Goal: Information Seeking & Learning: Check status

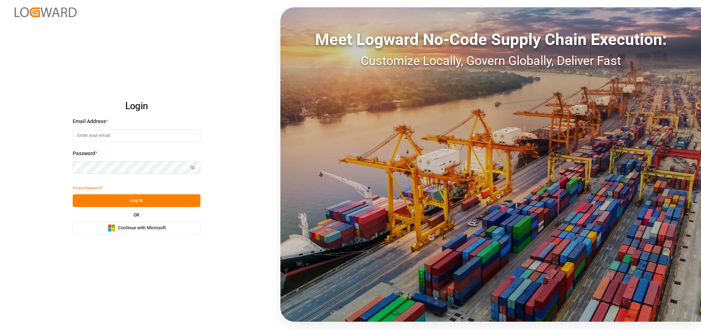
type input "[EMAIL_ADDRESS][PERSON_NAME][DOMAIN_NAME]"
click at [160, 196] on button "Log In" at bounding box center [137, 200] width 128 height 13
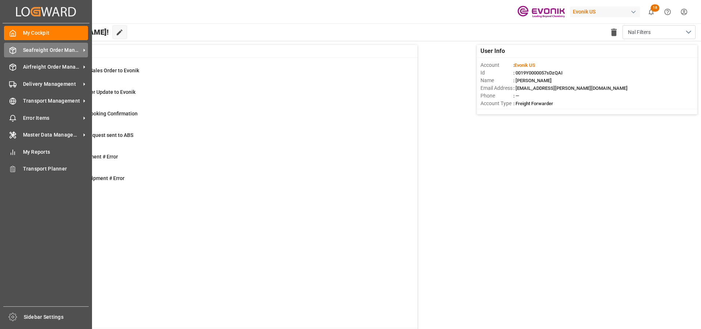
click at [42, 52] on span "Seafreight Order Management" at bounding box center [52, 50] width 58 height 8
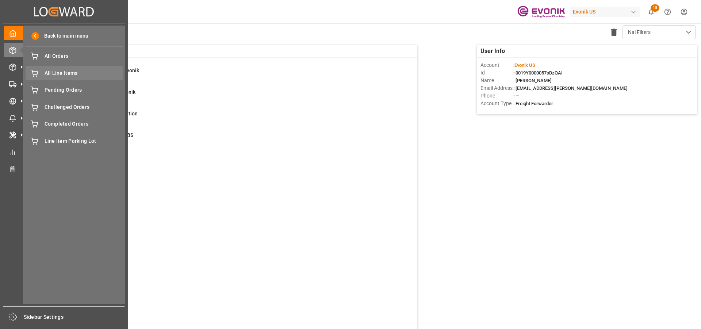
click at [43, 70] on div "All Line Items All Line Items" at bounding box center [74, 73] width 97 height 14
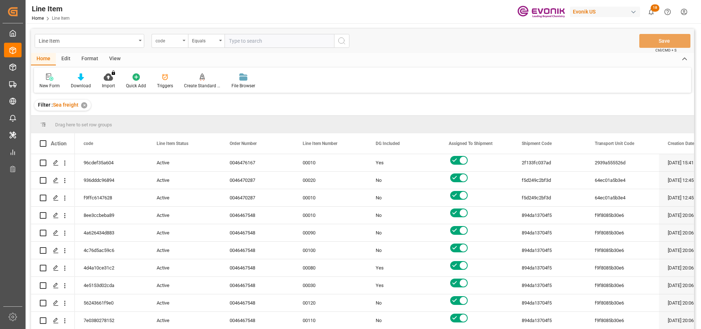
click at [171, 41] on div "code" at bounding box center [168, 40] width 25 height 8
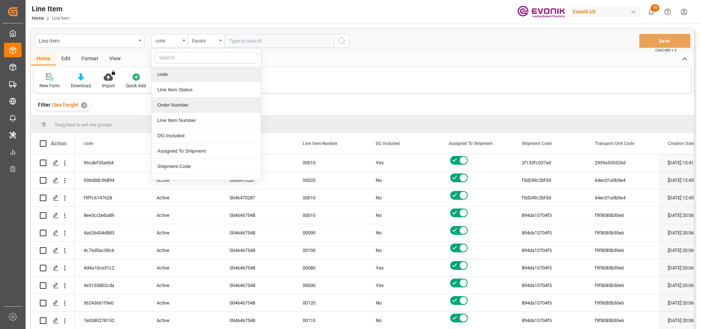
click at [191, 105] on div "Order Number" at bounding box center [206, 104] width 109 height 15
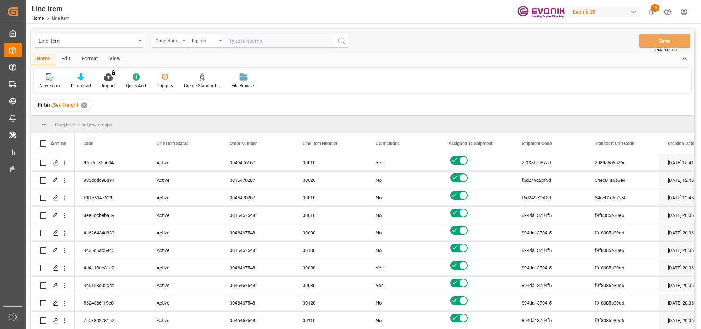
click at [264, 44] on input "text" at bounding box center [280, 41] width 110 height 14
paste input "0046470086"
type input "0046470086"
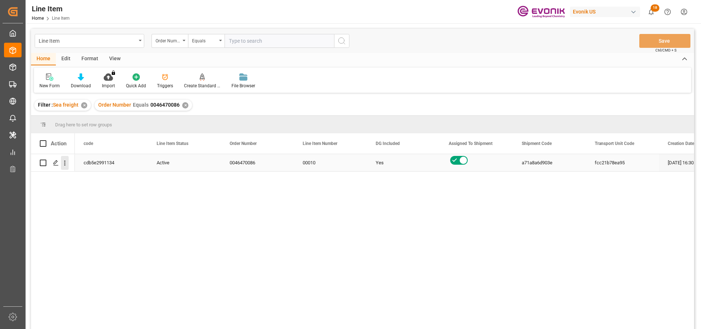
click at [66, 168] on button "open menu" at bounding box center [65, 163] width 8 height 14
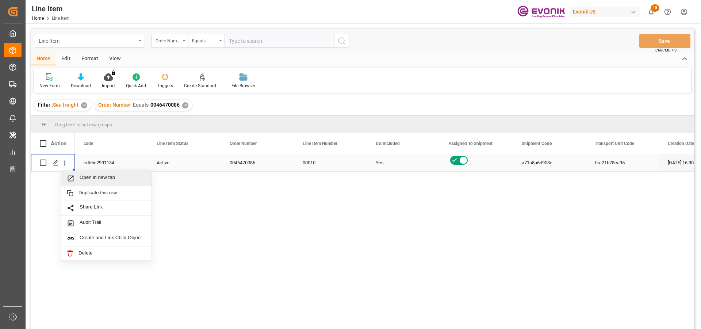
click at [90, 180] on span "Open in new tab" at bounding box center [113, 179] width 66 height 8
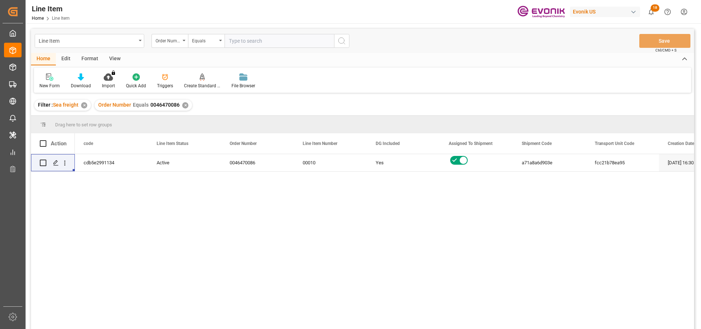
click at [117, 60] on div "View" at bounding box center [115, 59] width 22 height 12
click at [79, 77] on icon at bounding box center [82, 76] width 7 height 7
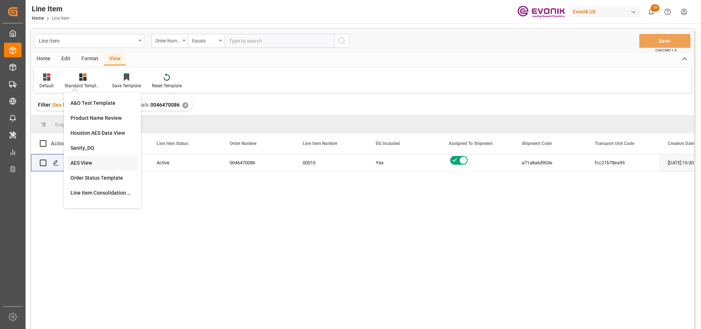
click at [88, 160] on div "AES View" at bounding box center [102, 163] width 64 height 8
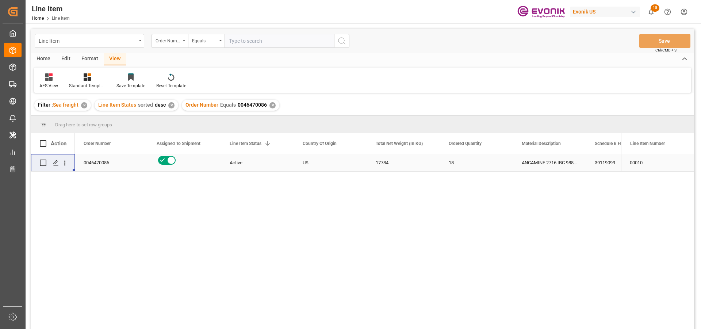
click at [276, 164] on div "Active" at bounding box center [257, 162] width 55 height 17
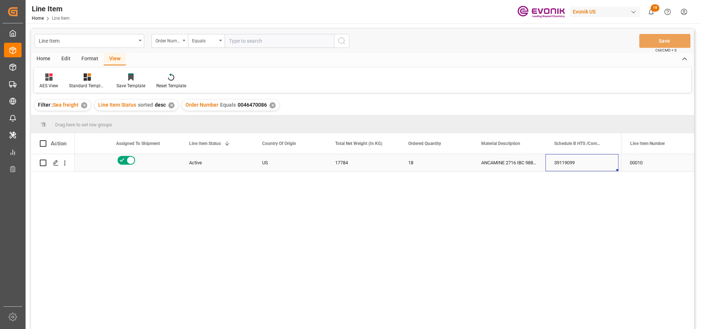
scroll to position [0, 114]
click at [468, 163] on div "ANCAMINE 2716 IBC 988KG" at bounding box center [435, 162] width 73 height 17
drag, startPoint x: 356, startPoint y: 162, endPoint x: 334, endPoint y: 163, distance: 21.9
click at [355, 162] on div "18" at bounding box center [362, 162] width 73 height 17
click at [247, 161] on div "US" at bounding box center [216, 162] width 73 height 17
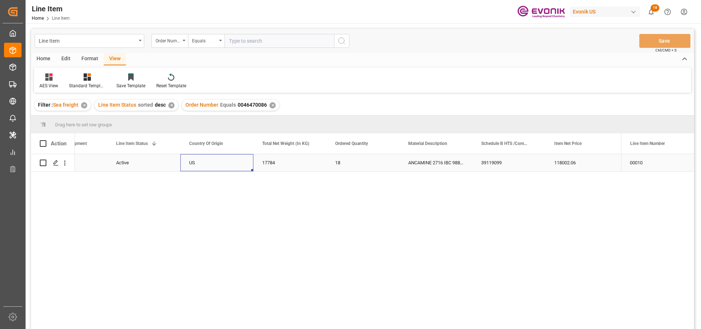
click at [283, 160] on div "17784" at bounding box center [289, 162] width 73 height 17
click at [563, 160] on div "118002.06" at bounding box center [581, 162] width 73 height 17
click at [510, 160] on div "39119099" at bounding box center [508, 162] width 73 height 17
click at [443, 157] on div "118002.06" at bounding box center [435, 162] width 73 height 17
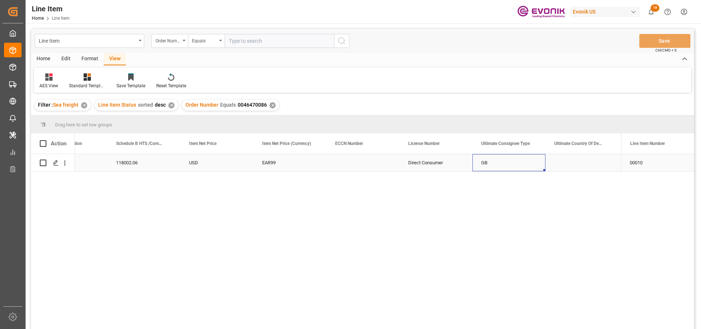
scroll to position [0, 552]
click at [62, 164] on icon "open menu" at bounding box center [65, 163] width 8 height 8
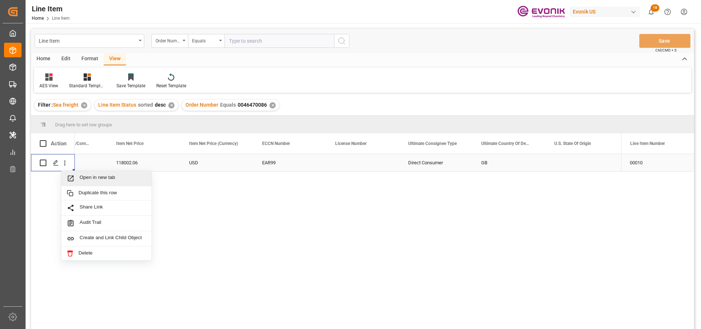
click at [100, 178] on span "Open in new tab" at bounding box center [113, 179] width 66 height 8
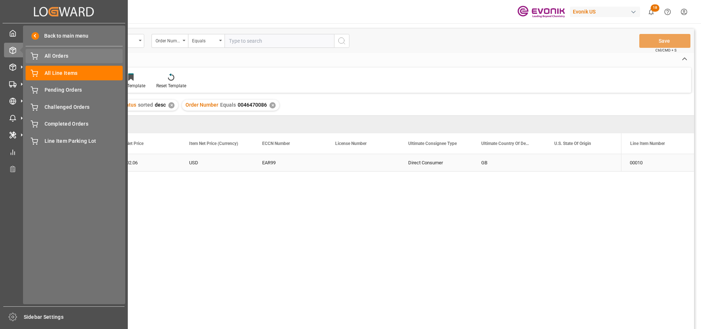
click at [104, 57] on span "All Orders" at bounding box center [84, 56] width 78 height 8
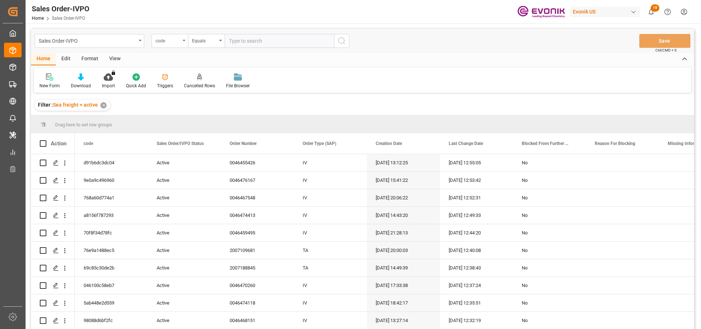
click at [172, 39] on div "code" at bounding box center [168, 40] width 25 height 8
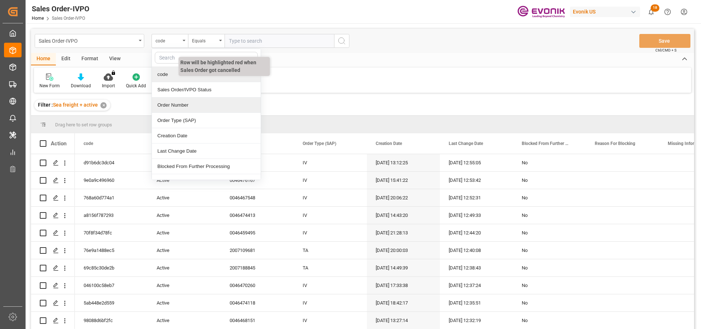
drag, startPoint x: 191, startPoint y: 105, endPoint x: 228, endPoint y: 74, distance: 48.4
click at [192, 106] on div "Order Number" at bounding box center [206, 104] width 109 height 15
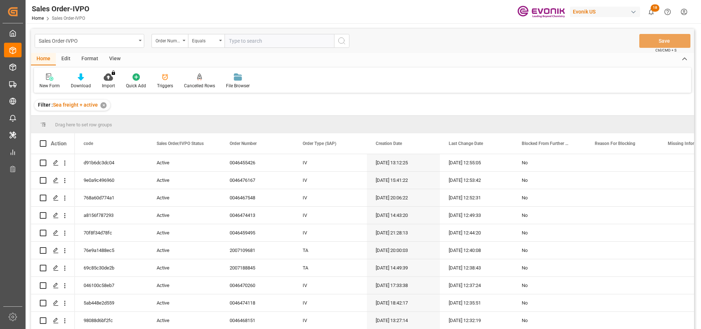
click at [258, 44] on input "text" at bounding box center [280, 41] width 110 height 14
paste input "118002.06"
type input "118002.06"
drag, startPoint x: 258, startPoint y: 44, endPoint x: 182, endPoint y: 39, distance: 76.1
click at [182, 39] on div "Order Number Equals 118002.06" at bounding box center [251, 41] width 198 height 14
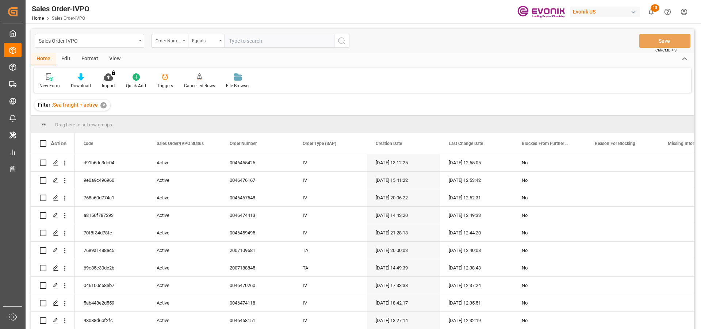
click at [245, 41] on input "text" at bounding box center [280, 41] width 110 height 14
paste input "0046470086"
type input "0046470086"
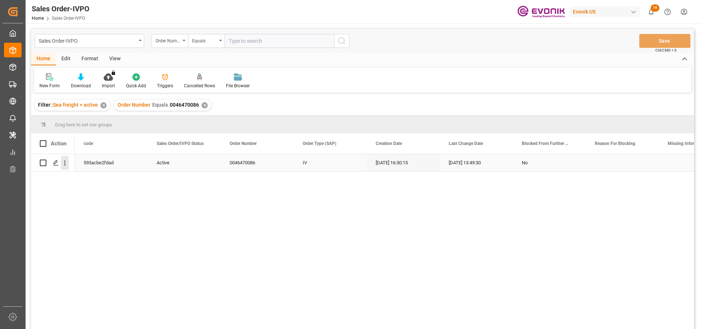
click at [64, 162] on icon "open menu" at bounding box center [65, 163] width 8 height 8
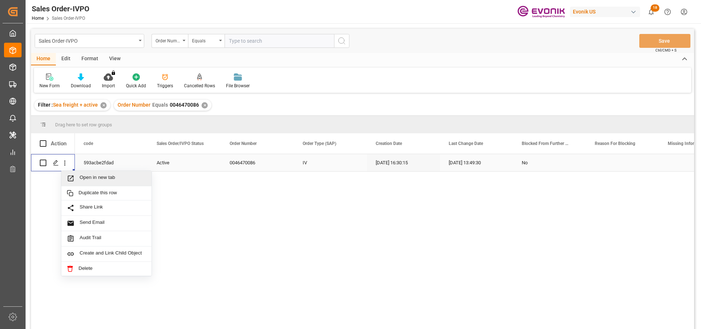
click at [94, 173] on div "Open in new tab" at bounding box center [106, 178] width 90 height 15
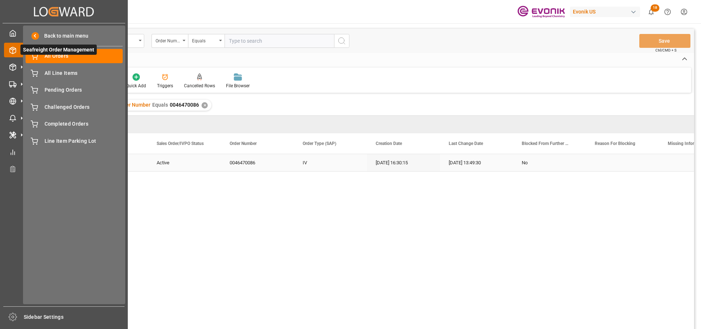
click at [68, 53] on span "Seafreight Order Management" at bounding box center [58, 50] width 76 height 10
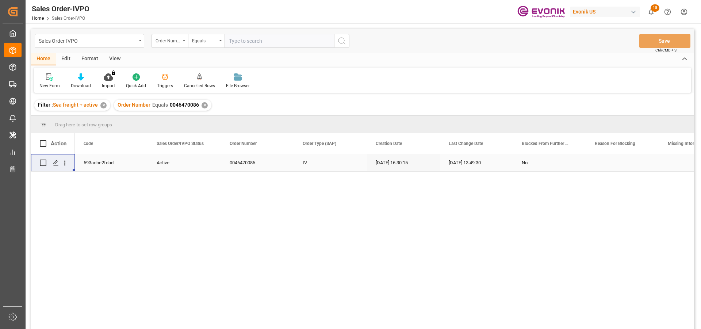
click at [248, 42] on input "text" at bounding box center [280, 41] width 110 height 14
click at [204, 103] on div "✕" at bounding box center [205, 105] width 6 height 6
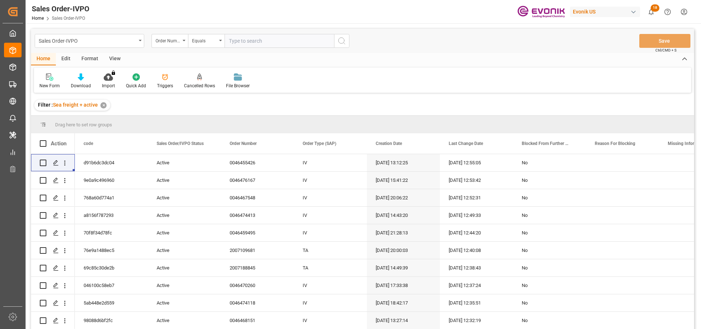
click at [248, 42] on input "text" at bounding box center [280, 41] width 110 height 14
paste input "0046475519"
type input "0046475519"
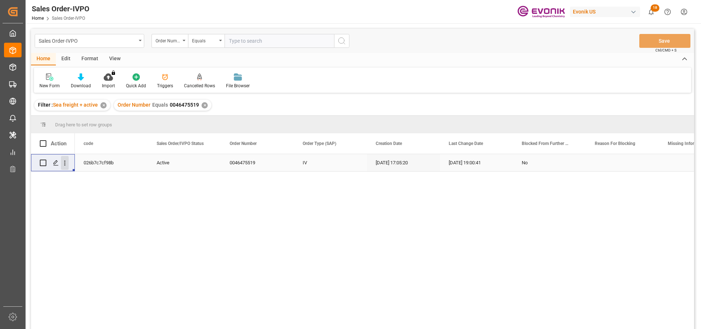
click at [66, 162] on icon "open menu" at bounding box center [65, 163] width 8 height 8
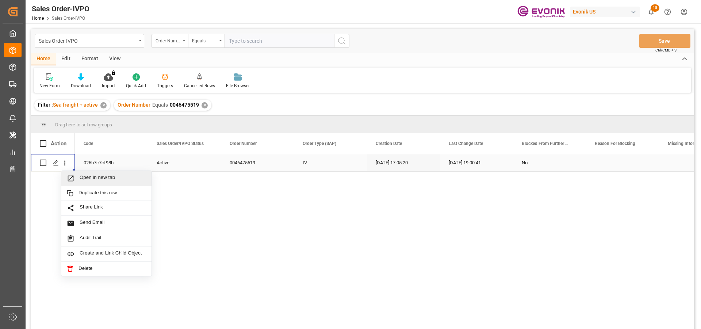
click at [102, 178] on span "Open in new tab" at bounding box center [113, 179] width 66 height 8
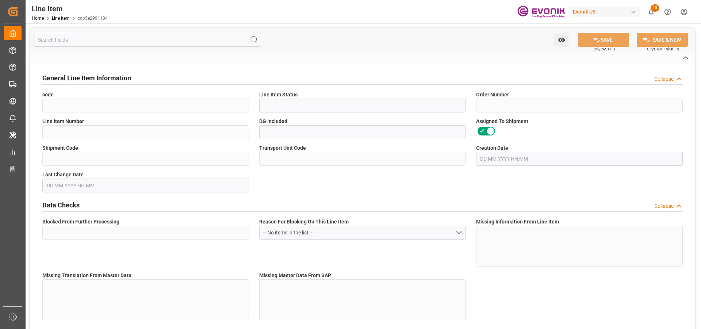
type input "cdb5e2991134"
type input "Active"
type input "0046470086"
type input "00010"
type input "Yes"
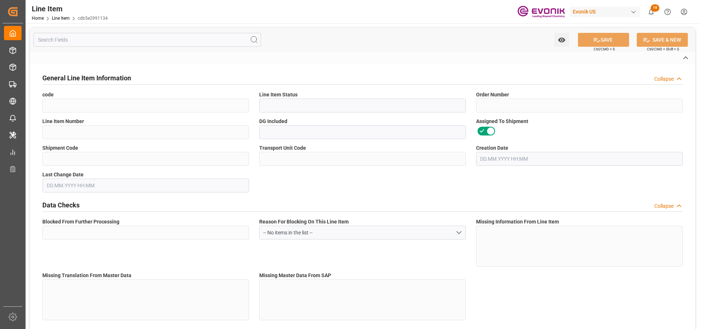
type input "a71a8a6d903e"
type input "fcc21b78ea95"
type input "No"
type input "IBC"
type input "99101133"
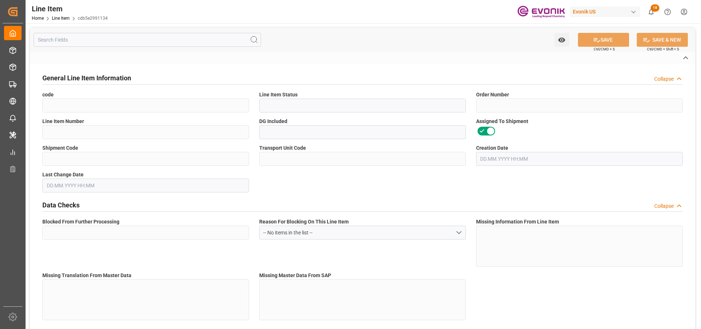
type textarea "ANCAMINE 2716 IBC 988KG"
type input "USD"
type input "PACK"
type input "39119099"
type input "EAR99"
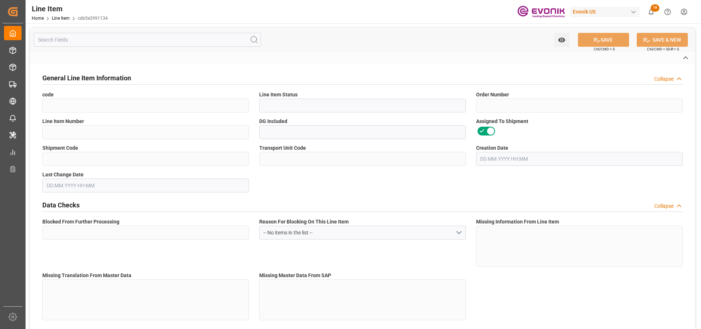
type input "US"
type input "IBC"
type input "[MEDICAL_DATA]"
type input "KGM"
type textarea "KGM"
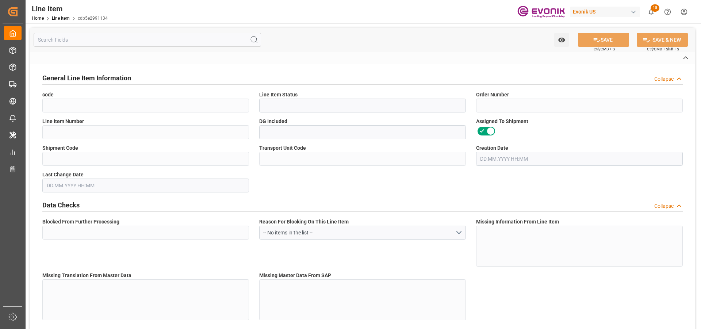
type input "KGM"
type textarea "KGM"
type input "M3"
type textarea "DMQ"
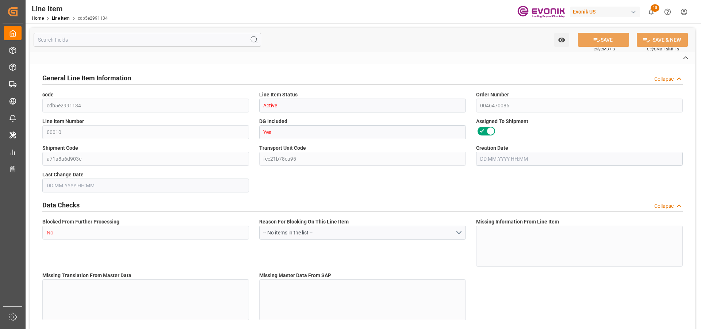
type input "M3"
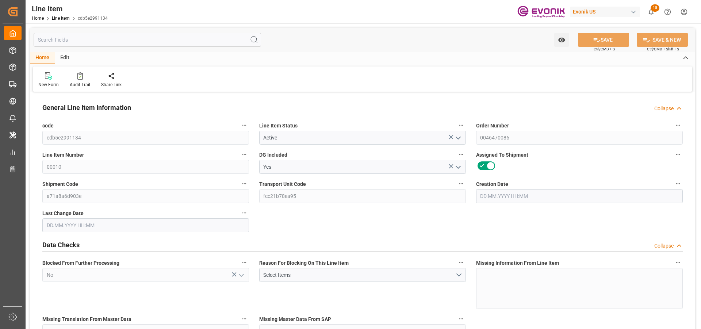
type input "18"
type input "18774"
type input "17784"
type input "25.056"
type input "18"
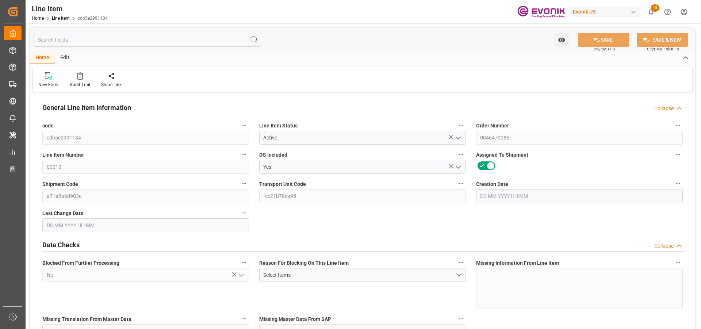
type input "118002.06"
type input "18"
type input "18774"
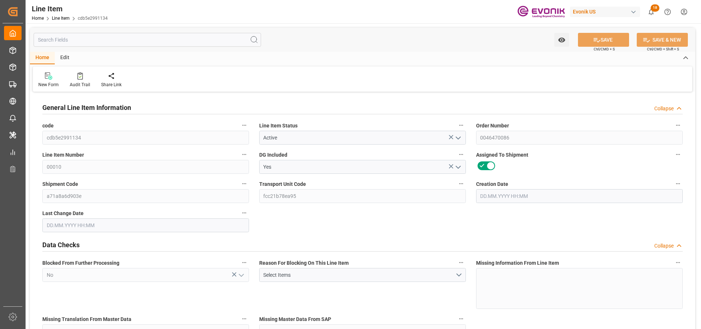
type input "18774"
type input "17784"
type input "25.056"
type input "25056"
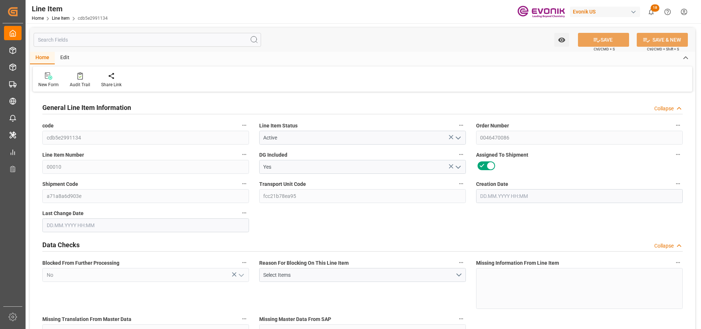
type input "0"
type input "28.08.2025 16:30"
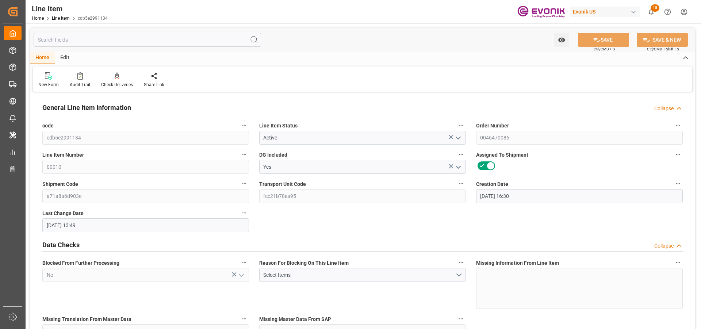
type input "02.10.2025 13:49"
type input "01.12.2025"
type input "27.10.2025"
type input "10.10.2025"
type input "20.10.2025"
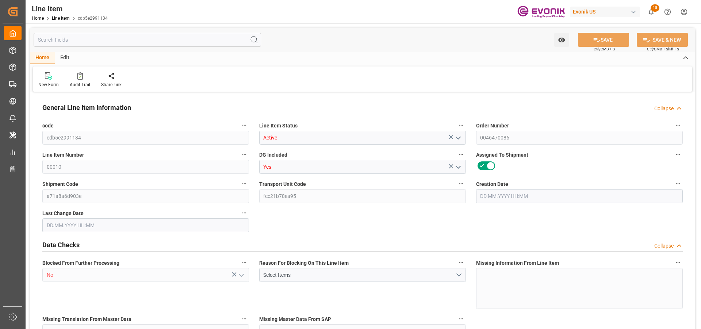
type input "18"
type input "18774"
type input "17784"
type input "25.056"
type input "18"
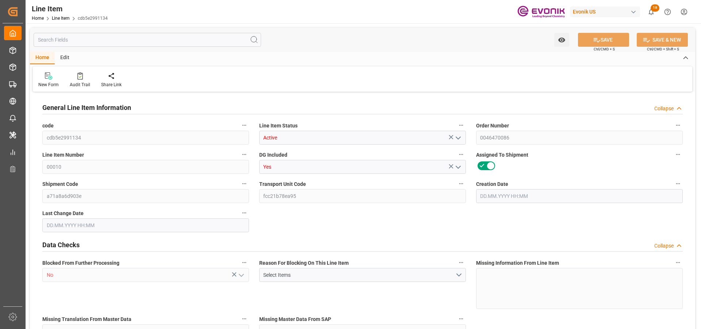
type input "118002.06"
type input "18"
type input "18774"
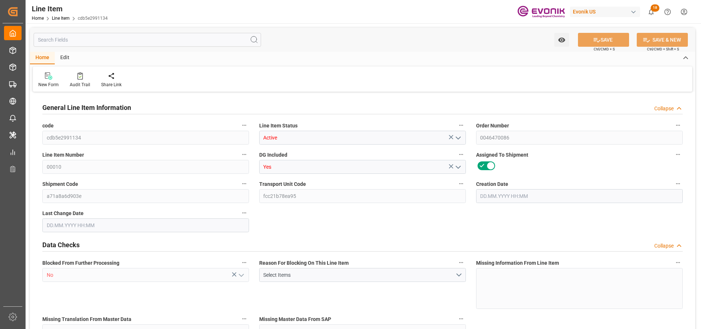
type input "18774"
type input "17784"
type input "25.056"
type input "25056"
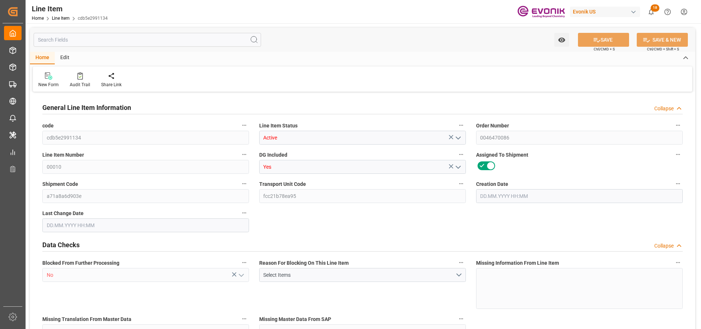
type input "0"
type input "[DATE] 16:30"
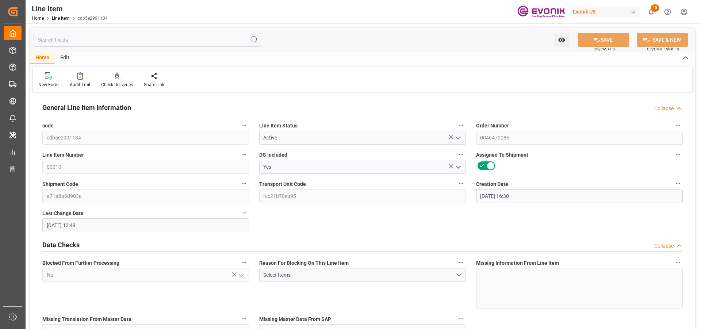
type input "[DATE] 13:49"
type input "[DATE]"
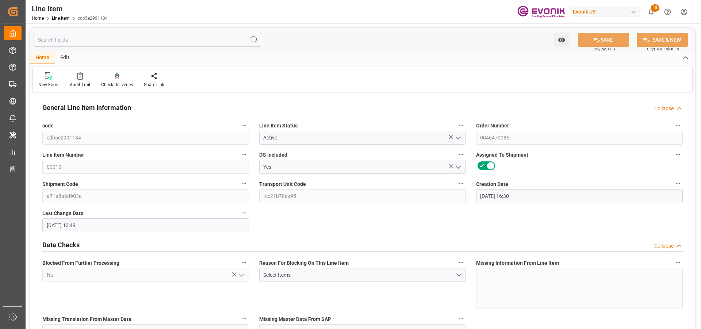
click at [103, 36] on input "text" at bounding box center [147, 40] width 227 height 14
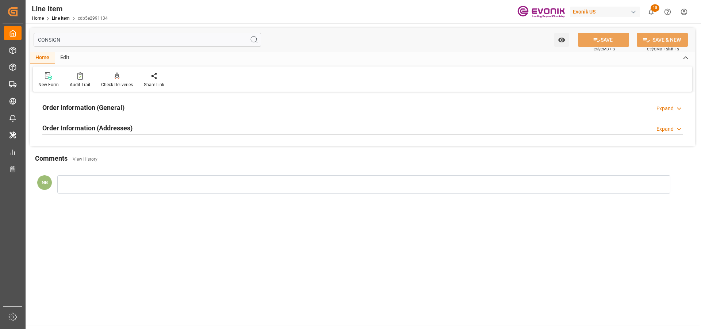
type input "CONSIGN"
click at [154, 130] on div "Order Information (Addresses) Expand" at bounding box center [362, 127] width 640 height 14
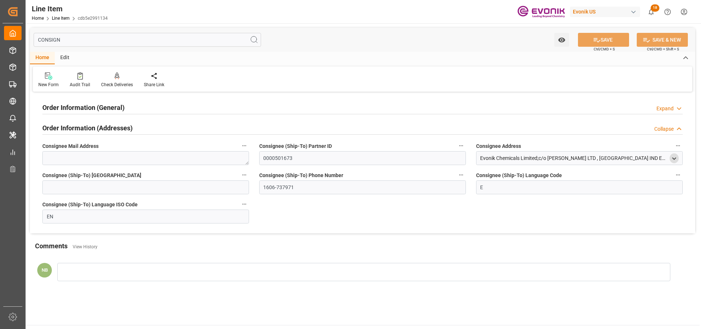
click at [673, 160] on icon "open menu" at bounding box center [674, 159] width 6 height 6
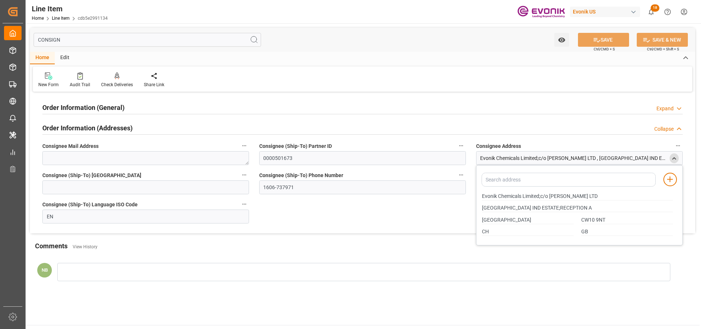
click at [673, 130] on div "Collapse" at bounding box center [663, 129] width 19 height 8
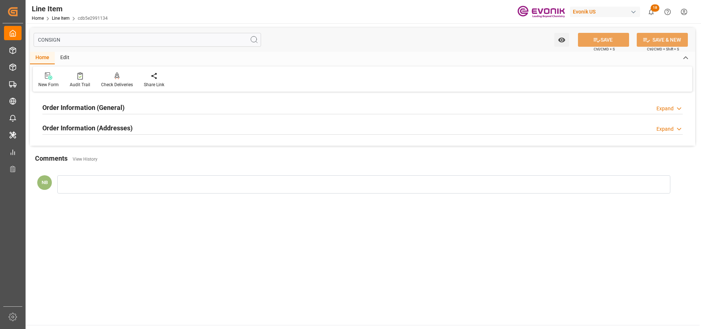
click at [672, 108] on div "Expand" at bounding box center [664, 109] width 17 height 8
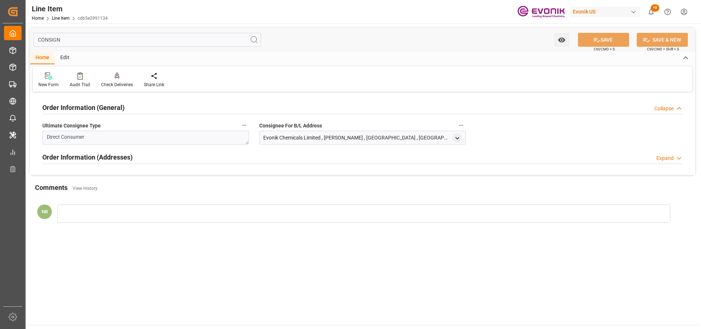
click at [672, 108] on div "Collapse" at bounding box center [663, 109] width 19 height 8
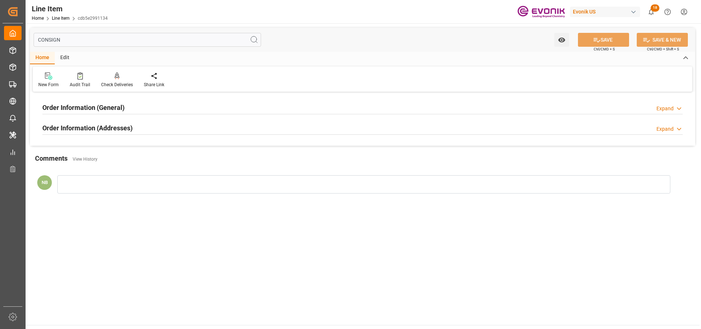
click at [227, 39] on input "CONSIGN" at bounding box center [147, 40] width 227 height 14
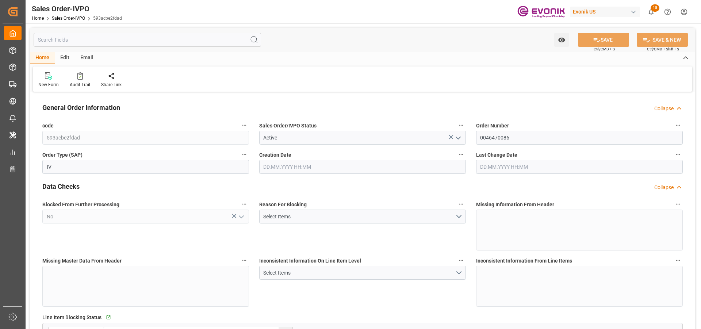
type input "GBLGP"
type input "+44 (0) 161 2304357Fax No.:"
type input "0"
type input "1"
type input "2"
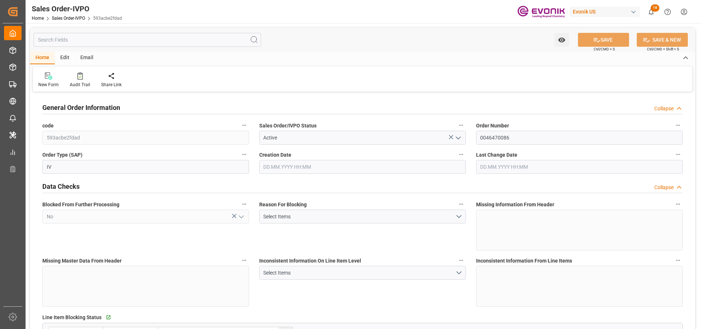
type input "2"
type input "18774"
type input "50.112"
type input "17000"
type input "30"
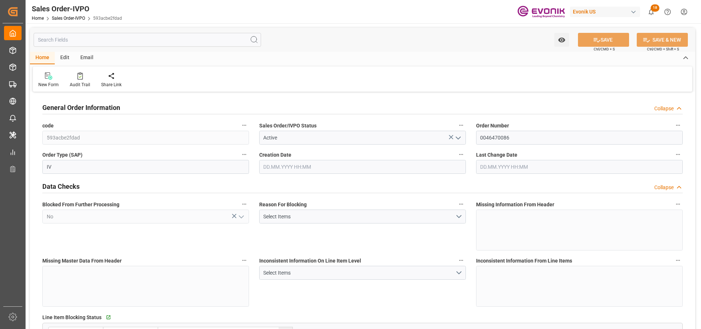
type input "[DATE] 16:30"
type input "[DATE] 13:49"
click at [86, 37] on input "text" at bounding box center [147, 40] width 227 height 14
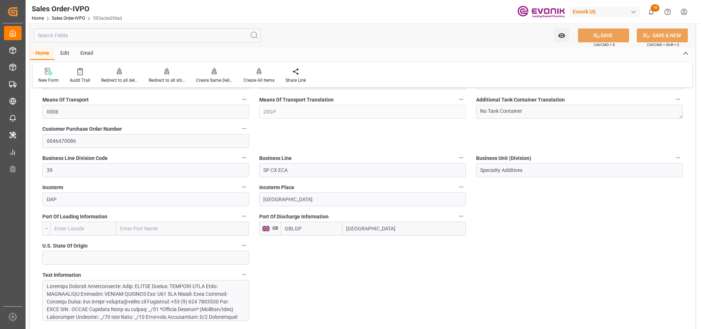
scroll to position [475, 0]
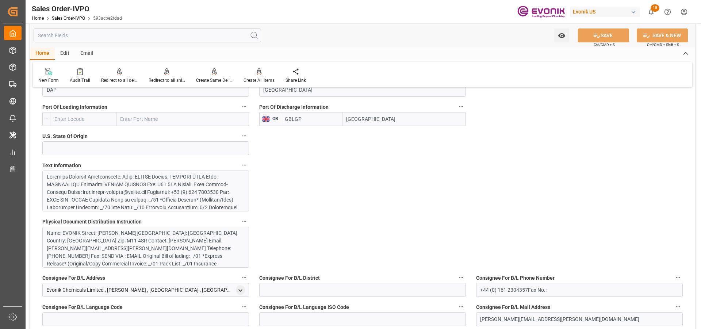
click at [224, 193] on div at bounding box center [143, 246] width 192 height 146
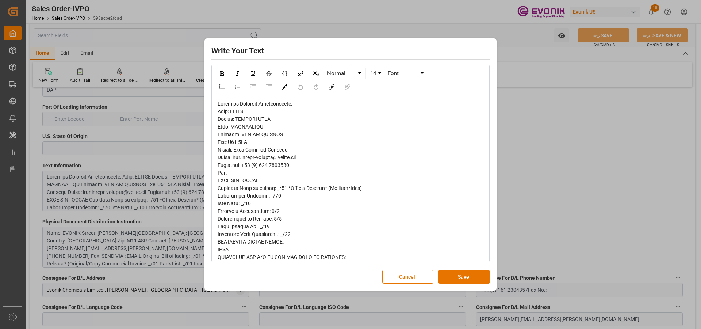
click at [251, 127] on span "rdw-editor" at bounding box center [290, 303] width 144 height 405
copy span "MANCHESTER"
click at [244, 112] on span "rdw-editor" at bounding box center [290, 303] width 144 height 405
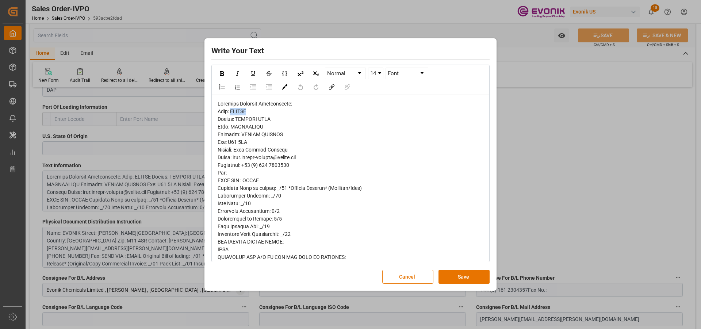
copy span "EVONIK"
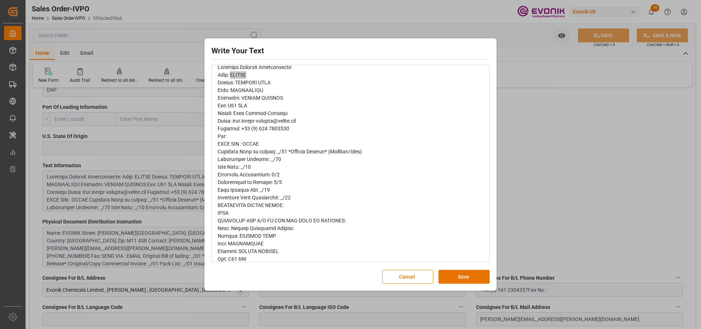
scroll to position [73, 0]
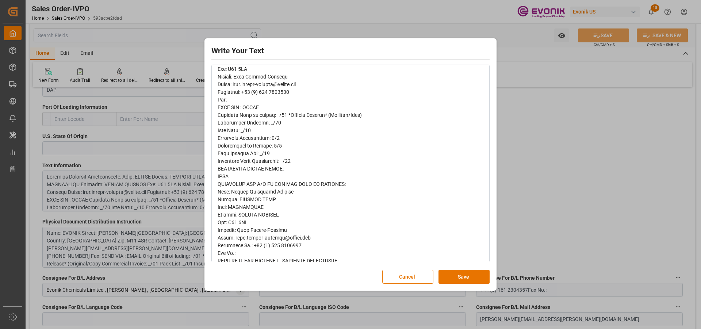
click at [264, 192] on span "rdw-editor" at bounding box center [290, 230] width 144 height 405
copy span "Chemicals"
click at [405, 280] on button "Cancel" at bounding box center [407, 277] width 51 height 14
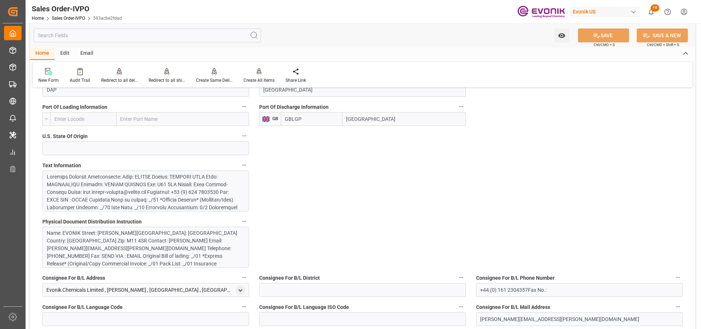
type input "+44 (0) 161 2304357Fax No.:"
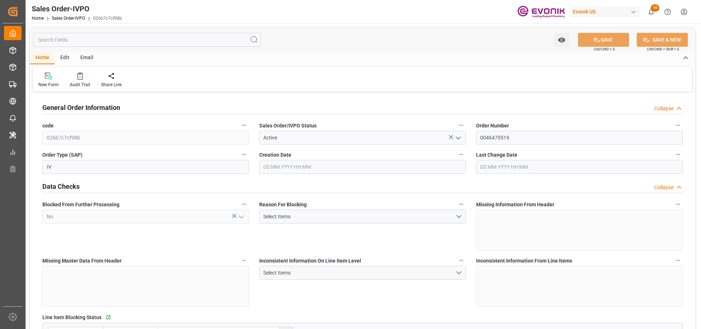
type input "NLRTM"
type input "0"
type input "1"
type input "2"
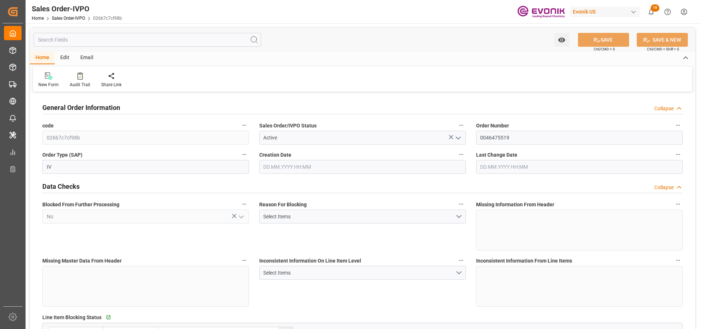
type input "14210.2"
type input "41.869"
type input "17000"
type input "30"
type input "[DATE] 17:05"
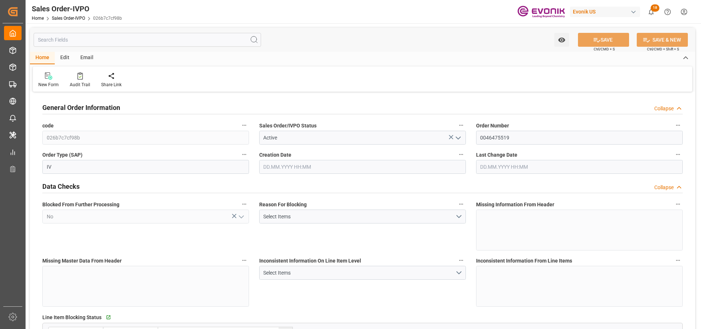
type input "[DATE] 19:00"
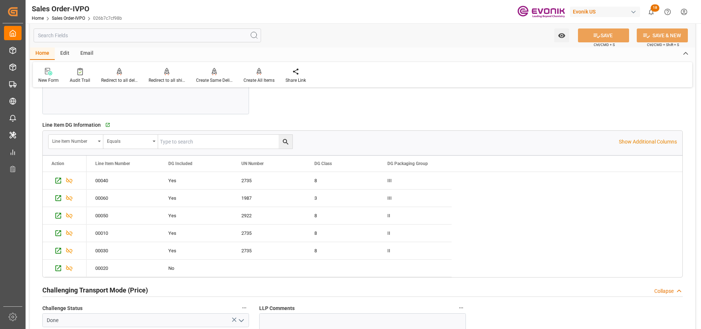
scroll to position [986, 0]
click at [57, 181] on icon "Press SPACE to select this row." at bounding box center [58, 181] width 8 height 8
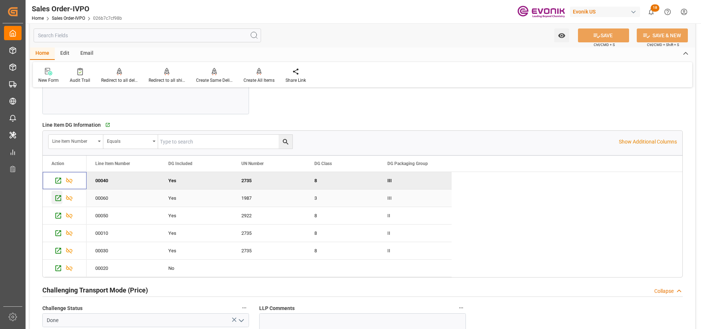
click at [61, 198] on icon "Press SPACE to select this row." at bounding box center [58, 198] width 8 height 8
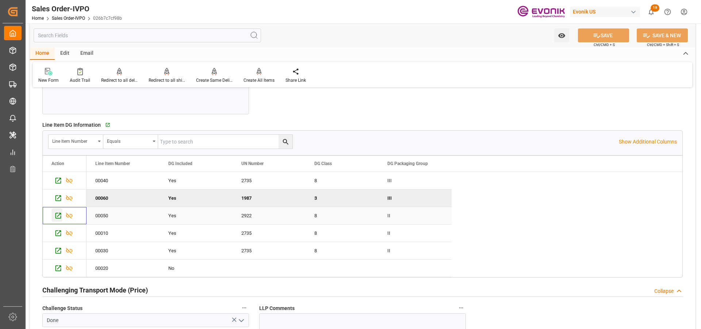
click at [57, 215] on icon "Press SPACE to select this row." at bounding box center [58, 216] width 8 height 8
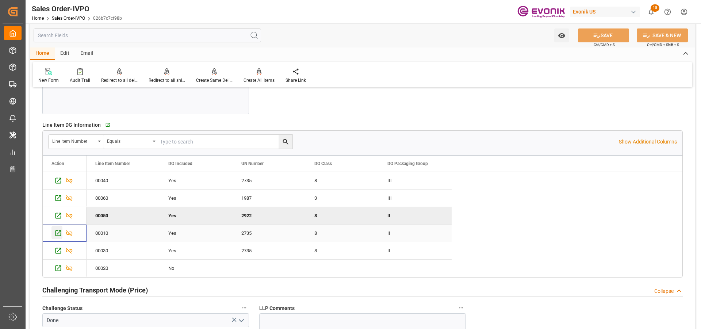
click at [57, 230] on icon "Press SPACE to select this row." at bounding box center [58, 233] width 8 height 8
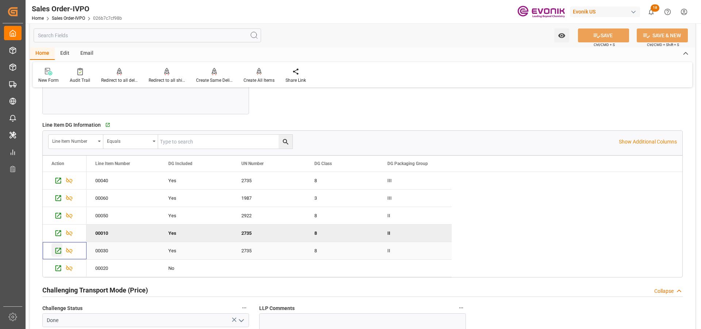
click at [57, 249] on icon "Press SPACE to select this row." at bounding box center [58, 251] width 8 height 8
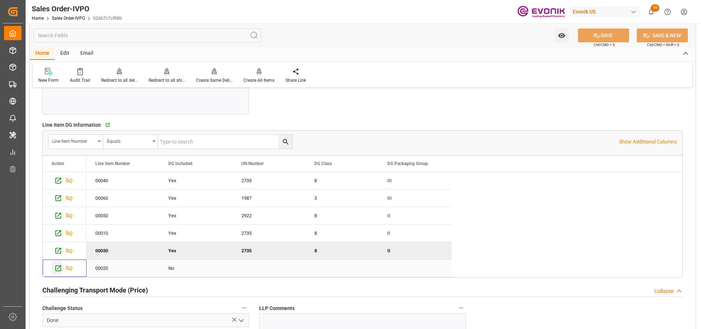
click at [60, 266] on icon "Press SPACE to select this row." at bounding box center [58, 268] width 6 height 6
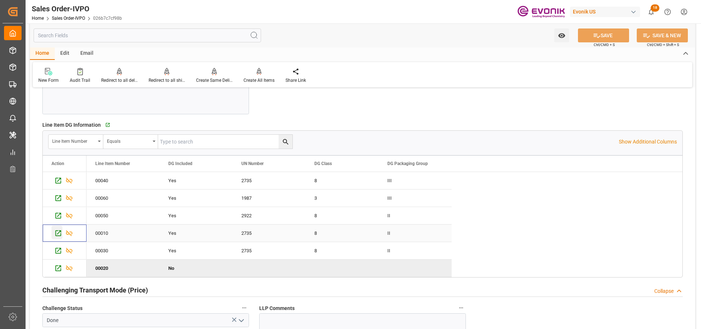
click at [59, 233] on icon "Press SPACE to select this row." at bounding box center [58, 233] width 8 height 8
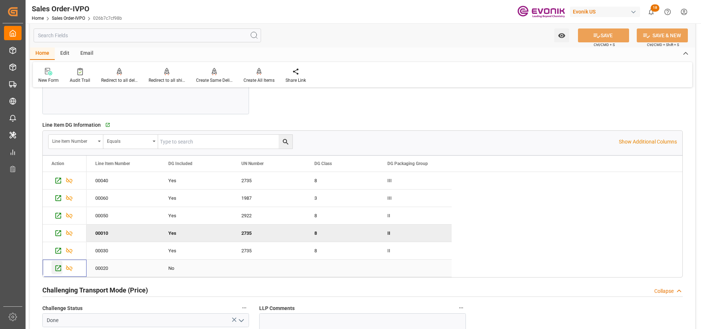
click at [58, 268] on icon "Press SPACE to select this row." at bounding box center [58, 268] width 8 height 8
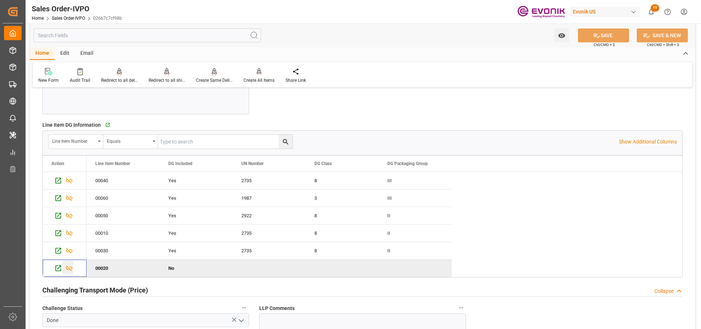
click at [71, 272] on icon "Press SPACE to deselect this row." at bounding box center [69, 268] width 8 height 8
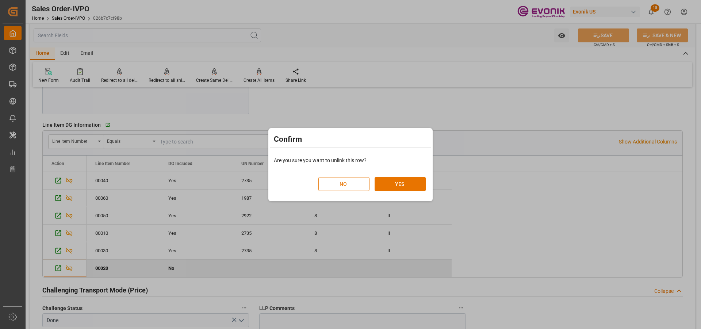
click at [357, 185] on button "NO" at bounding box center [343, 184] width 51 height 14
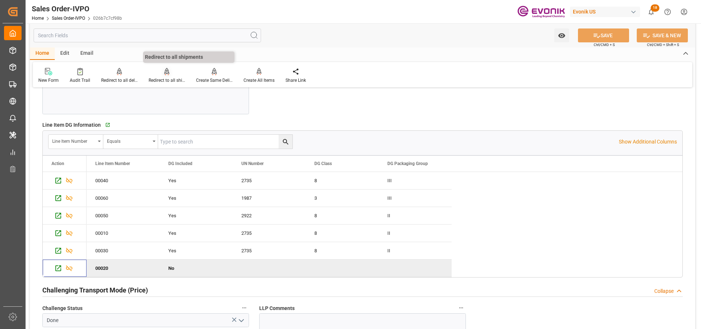
click at [169, 74] on div at bounding box center [167, 72] width 37 height 8
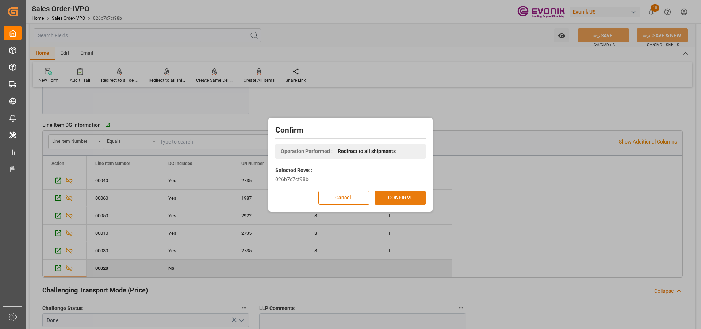
click at [414, 198] on button "CONFIRM" at bounding box center [400, 198] width 51 height 14
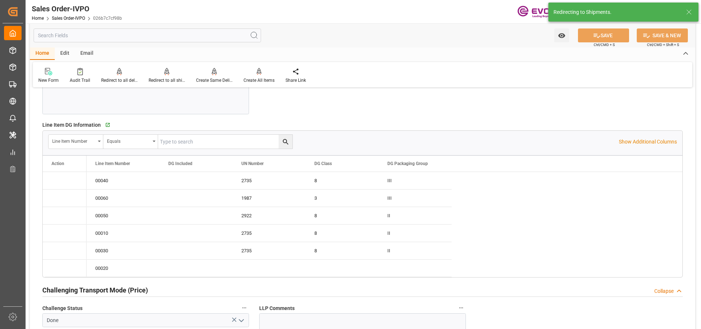
type input "[DATE] 17:05"
type input "03.10.2025 19:00"
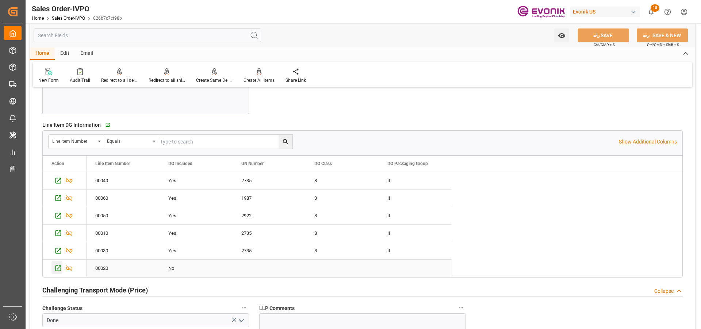
click at [57, 269] on icon "Press SPACE to select this row." at bounding box center [58, 268] width 8 height 8
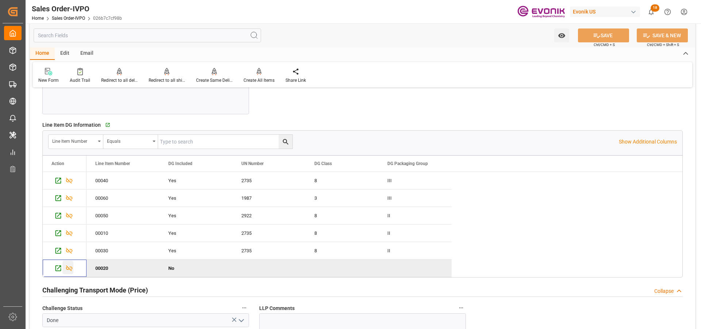
click at [73, 268] on icon "Press SPACE to deselect this row." at bounding box center [69, 268] width 8 height 8
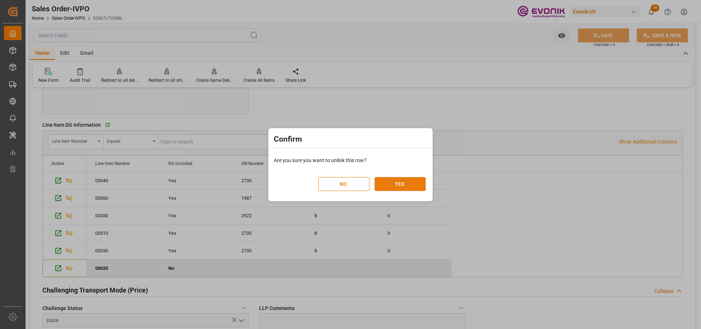
click at [403, 179] on button "YES" at bounding box center [400, 184] width 51 height 14
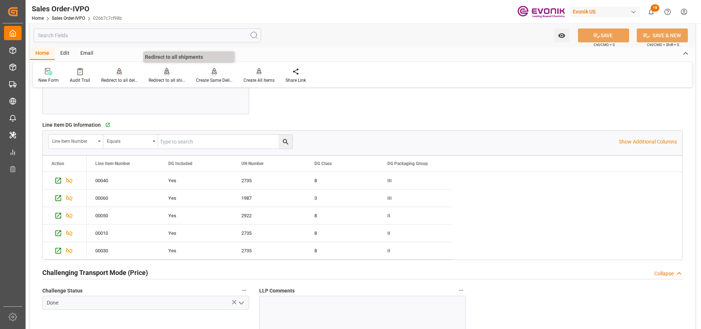
click at [169, 77] on div "Redirect to all shipments" at bounding box center [167, 80] width 37 height 7
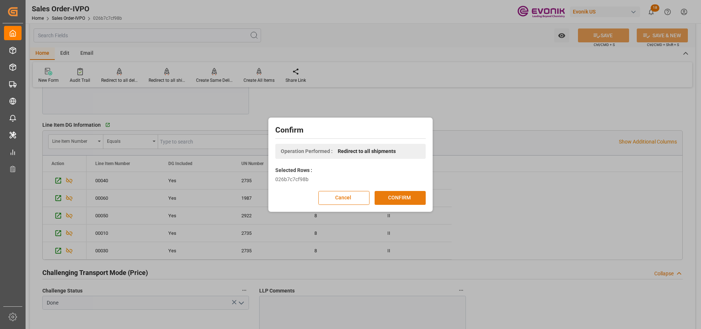
click at [403, 198] on button "CONFIRM" at bounding box center [400, 198] width 51 height 14
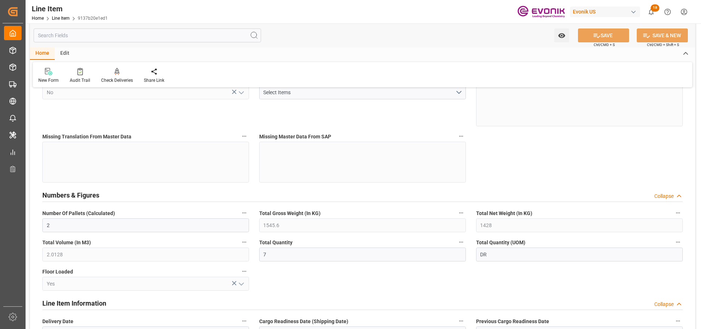
scroll to position [37, 0]
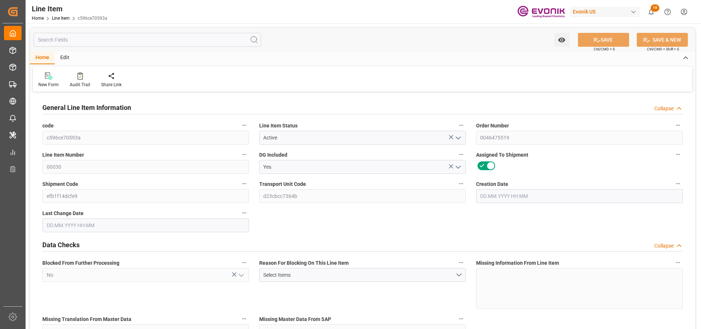
type input "[DATE] 17:05"
type input "[DATE] 18:33"
type input "[DATE]"
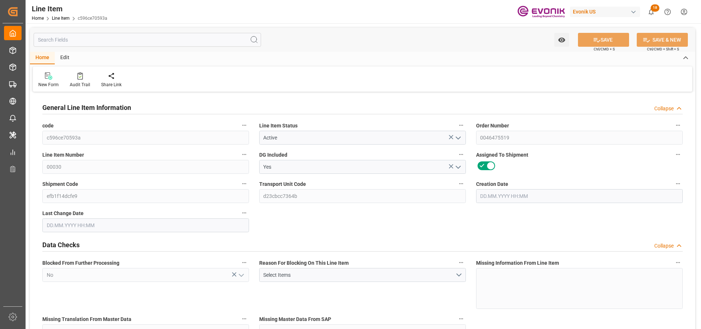
type input "[DATE]"
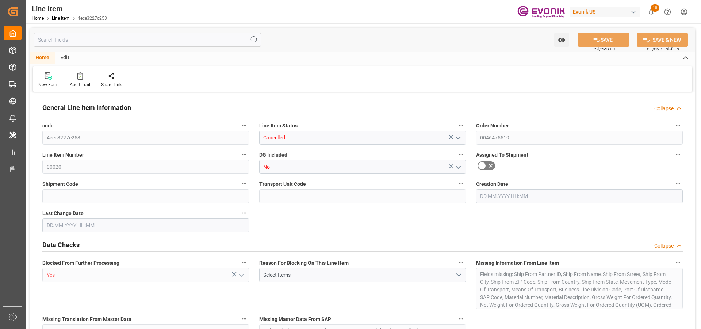
type input "4ece3227c253"
type input "Cancelled"
type input "0046475519"
type input "00020"
type input "No"
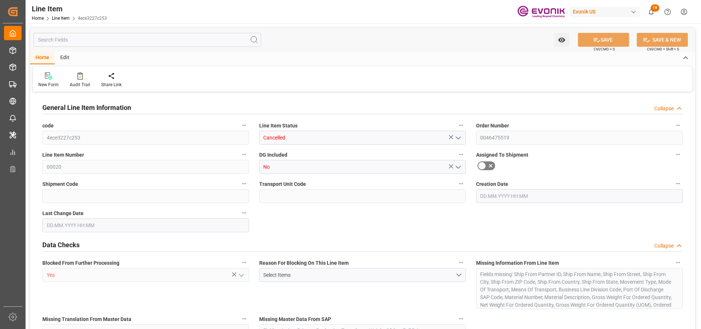
type input "Yes"
type input "N/A"
type input "Yes"
type input "USD"
type input "EAR99"
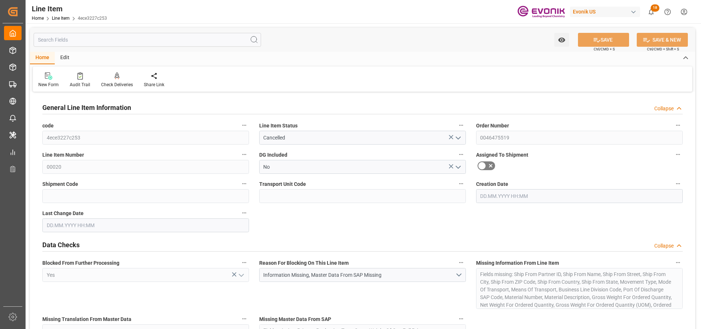
type input "0"
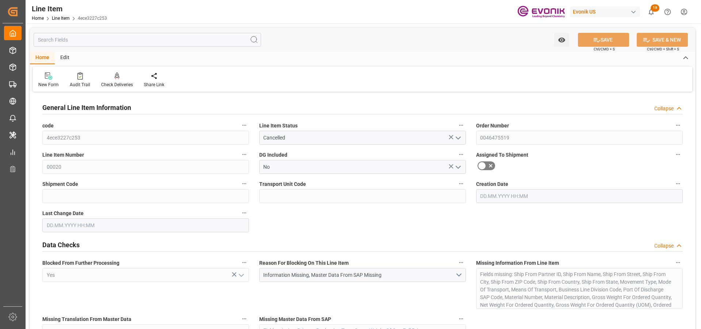
type input "0"
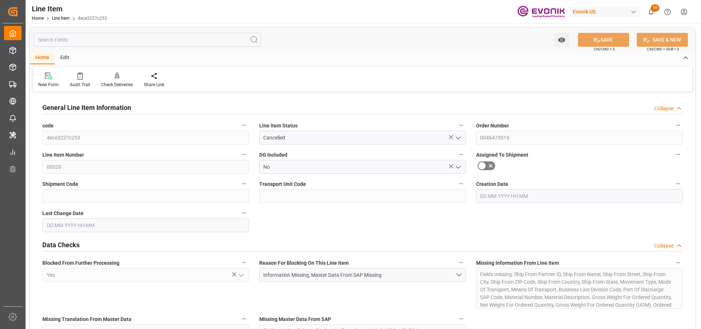
type input "[DATE] 17:05"
type input "01.10.2025 02:33"
type input "[DATE]"
type input "07.10.2025"
type input "30.09.2025"
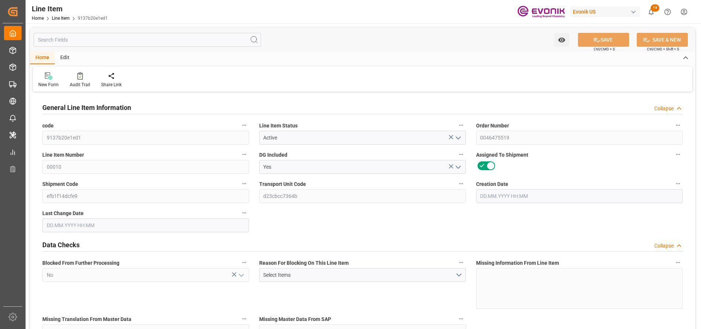
type input "2"
type input "1545.6"
type input "1428"
type input "2.0128"
type input "7"
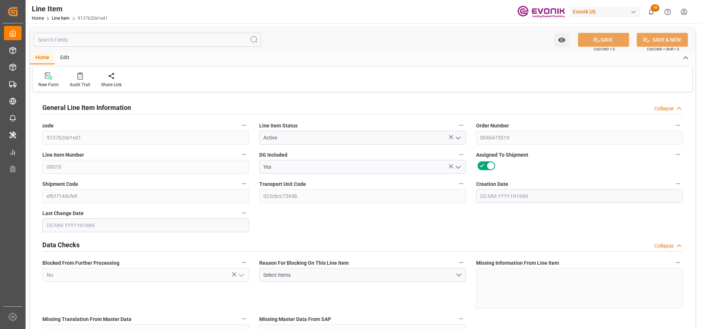
type input "19463.64"
type input "7"
type input "1545.6"
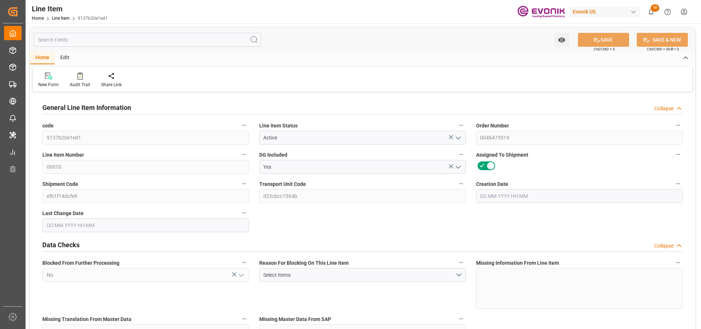
type input "1585.6"
type input "1428"
type input "2.0128"
type input "2012.759"
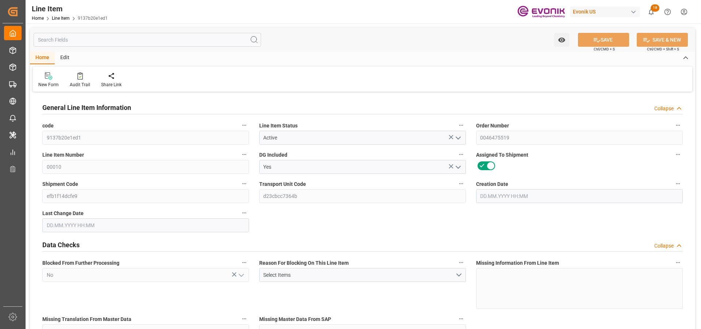
type input "7"
type input "1545.6"
type input "1428"
type input "2.0128"
type input "[DATE] 17:05"
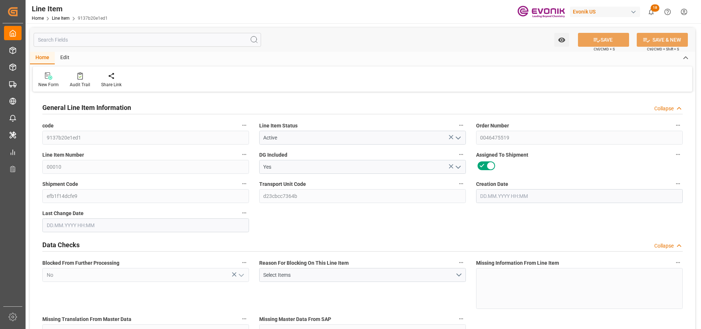
type input "03.10.2025 18:33"
type input "[DATE]"
type input "06.10.2025"
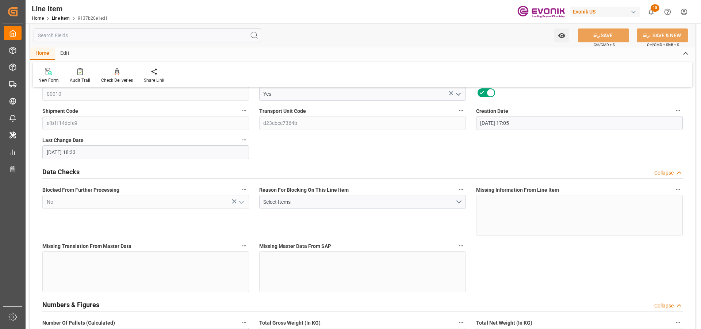
scroll to position [146, 0]
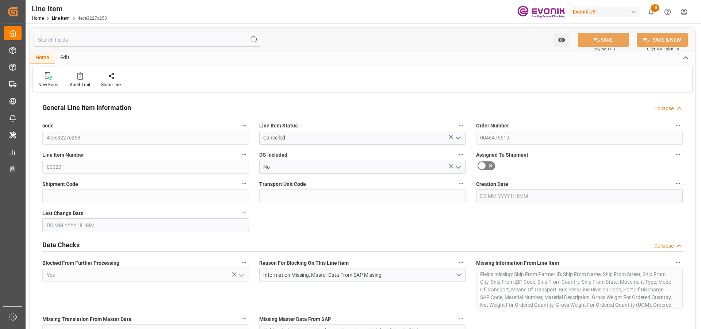
type input "0"
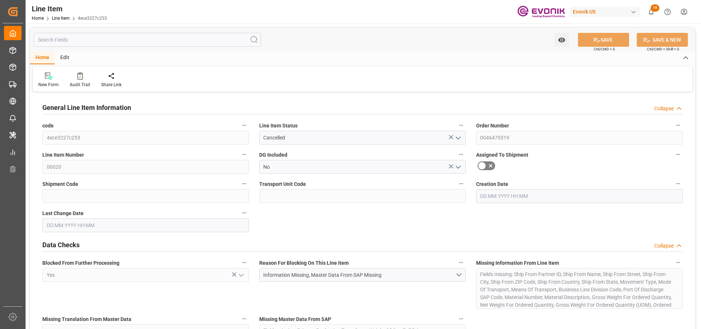
type input "0"
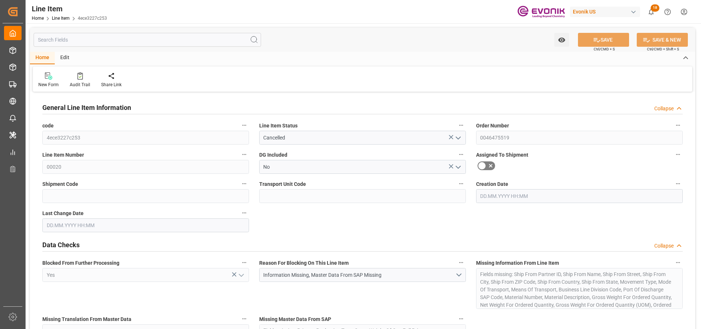
type input "[DATE] 17:05"
type input "01.10.2025 02:33"
type input "[DATE]"
type input "07.10.2025"
type input "30.09.2025"
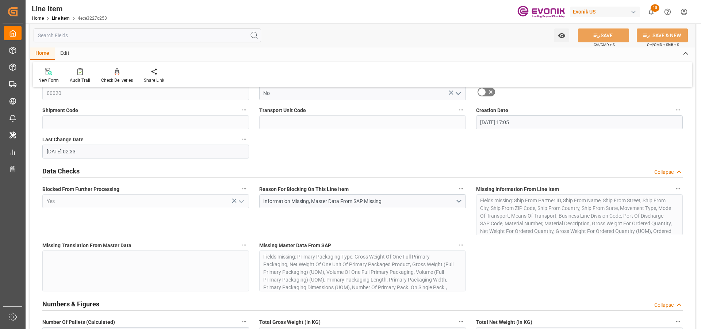
scroll to position [73, 0]
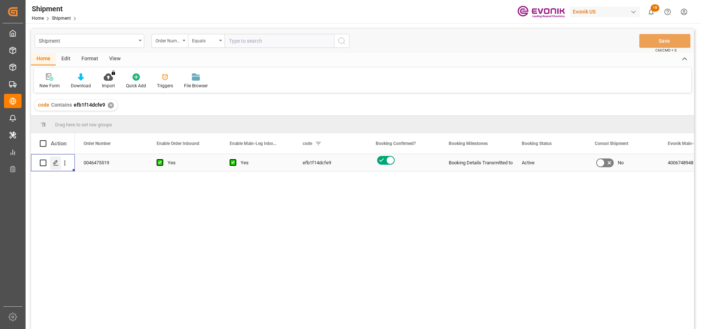
click at [52, 164] on div "Press SPACE to select this row." at bounding box center [55, 163] width 11 height 14
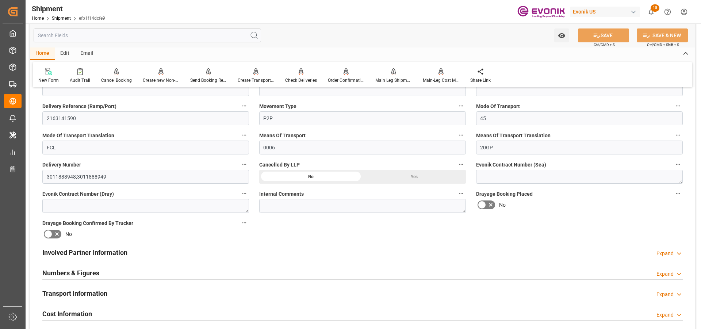
scroll to position [402, 0]
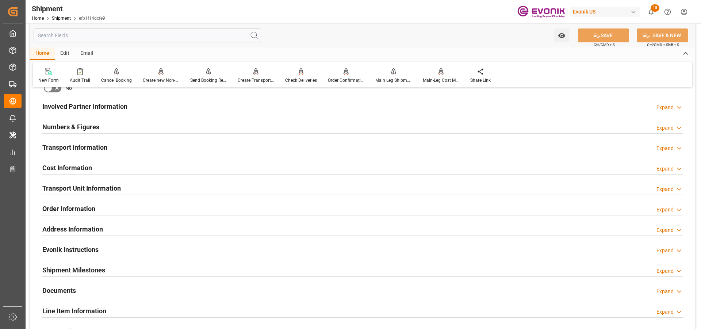
click at [88, 301] on div "Line Item Information Expand" at bounding box center [362, 311] width 651 height 20
click at [92, 307] on h2 "Line Item Information" at bounding box center [74, 311] width 64 height 10
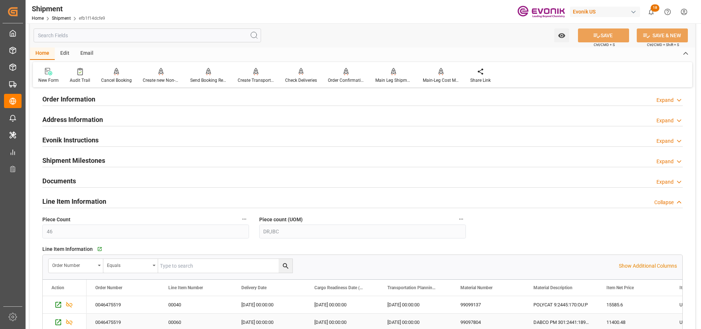
scroll to position [584, 0]
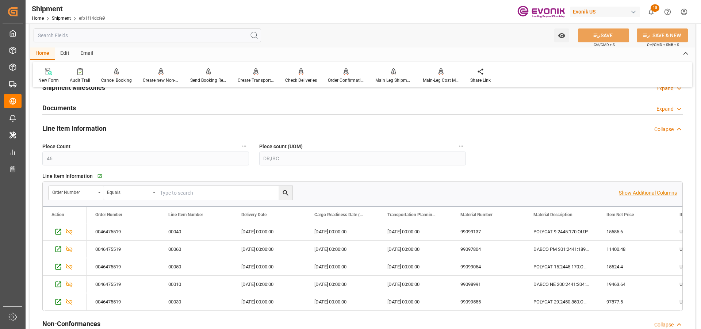
click at [642, 192] on p "Show Additional Columns" at bounding box center [648, 193] width 58 height 8
click at [56, 231] on icon "Press SPACE to select this row." at bounding box center [58, 232] width 6 height 6
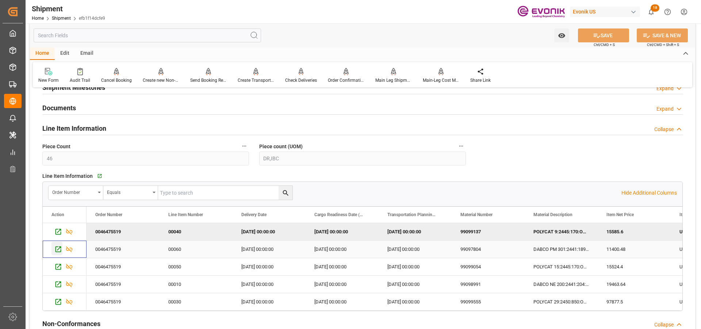
click at [60, 247] on icon "Press SPACE to select this row." at bounding box center [58, 249] width 8 height 8
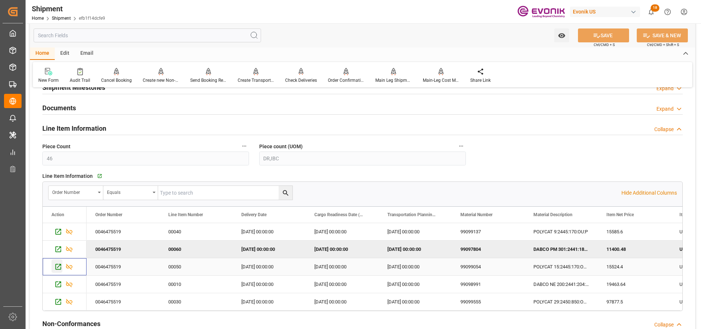
click at [56, 266] on icon "Press SPACE to select this row." at bounding box center [58, 267] width 8 height 8
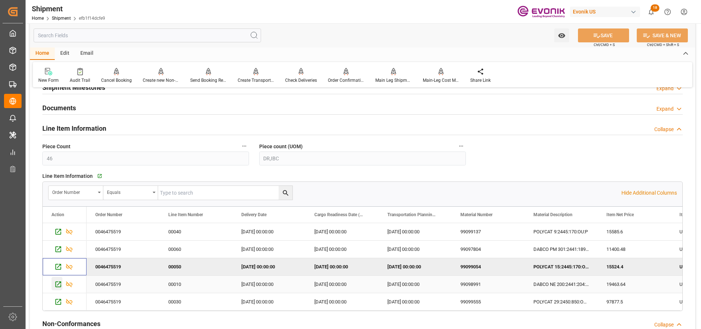
click at [60, 283] on icon "Press SPACE to select this row." at bounding box center [58, 285] width 6 height 6
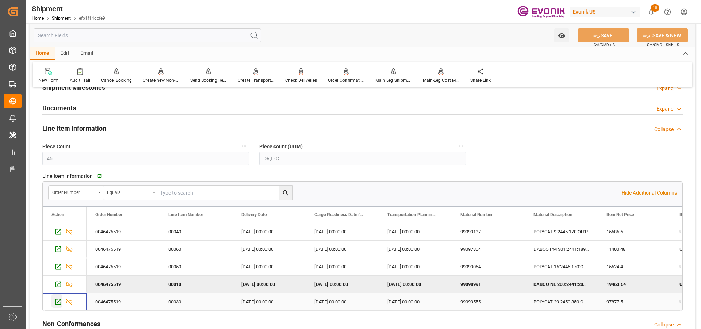
click at [59, 300] on icon "Press SPACE to select this row." at bounding box center [58, 302] width 6 height 6
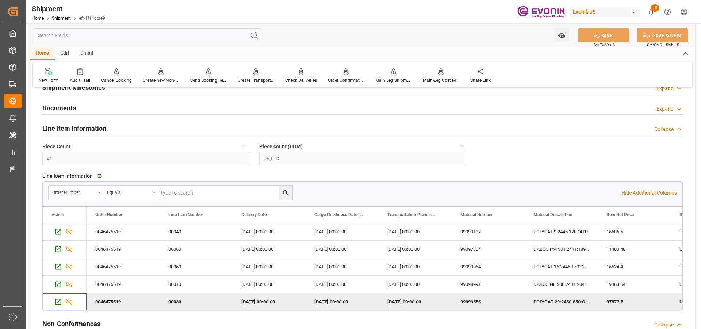
scroll to position [548, 0]
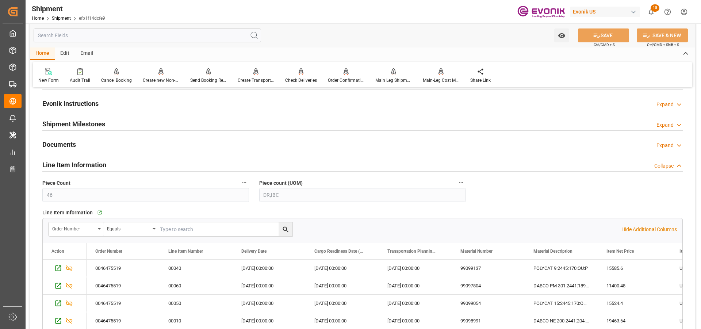
click at [667, 166] on div "Collapse" at bounding box center [663, 166] width 19 height 8
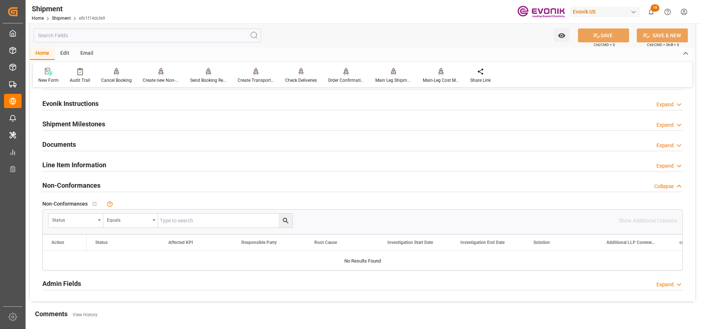
scroll to position [402, 0]
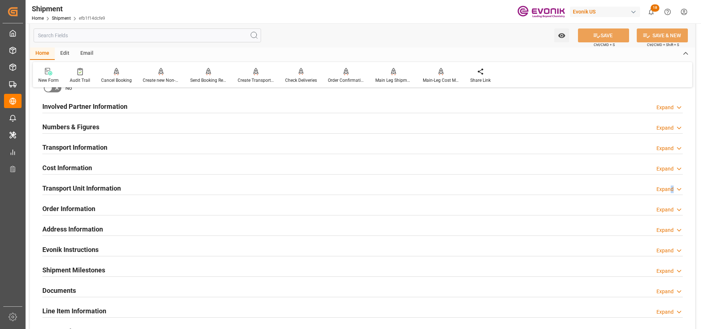
click at [672, 189] on div "Expand" at bounding box center [664, 189] width 17 height 8
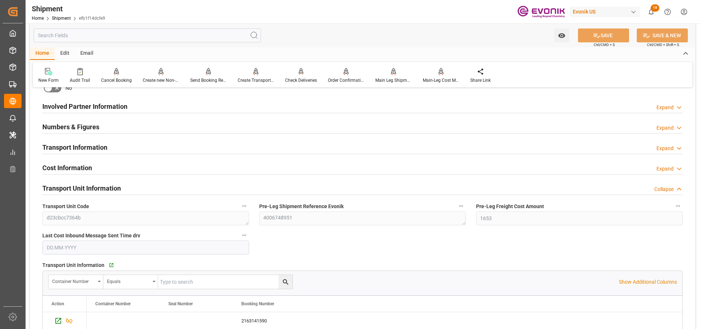
scroll to position [548, 0]
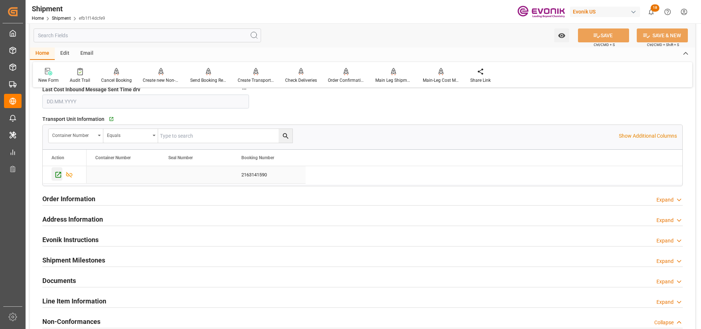
click at [57, 174] on icon "Press SPACE to select this row." at bounding box center [58, 175] width 8 height 8
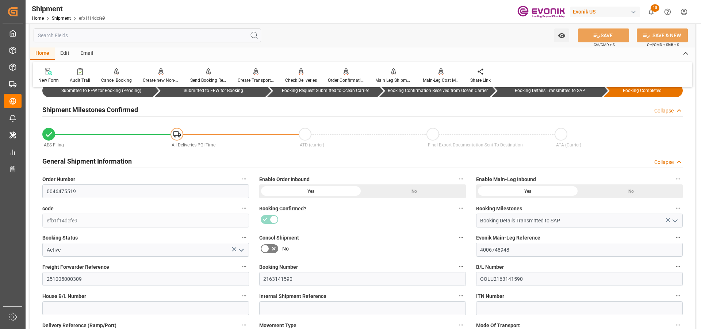
scroll to position [0, 0]
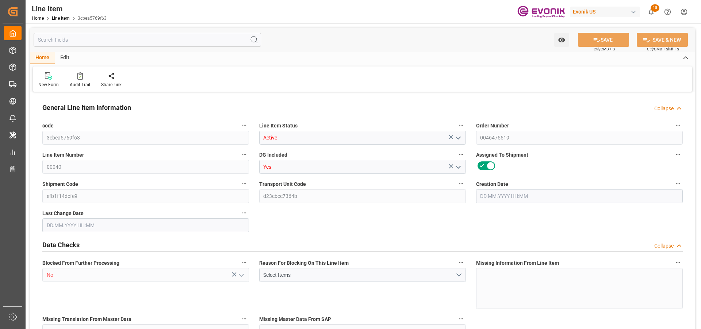
type input "3"
type input "2241.6"
type input "2040"
type input "3.4387"
type input "12"
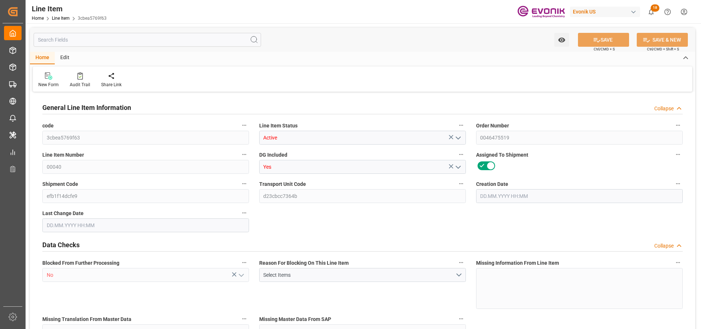
type input "15585.6"
type input "12"
type input "2241.6"
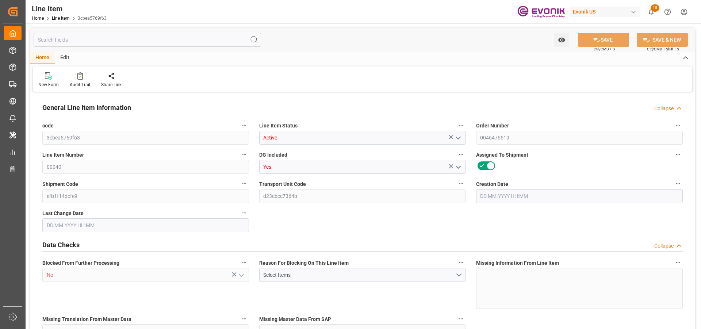
type input "2301.6"
type input "2040"
type input "3.4387"
type input "3438.744"
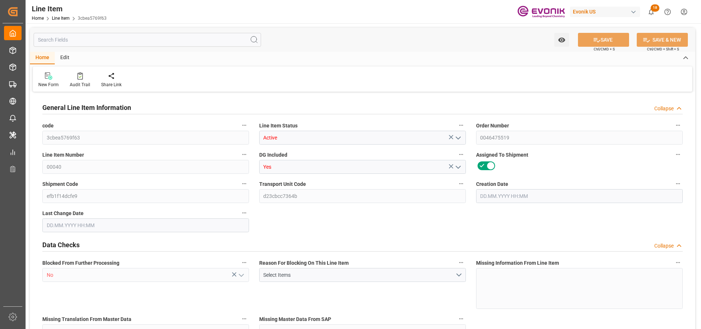
type input "12"
type input "2241.6"
type input "2040"
type input "3.4387"
type input "[DATE] 17:05"
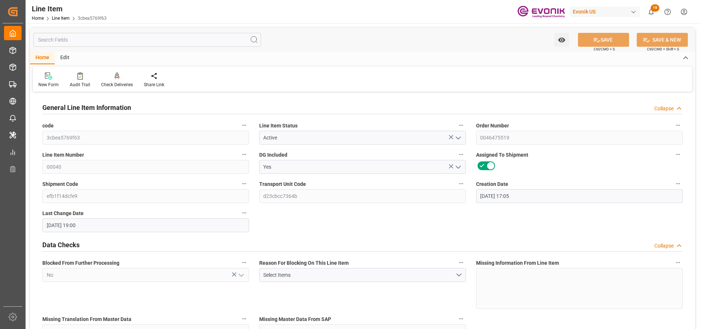
type input "[DATE] 19:00"
type input "[DATE]"
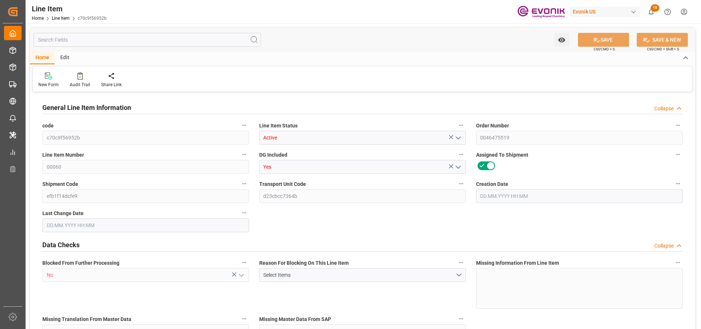
type input "2"
type input "1646.4"
type input "1512"
type input "2.3003"
type input "8"
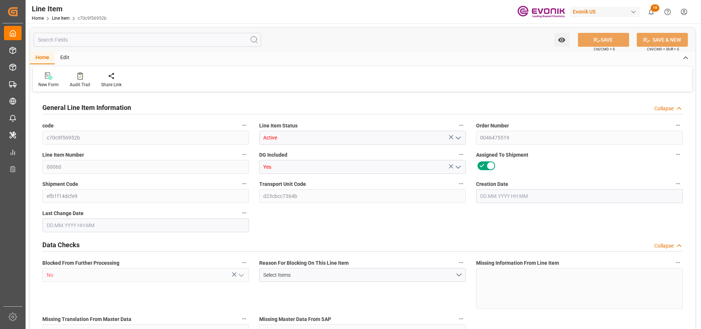
type input "11400.48"
type input "8"
type input "1646.4"
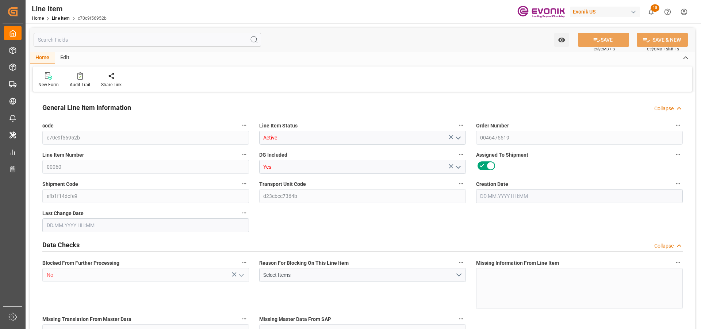
type input "1686.4"
type input "1512"
type input "2.3003"
type input "2300.296"
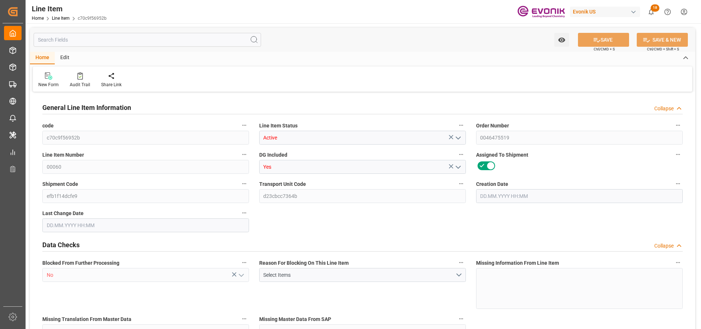
type input "8"
type input "1646.4"
type input "1512"
type input "2.3003"
type input "[DATE] 17:05"
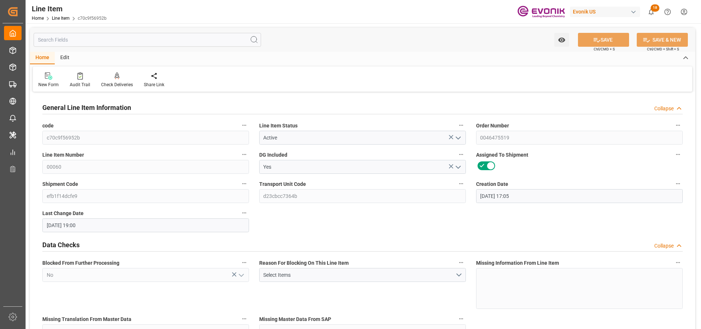
type input "[DATE] 19:00"
type input "[DATE]"
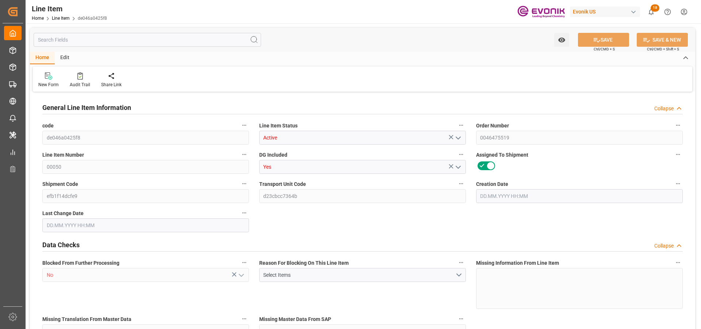
type input "3"
type input "2241.6"
type input "2040"
type input "3.4387"
type input "12"
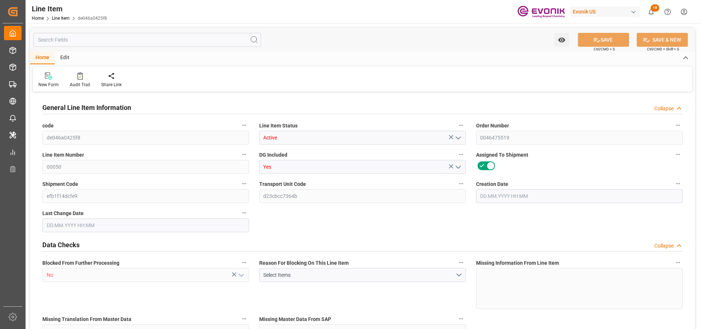
type input "15524.4"
type input "12"
type input "2241.6"
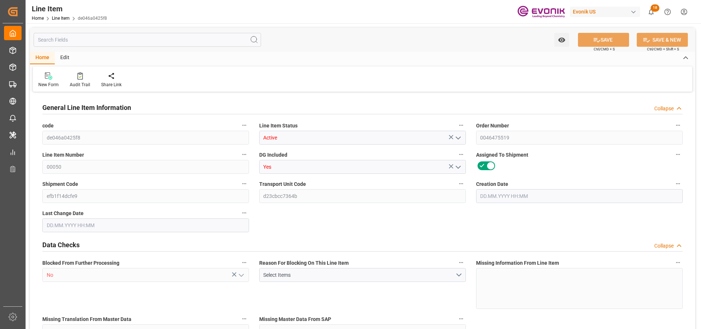
type input "2301.6"
type input "2040"
type input "3.4387"
type input "3438.744"
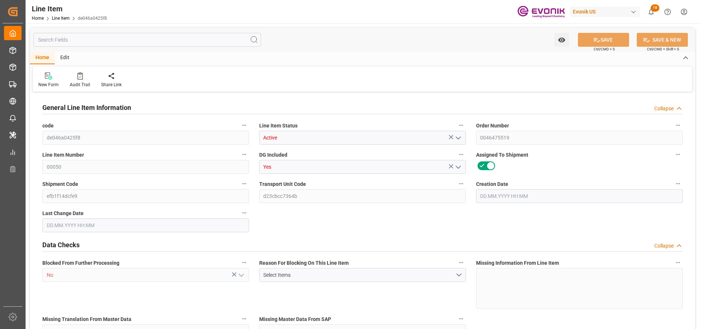
type input "12"
type input "2241.6"
type input "2040"
type input "3.4387"
type input "[DATE] 17:05"
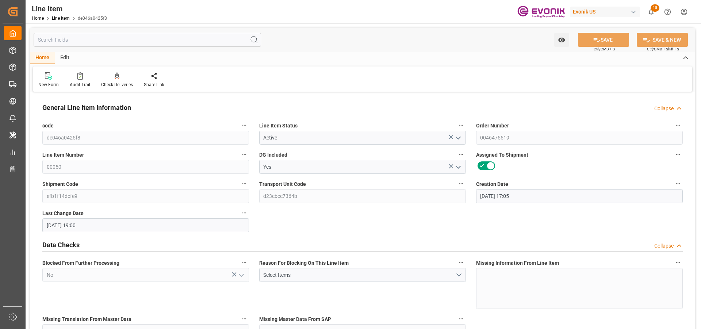
type input "[DATE] 19:00"
type input "[DATE]"
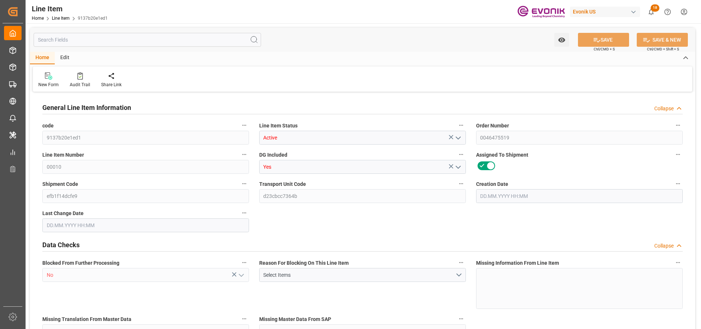
type input "2"
type input "1545.6"
type input "1428"
type input "2.0128"
type input "7"
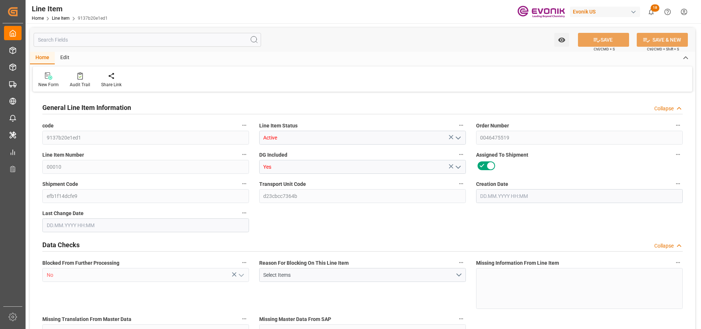
type input "19463.64"
type input "7"
type input "1545.6"
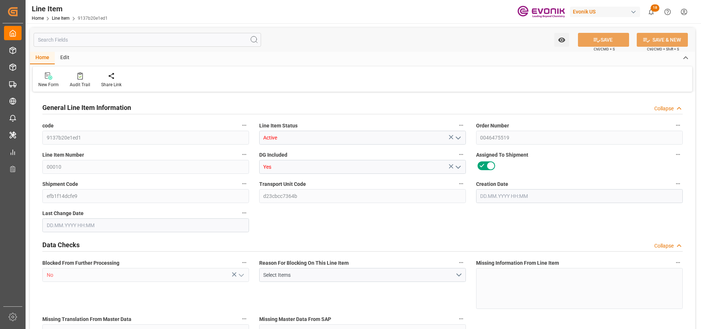
type input "1585.6"
type input "1428"
type input "2.0128"
type input "2012.759"
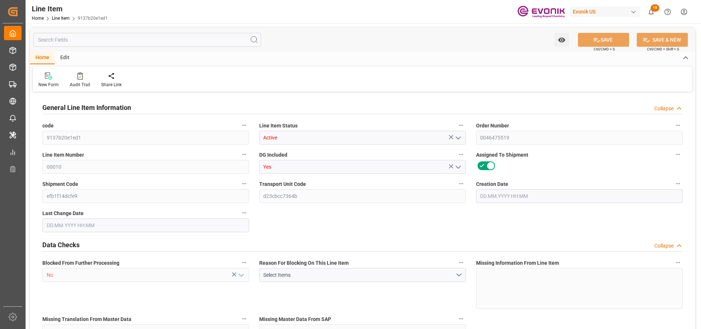
type input "7"
type input "1545.6"
type input "1428"
type input "2.0128"
type input "[DATE] 17:05"
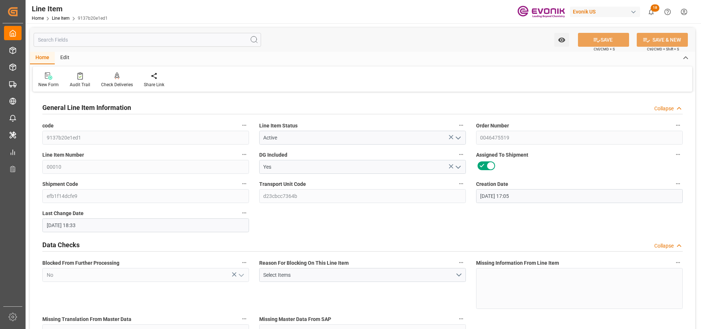
type input "[DATE] 18:33"
type input "[DATE]"
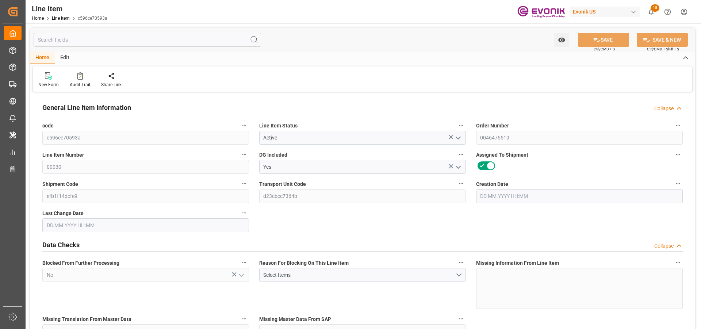
type input "7"
type input "6335"
type input "5950"
type input "9.744"
type input "7"
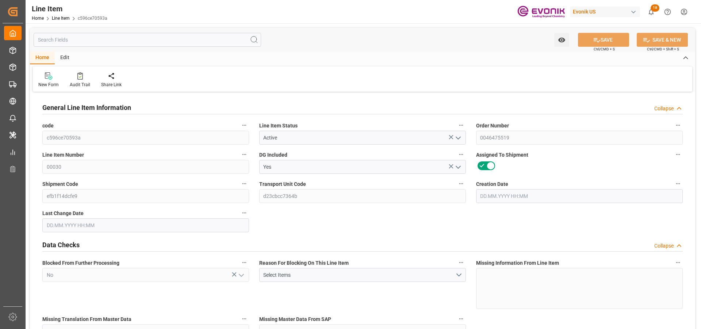
type input "97877.5"
type input "7"
type input "6335"
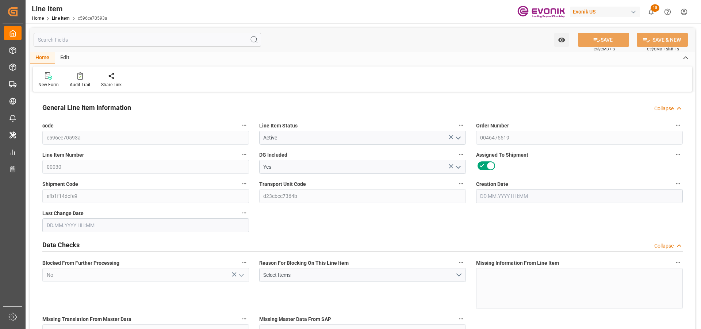
type input "6335"
type input "5950"
type input "9.744"
type input "9744"
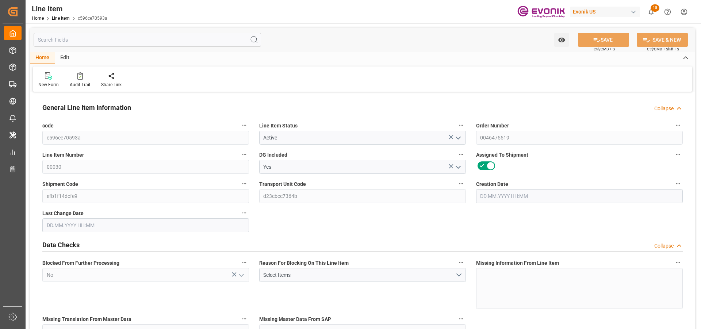
type input "7"
type input "6335"
type input "5950"
type input "9.744"
type input "[DATE] 17:05"
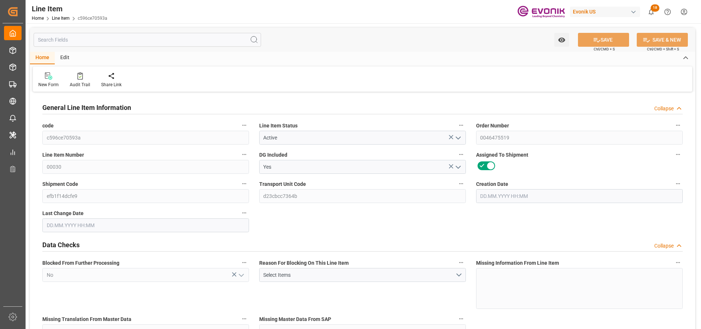
type input "[DATE] 18:33"
type input "[DATE]"
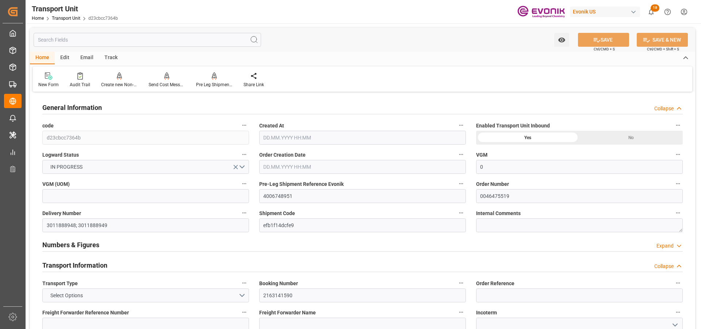
type input "0"
type input "OOCL"
type input "Orient Overseas Container Line Ltd"
type input "USHOU"
type input "NLRTM"
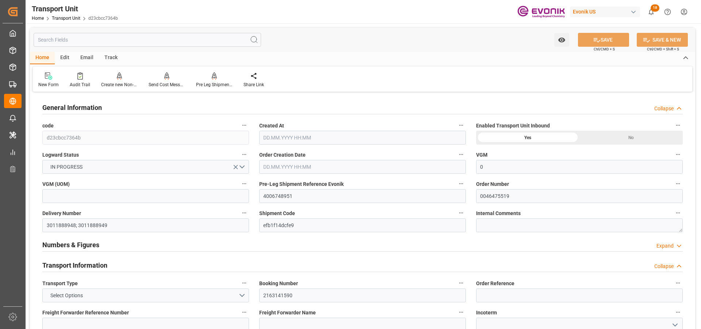
type input "14210.2"
type input "[DATE] 02:33"
type input "[DATE]"
type input "[DATE] 00:00"
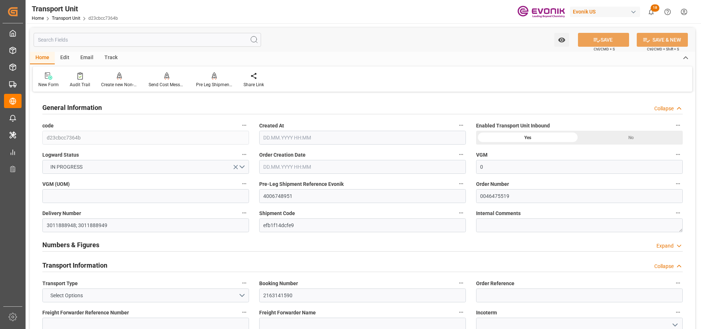
type input "[DATE] 00:00"
type input "[DATE] 16:00"
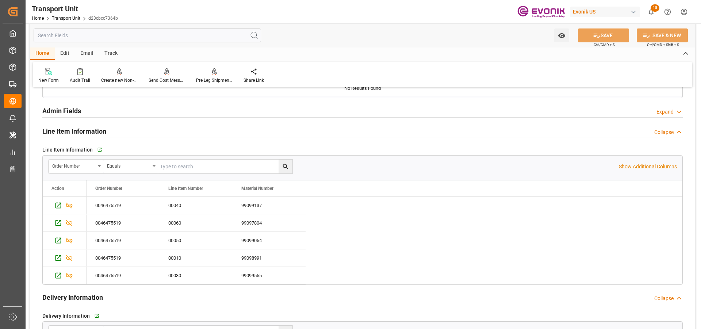
scroll to position [1095, 0]
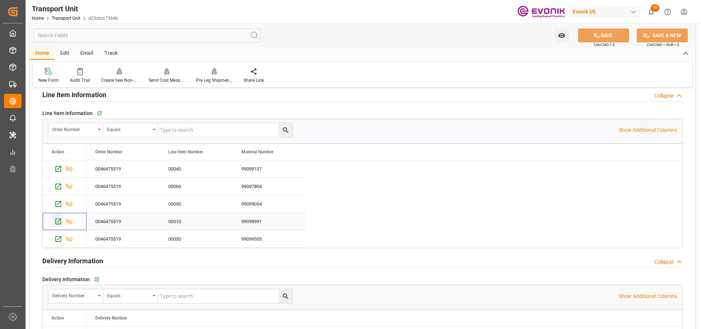
click at [59, 225] on icon "Press SPACE to select this row." at bounding box center [58, 222] width 8 height 8
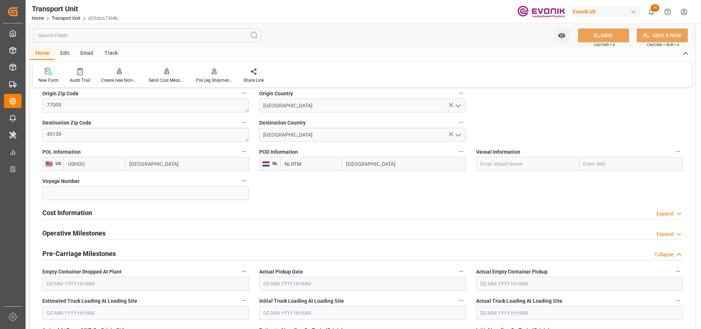
scroll to position [292, 0]
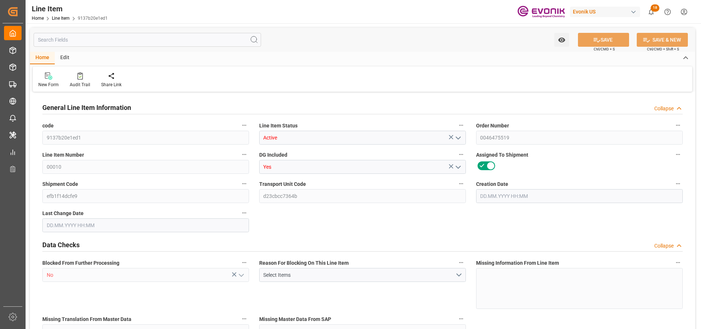
type input "2"
type input "1545.6"
type input "1428"
type input "2.0128"
type input "7"
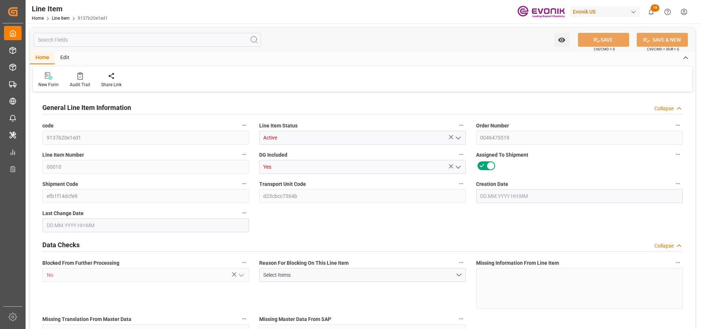
type input "19463.64"
type input "7"
type input "1545.6"
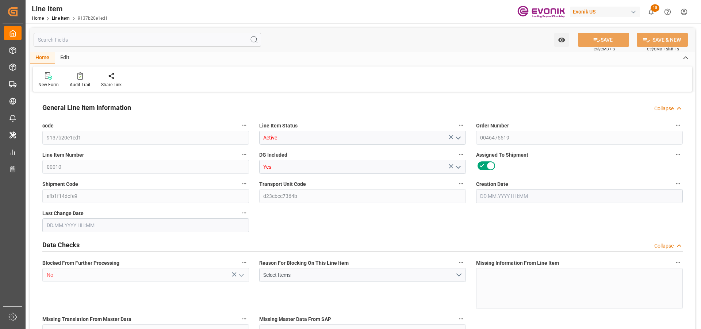
type input "1585.6"
type input "1428"
type input "2.0128"
type input "2012.759"
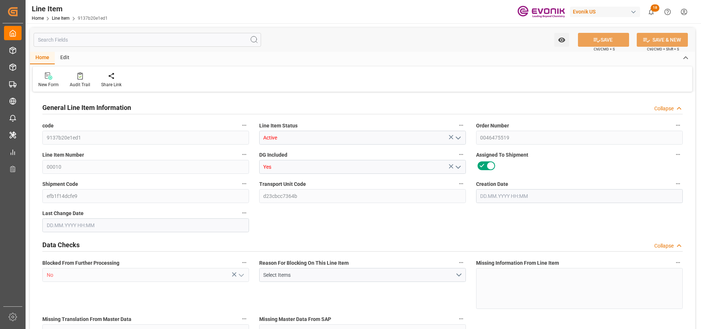
type input "7"
type input "1545.6"
type input "1428"
type input "2.0128"
type input "[DATE] 17:05"
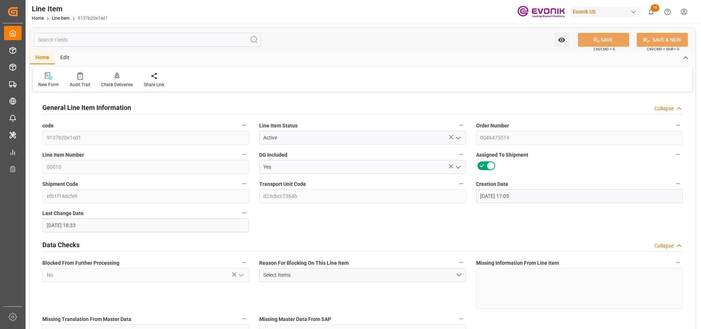
type input "[DATE] 18:33"
type input "[DATE]"
type input "06.10.2025"
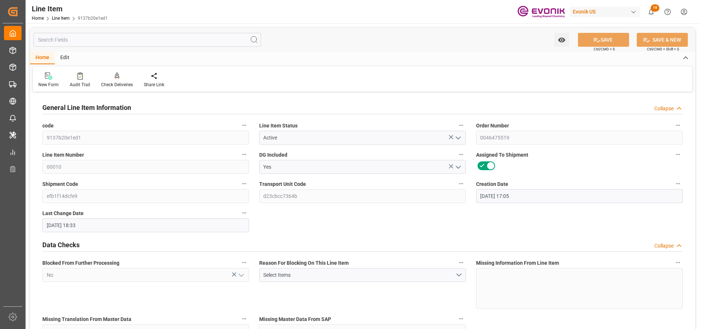
scroll to position [146, 0]
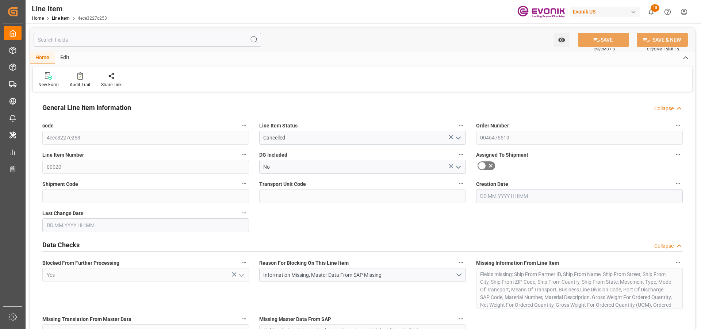
type input "0"
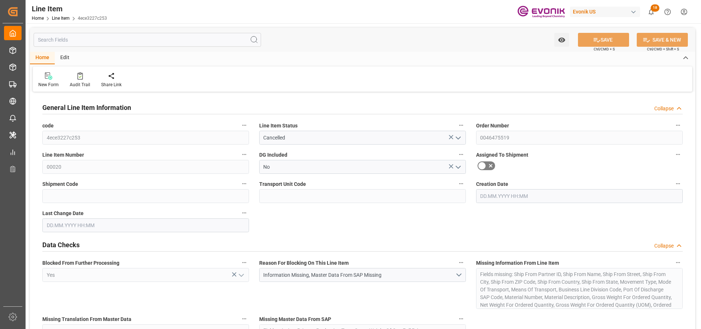
type input "0"
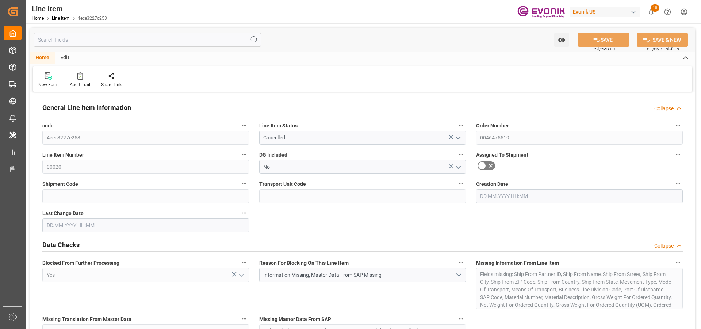
type input "30.09.2025 17:05"
type input "01.10.2025 02:33"
type input "05.11.2025"
type input "07.10.2025"
type input "30.09.2025"
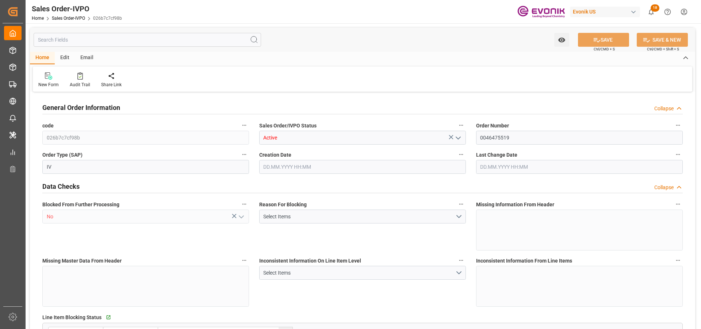
type input "NLRTM"
type input "0"
type input "1"
type input "2"
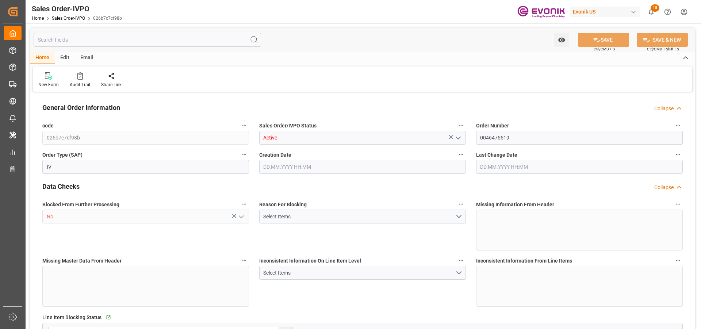
type input "14210.2"
type input "41.869"
type input "17000"
type input "30"
type input "30.09.2025 17:05"
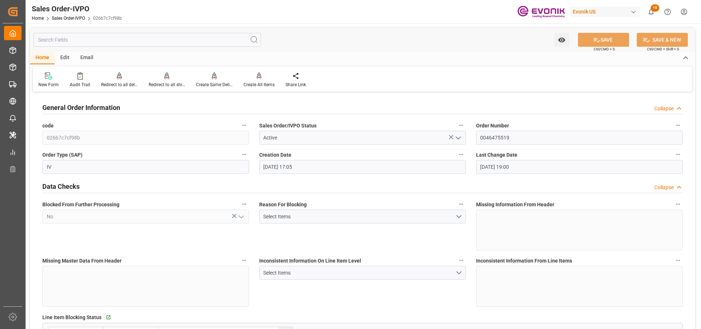
type input "[DATE] 19:00"
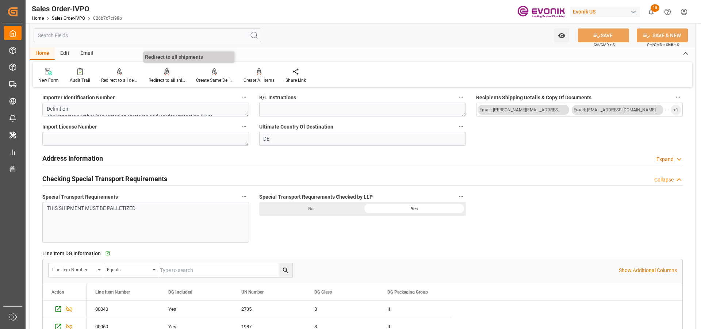
scroll to position [767, 0]
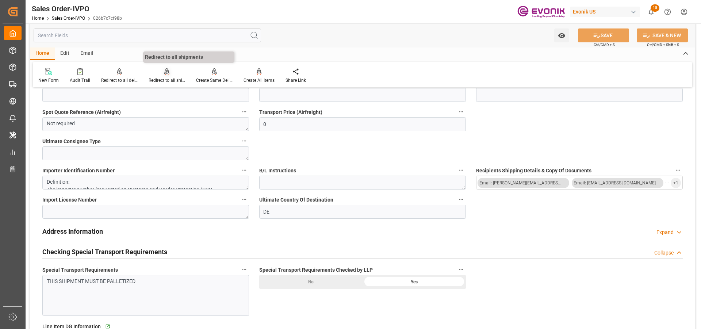
click at [166, 73] on icon at bounding box center [166, 71] width 5 height 6
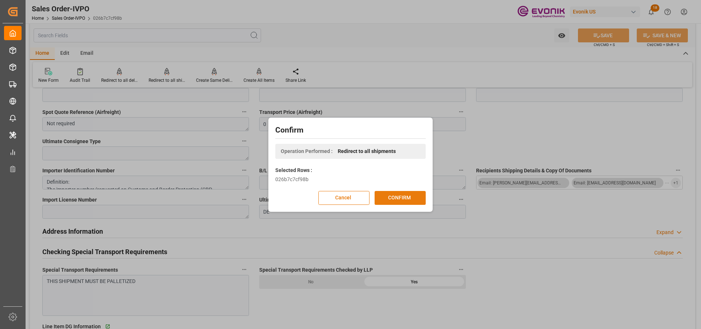
click at [402, 198] on button "CONFIRM" at bounding box center [400, 198] width 51 height 14
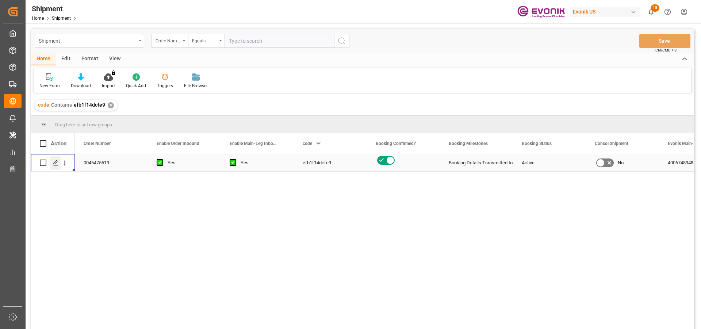
click at [55, 163] on icon "Press SPACE to select this row." at bounding box center [56, 163] width 6 height 6
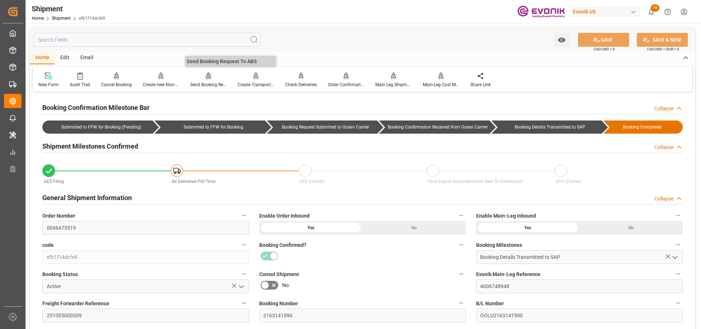
click at [200, 79] on div at bounding box center [208, 76] width 37 height 8
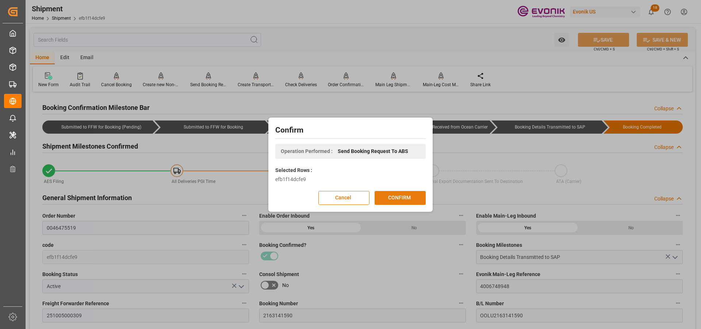
click at [397, 199] on button "CONFIRM" at bounding box center [400, 198] width 51 height 14
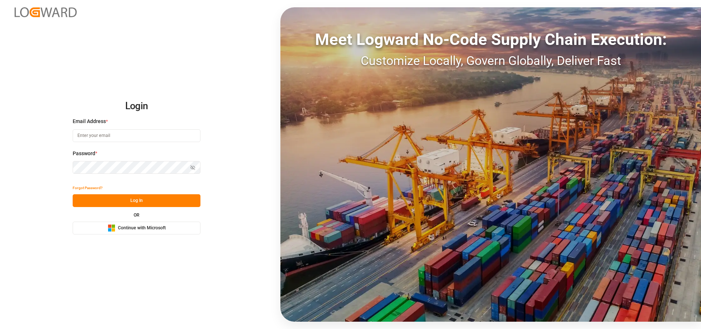
type input "[EMAIL_ADDRESS][PERSON_NAME][DOMAIN_NAME]"
click at [142, 202] on button "Log In" at bounding box center [137, 200] width 128 height 13
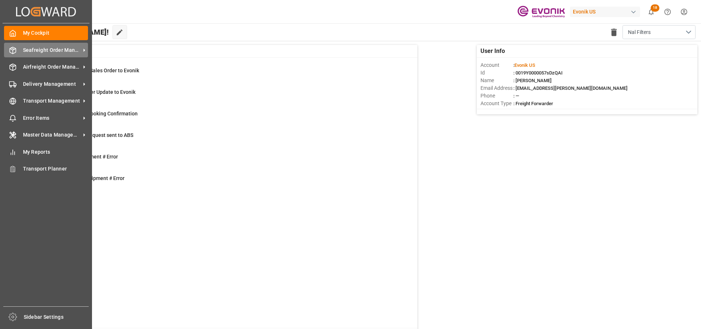
click at [34, 51] on span "Seafreight Order Management" at bounding box center [52, 50] width 58 height 8
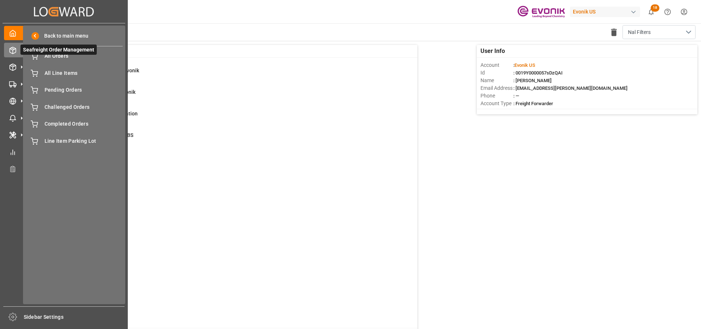
click at [77, 53] on span "Seafreight Order Management" at bounding box center [58, 50] width 76 height 10
click at [35, 57] on icon at bounding box center [34, 55] width 7 height 5
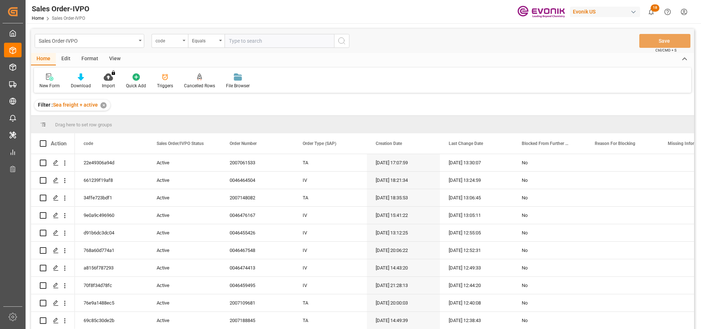
click at [168, 38] on div "code" at bounding box center [168, 40] width 25 height 8
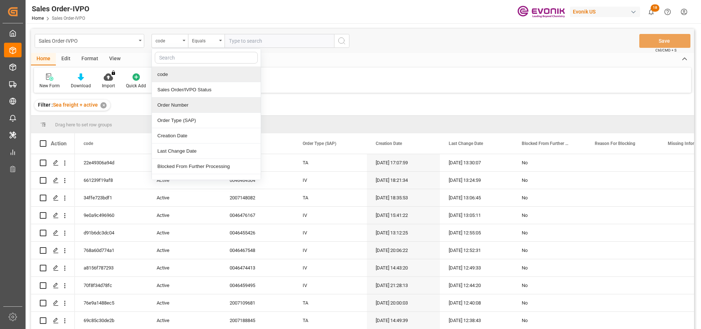
click at [184, 103] on div "Order Number" at bounding box center [206, 104] width 109 height 15
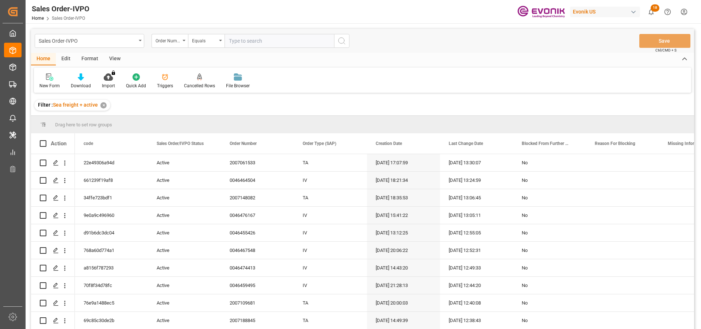
click at [243, 36] on input "text" at bounding box center [280, 41] width 110 height 14
paste input "2007173956"
type input "2007173956"
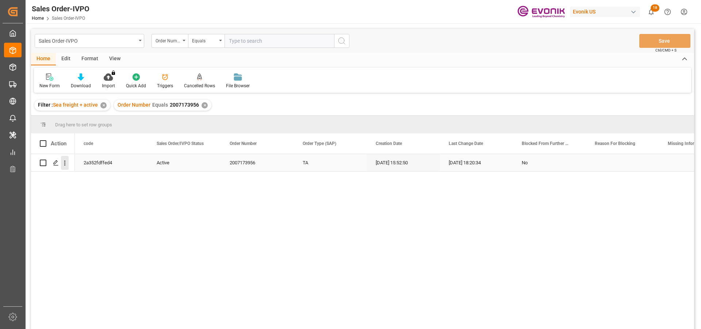
click at [64, 162] on icon "open menu" at bounding box center [65, 163] width 8 height 8
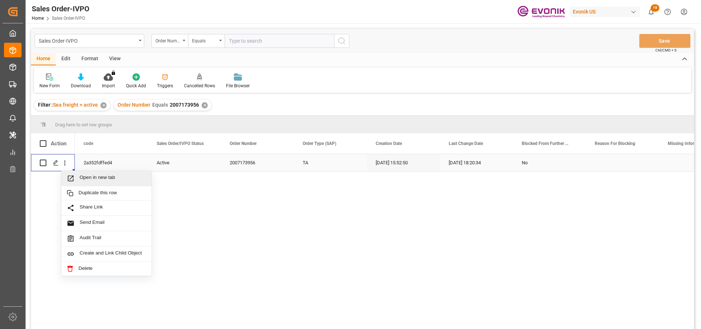
click at [94, 173] on div "Open in new tab" at bounding box center [106, 178] width 90 height 15
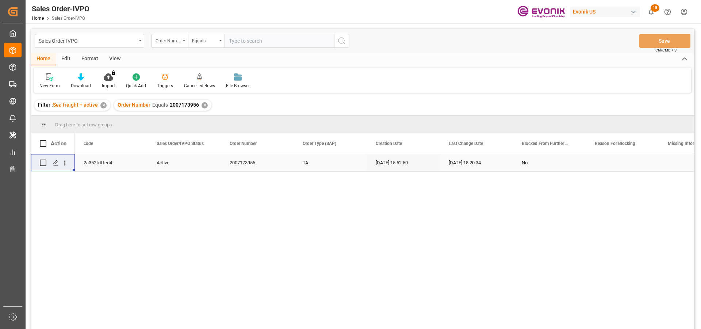
click at [203, 104] on div "✕" at bounding box center [205, 105] width 6 height 6
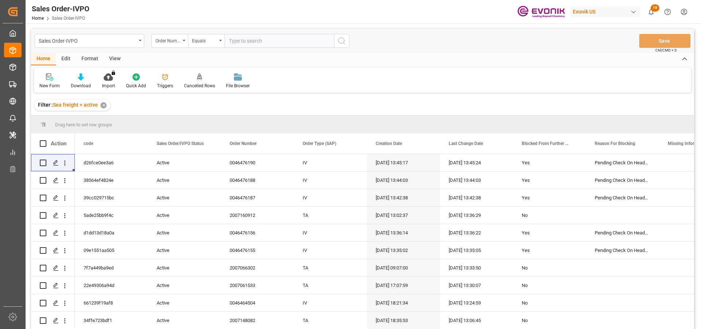
click at [231, 41] on input "text" at bounding box center [280, 41] width 110 height 14
paste input "2007166693"
type input "2007166693"
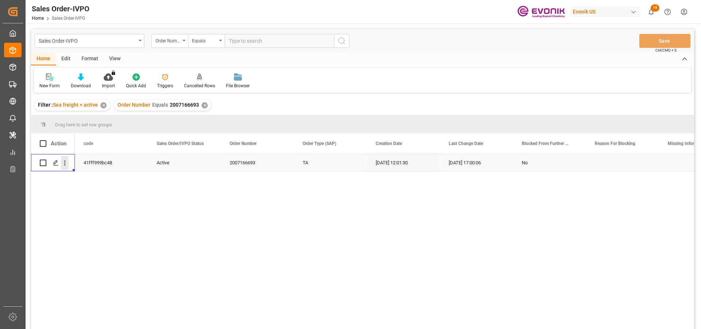
click at [67, 164] on icon "open menu" at bounding box center [65, 163] width 8 height 8
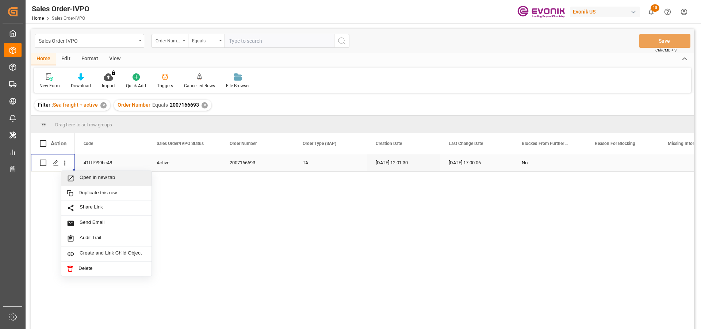
click at [130, 178] on span "Open in new tab" at bounding box center [113, 179] width 66 height 8
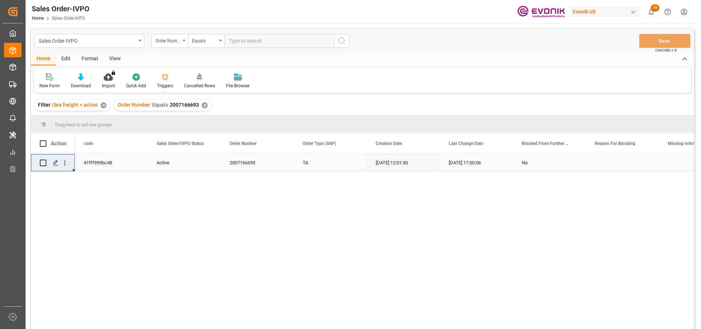
drag, startPoint x: 204, startPoint y: 105, endPoint x: 208, endPoint y: 100, distance: 7.2
click at [204, 105] on div "✕" at bounding box center [205, 105] width 6 height 6
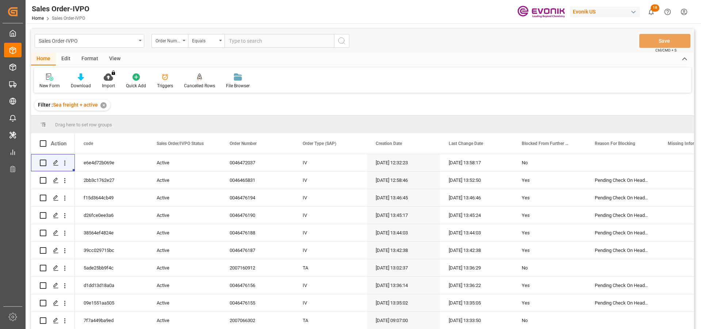
click at [246, 42] on input "text" at bounding box center [280, 41] width 110 height 14
paste input "0046469167"
type input "0046469167"
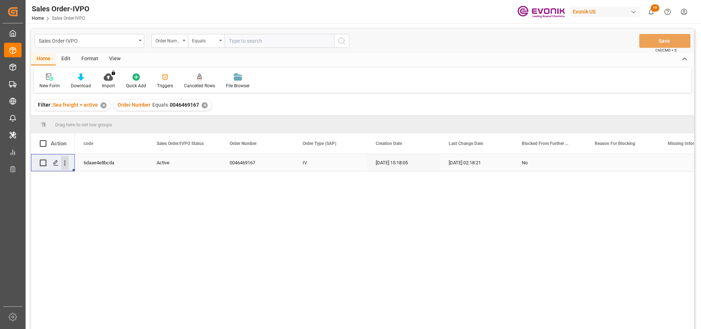
click at [66, 163] on icon "open menu" at bounding box center [65, 163] width 8 height 8
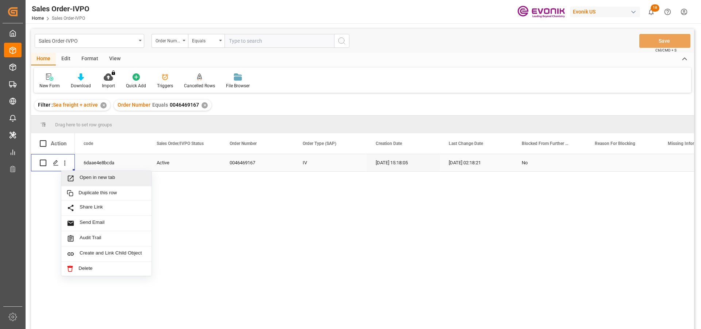
click at [99, 180] on span "Open in new tab" at bounding box center [113, 179] width 66 height 8
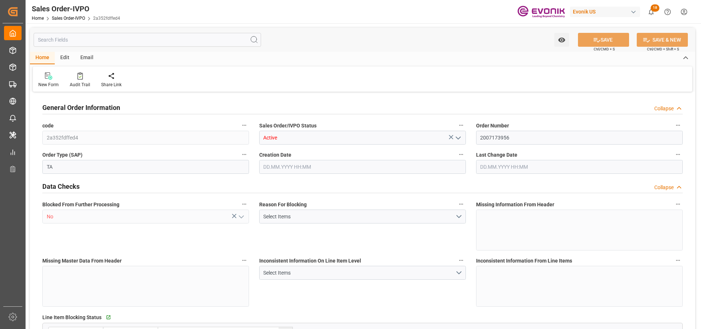
type input "COCTG"
type input "0"
type input "1"
type input "1449"
type input "[DATE] 15:52"
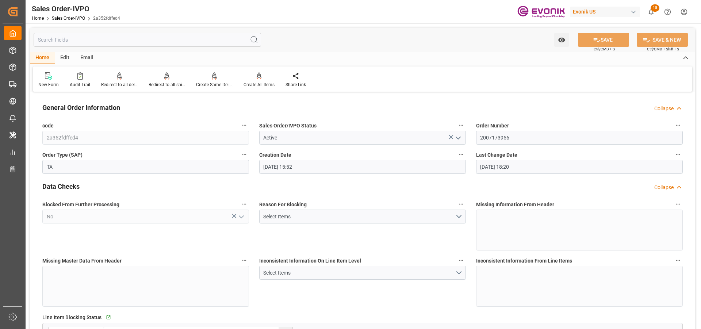
type input "[DATE] 18:20"
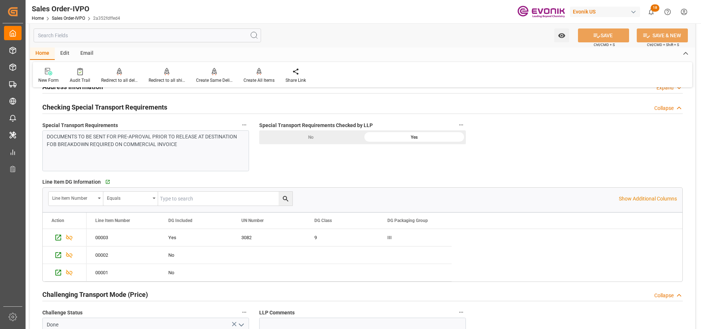
scroll to position [949, 0]
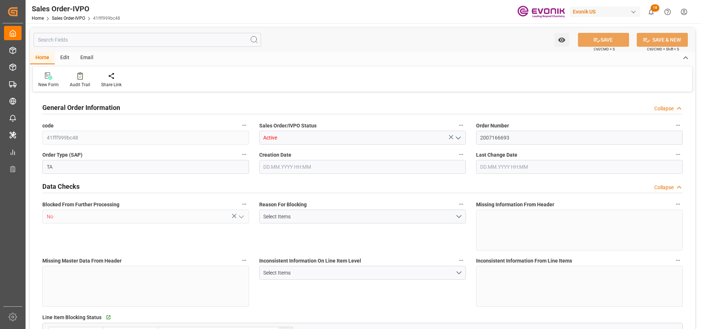
type input "AUMEL"
type input "0"
type input "1"
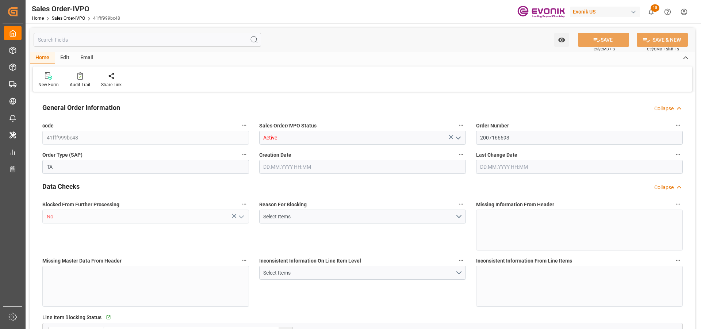
type input "7752"
type input "12.0737"
type input "17000"
type input "30"
type input "[DATE] 12:01"
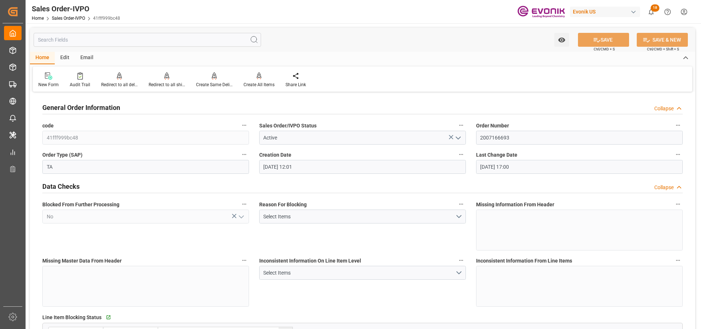
type input "[DATE] 17:00"
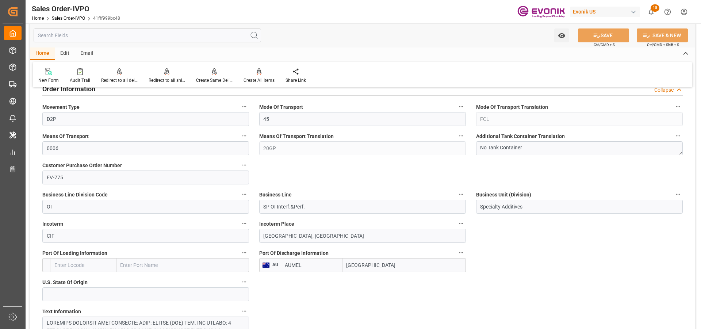
scroll to position [438, 0]
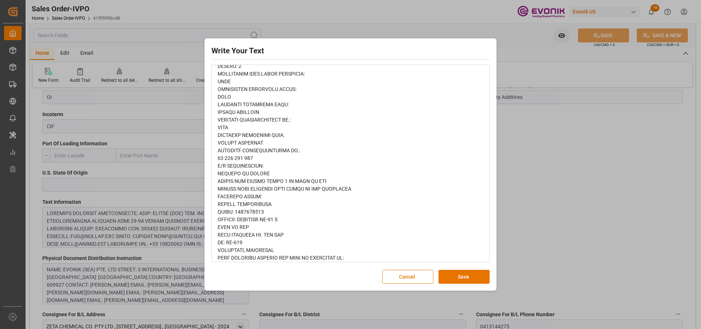
scroll to position [548, 0]
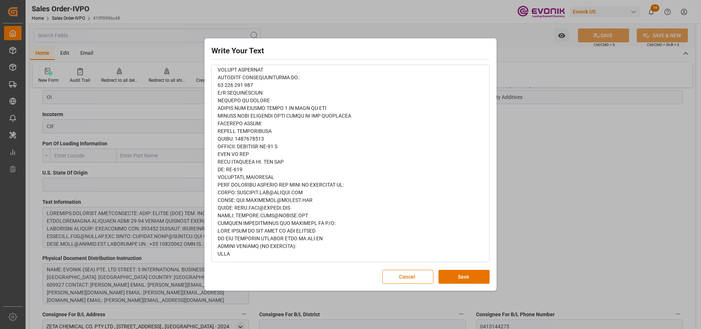
drag, startPoint x: 411, startPoint y: 274, endPoint x: 409, endPoint y: 257, distance: 16.5
click at [411, 275] on button "Cancel" at bounding box center [407, 277] width 51 height 14
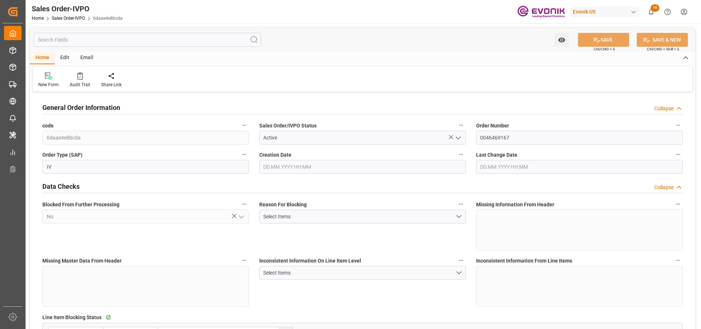
type input "SGSIN"
type input "0"
type input "1"
type input "2"
type input "1"
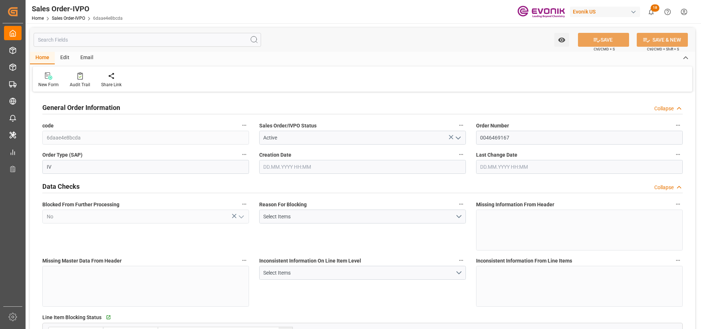
type input "17175.2"
type input "23.1069"
type input "17000"
type input "30"
type input "20.08.2025 15:18"
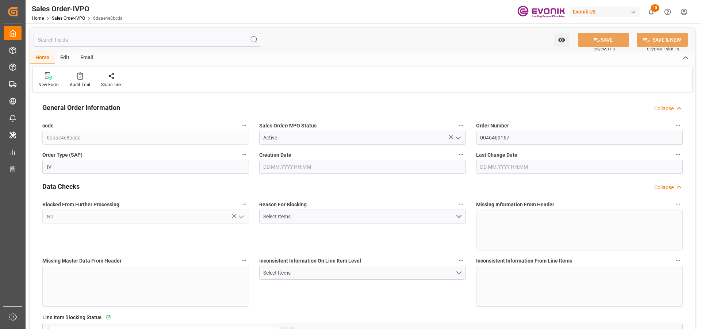
type input "03.10.2025 02:18"
click at [447, 305] on div "Inconsistent Information On Line Item Level Select Items" at bounding box center [362, 281] width 217 height 56
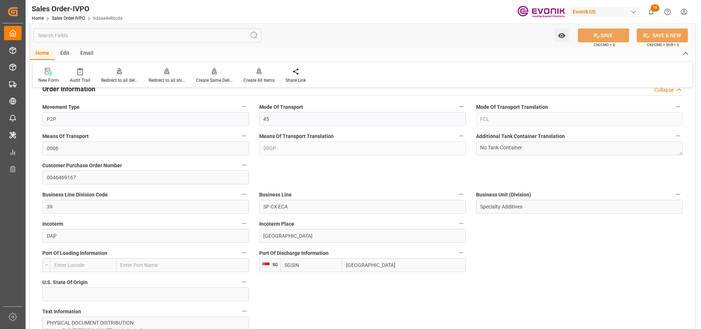
scroll to position [438, 0]
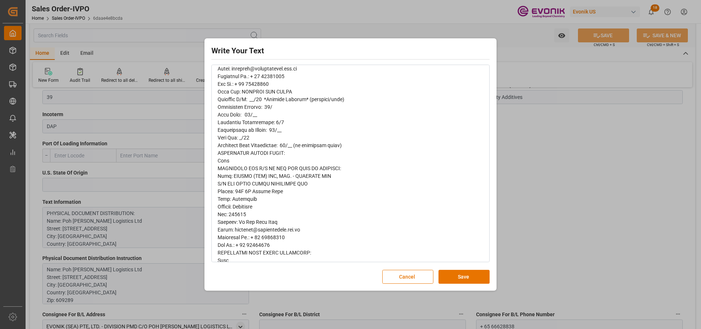
scroll to position [16, 0]
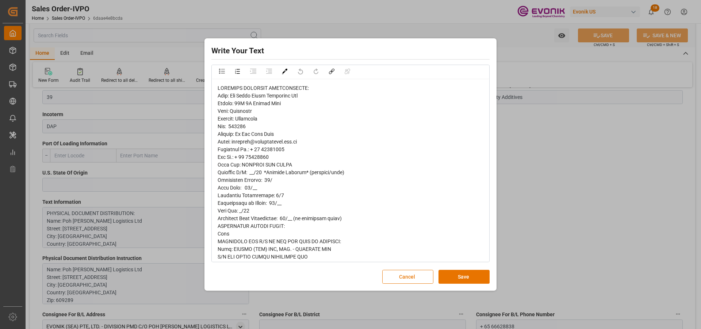
click at [415, 277] on button "Cancel" at bounding box center [407, 277] width 51 height 14
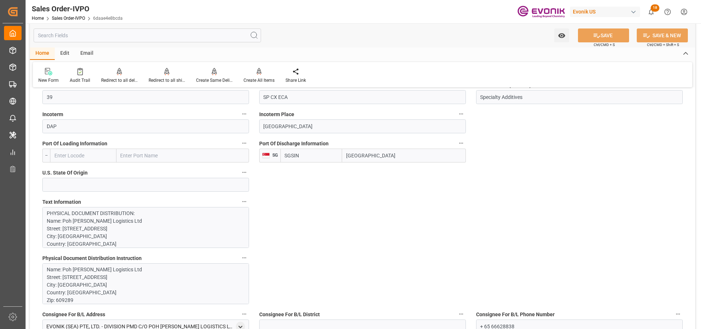
click at [189, 292] on p "Name: Poh Tiong Choon Logistics Ltd Street: 48B 1M Pandan Road City: Singapore …" at bounding box center [143, 331] width 192 height 130
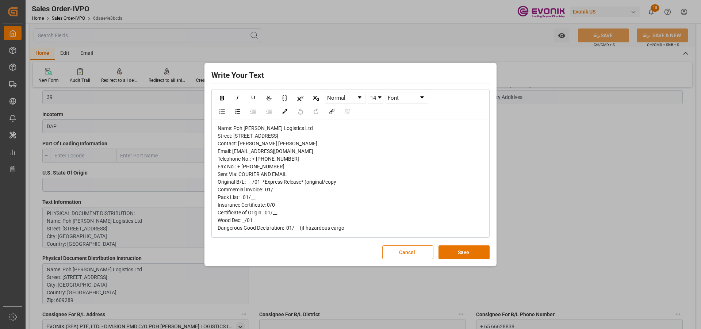
click at [402, 256] on div "Write Your Text Normal 14 Font Name: Poh Tiong Choon Logistics Ltd Street: 48B …" at bounding box center [350, 165] width 288 height 200
click at [397, 259] on button "Cancel" at bounding box center [407, 252] width 51 height 14
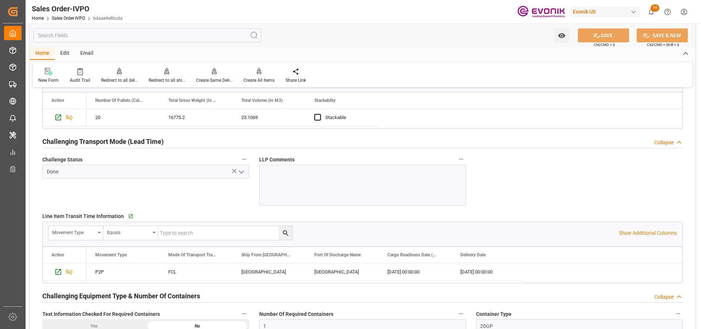
scroll to position [972, 0]
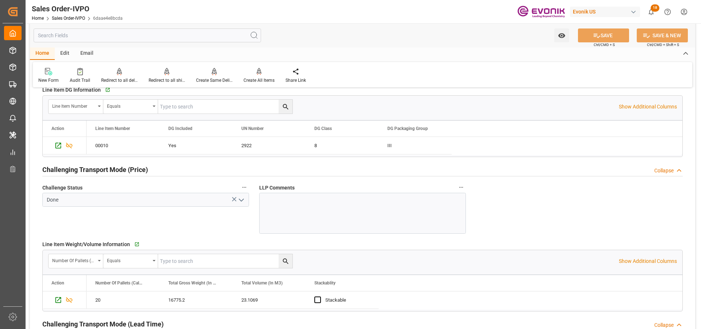
scroll to position [753, 0]
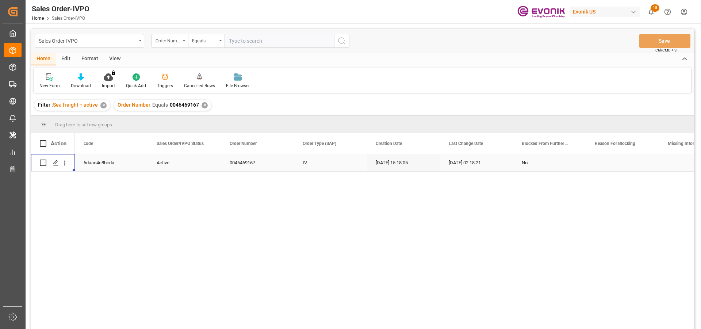
click at [206, 105] on div "✕" at bounding box center [205, 105] width 6 height 6
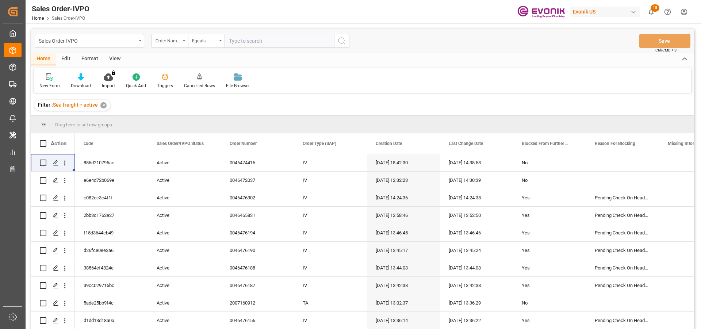
click at [249, 42] on input "text" at bounding box center [280, 41] width 110 height 14
paste input "2007173956"
type input "2007173956"
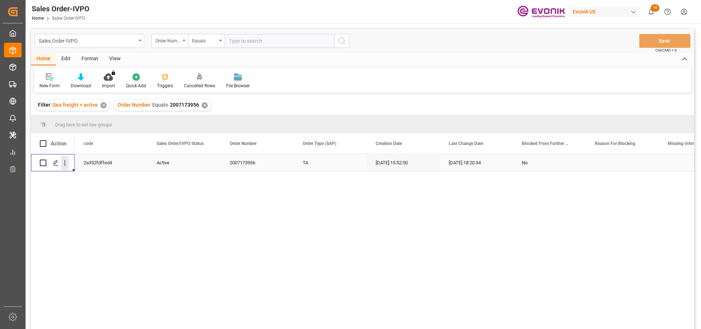
click at [66, 163] on icon "open menu" at bounding box center [65, 163] width 8 height 8
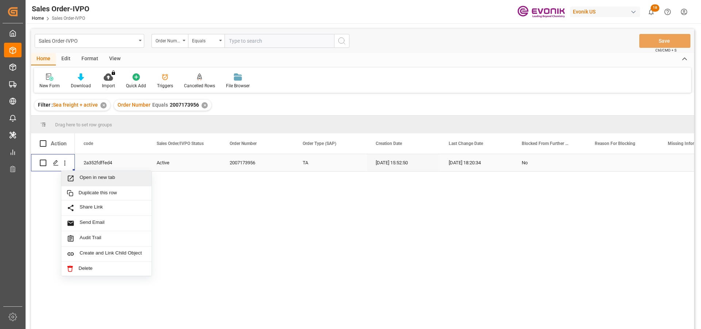
click at [110, 177] on span "Open in new tab" at bounding box center [113, 179] width 66 height 8
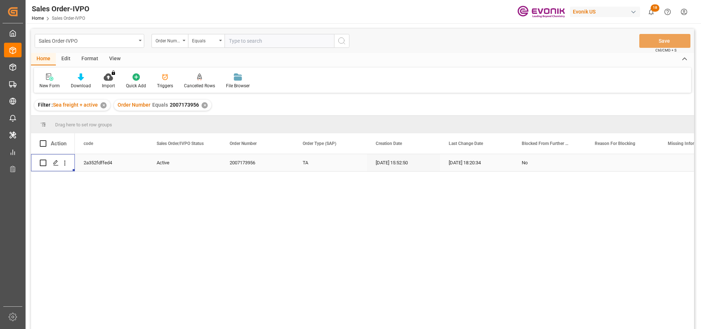
click at [202, 106] on div "✕" at bounding box center [205, 105] width 6 height 6
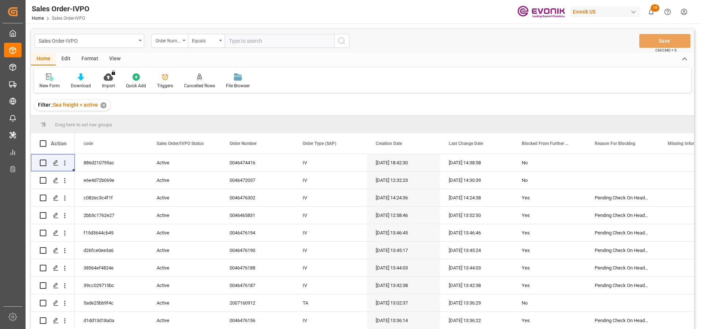
click at [253, 46] on input "text" at bounding box center [280, 41] width 110 height 14
paste input "258510447"
type input "258510447"
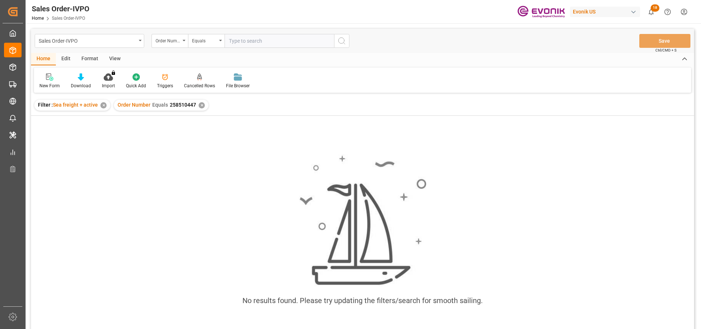
click at [201, 104] on div "✕" at bounding box center [202, 105] width 6 height 6
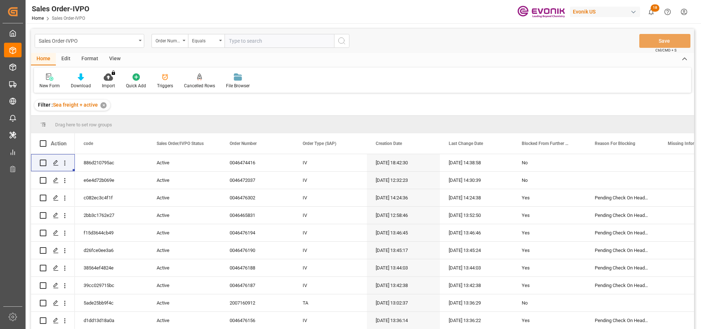
click at [243, 44] on input "text" at bounding box center [280, 41] width 110 height 14
paste input "2007131109"
type input "2007131109"
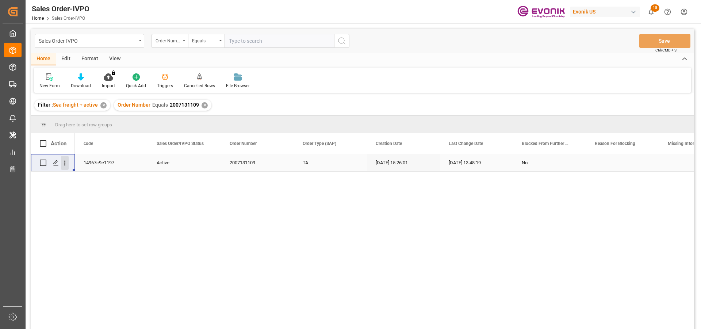
click at [65, 164] on icon "open menu" at bounding box center [65, 163] width 8 height 8
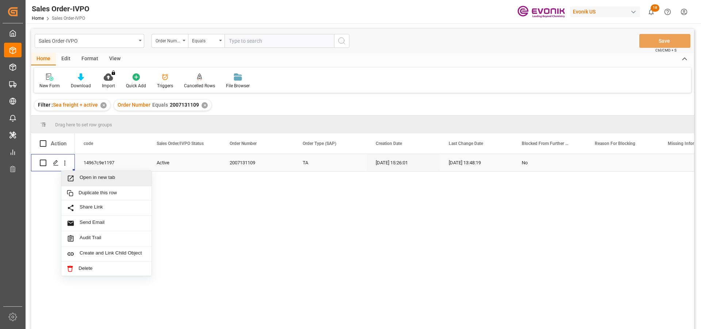
click at [95, 181] on span "Open in new tab" at bounding box center [113, 179] width 66 height 8
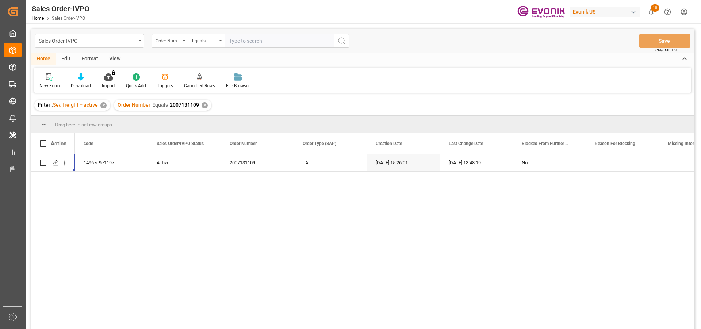
click at [203, 103] on div "✕" at bounding box center [205, 105] width 6 height 6
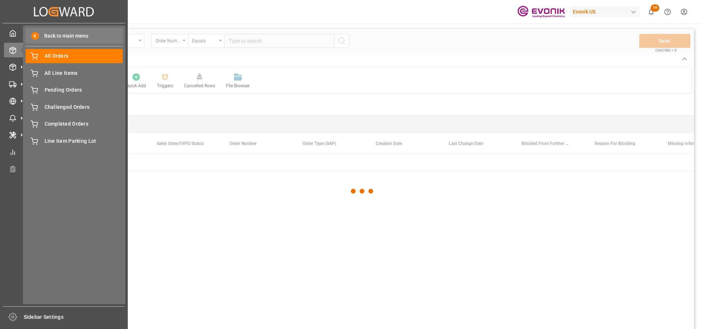
click at [58, 34] on span "Back to main menu" at bounding box center [63, 36] width 49 height 8
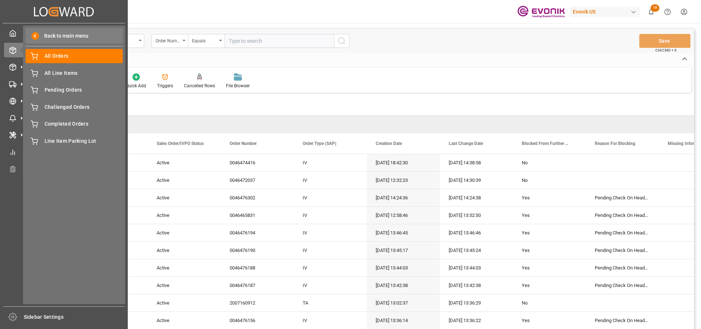
click at [33, 35] on span at bounding box center [35, 36] width 8 height 8
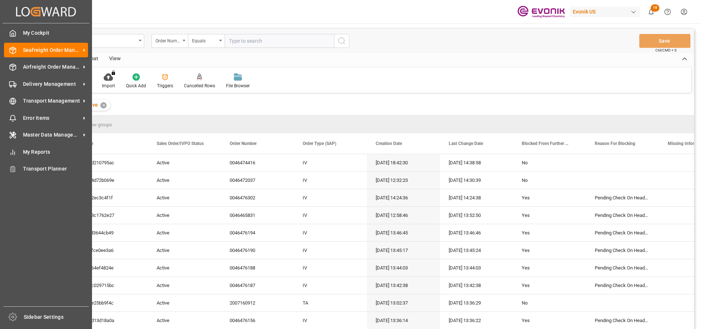
click at [33, 35] on span "My Cockpit" at bounding box center [55, 33] width 65 height 8
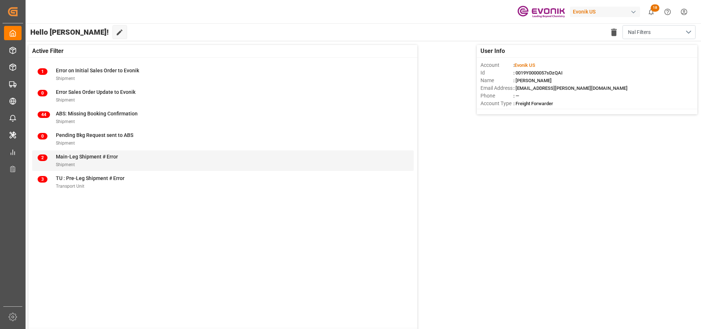
click at [81, 156] on span "Main-Leg Shipment # Error" at bounding box center [87, 157] width 62 height 6
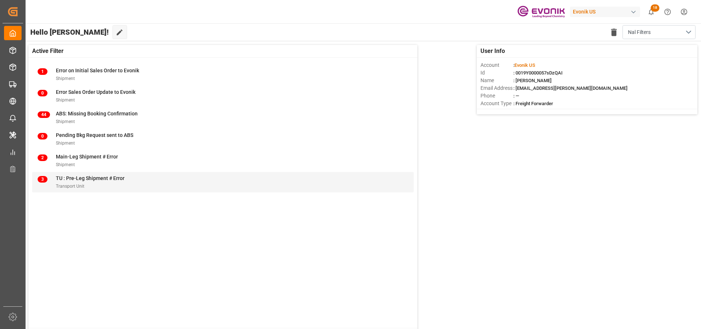
click at [102, 180] on span "TU : Pre-Leg Shipment # Error" at bounding box center [90, 178] width 69 height 6
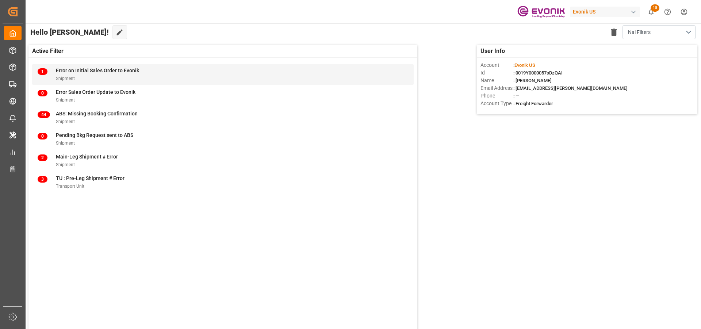
click at [133, 74] on div "Error on Initial Sales Order to Evonik" at bounding box center [97, 71] width 83 height 8
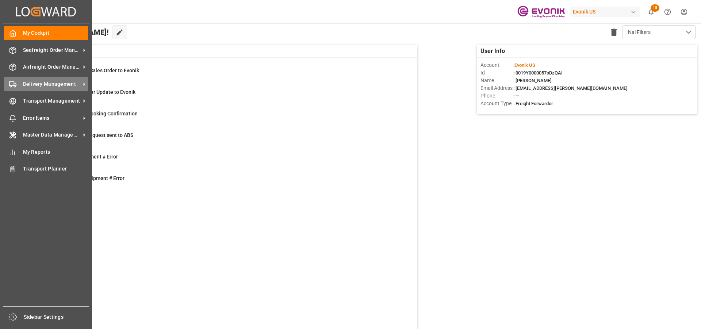
click at [38, 83] on span "Delivery Management" at bounding box center [52, 84] width 58 height 8
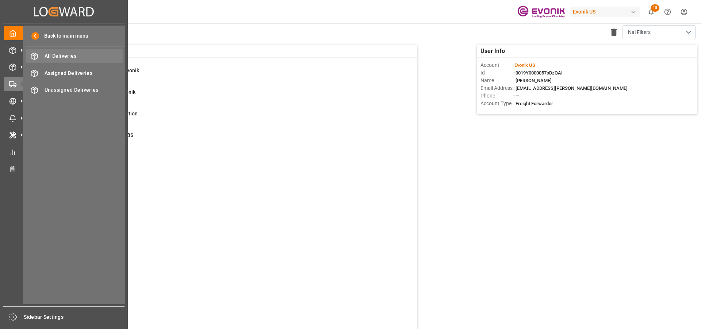
click at [58, 54] on span "All Deliveries" at bounding box center [84, 56] width 78 height 8
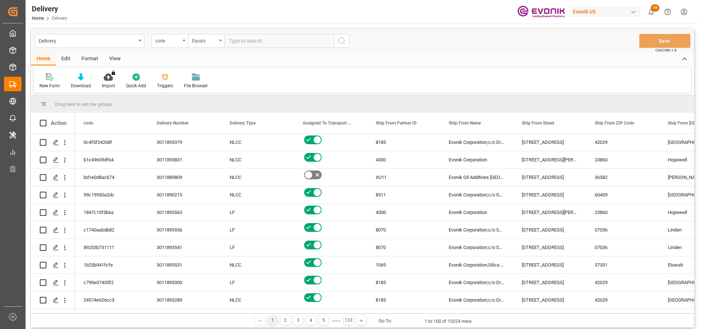
click at [168, 43] on div "code" at bounding box center [168, 40] width 25 height 8
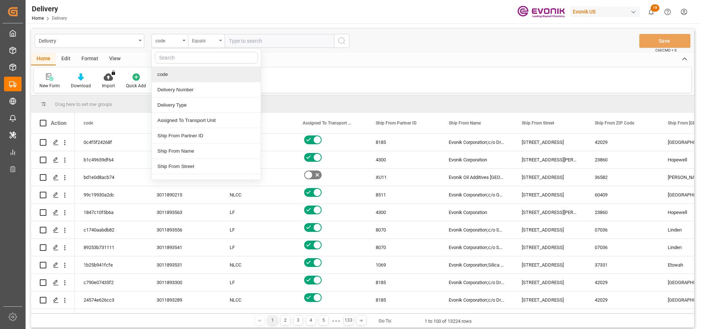
click at [202, 44] on div "Equals" at bounding box center [206, 41] width 37 height 14
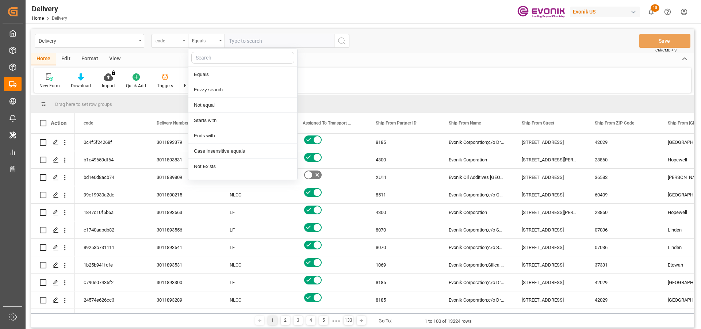
click at [154, 44] on div "code" at bounding box center [170, 41] width 37 height 14
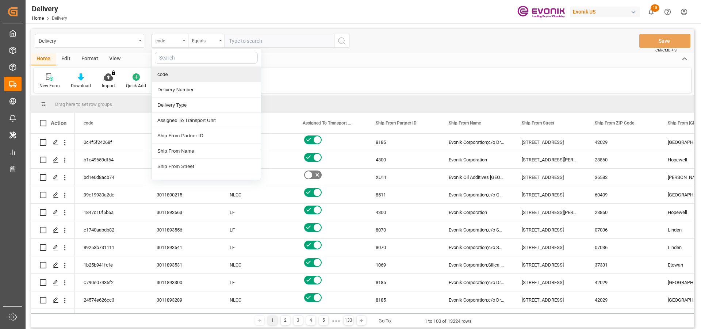
click at [170, 60] on input "text" at bounding box center [206, 58] width 103 height 12
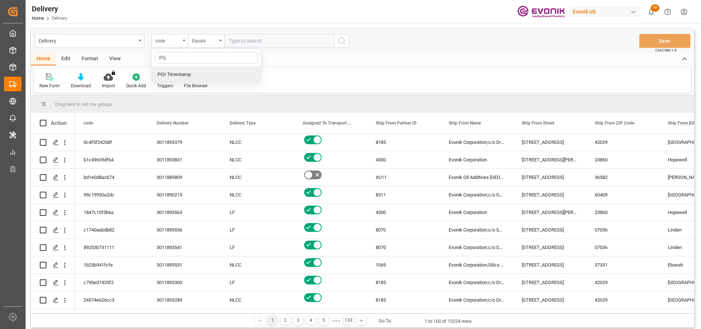
type input "PGI"
click at [181, 73] on div "PGI Timestamp" at bounding box center [206, 74] width 109 height 15
click at [215, 45] on div "Equals" at bounding box center [206, 41] width 37 height 14
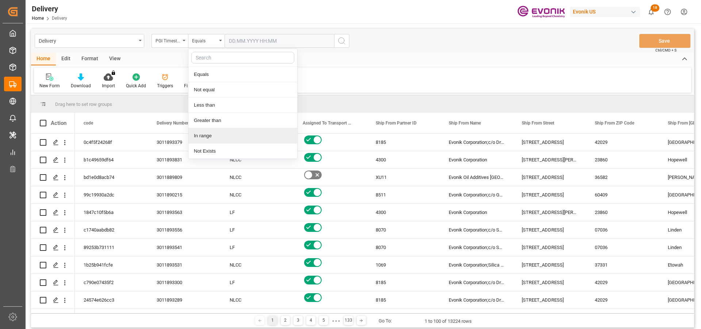
click at [226, 140] on div "In range" at bounding box center [242, 135] width 109 height 15
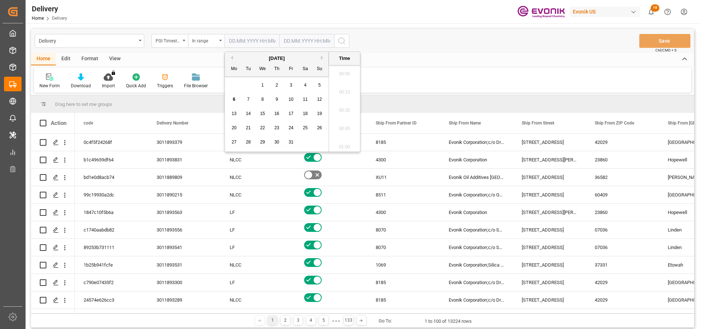
click at [254, 44] on input "text" at bounding box center [252, 41] width 55 height 14
click at [294, 86] on div "3" at bounding box center [291, 85] width 9 height 9
type input "03.10.2025 00:00"
click at [298, 37] on input "text" at bounding box center [306, 41] width 55 height 14
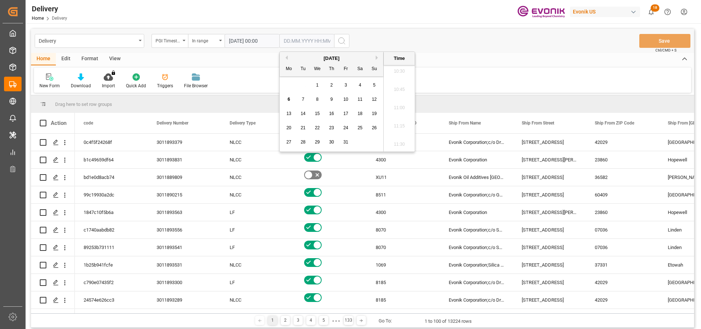
click at [288, 99] on span "6" at bounding box center [289, 99] width 3 height 5
click at [404, 90] on li "10:45" at bounding box center [399, 90] width 31 height 18
type input "06.10.2025 10:45"
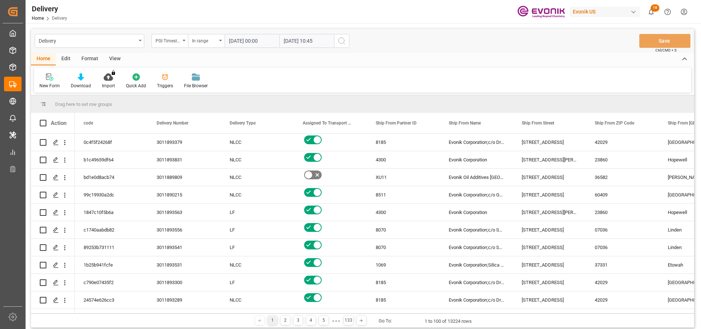
click at [340, 41] on icon "search button" at bounding box center [341, 41] width 9 height 9
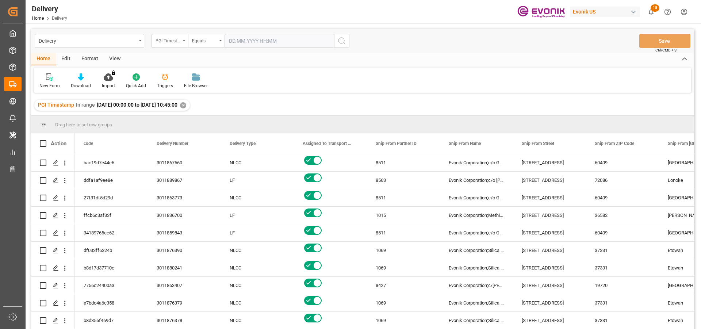
click at [112, 57] on div "View" at bounding box center [115, 59] width 22 height 12
click at [92, 80] on div at bounding box center [83, 77] width 37 height 8
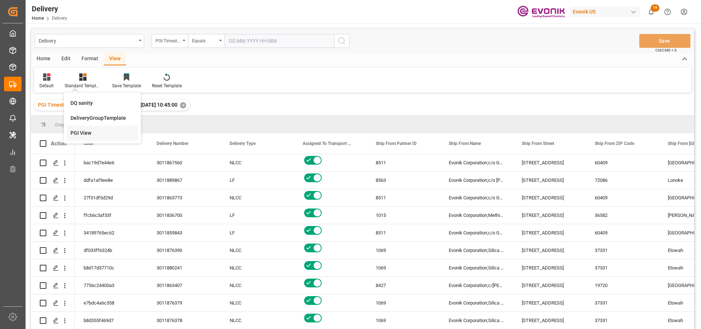
click at [100, 132] on div "PGI View" at bounding box center [102, 133] width 64 height 8
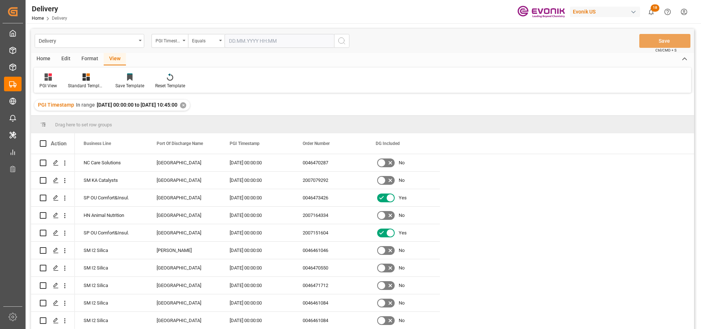
click at [42, 57] on div "Home" at bounding box center [43, 59] width 25 height 12
click at [76, 81] on div "Download" at bounding box center [80, 81] width 31 height 16
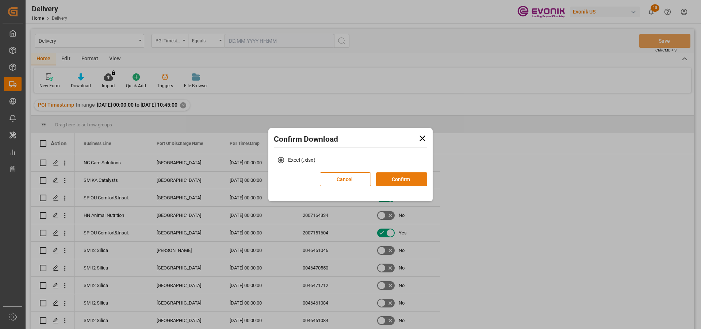
click at [413, 181] on button "Confirm" at bounding box center [401, 179] width 51 height 14
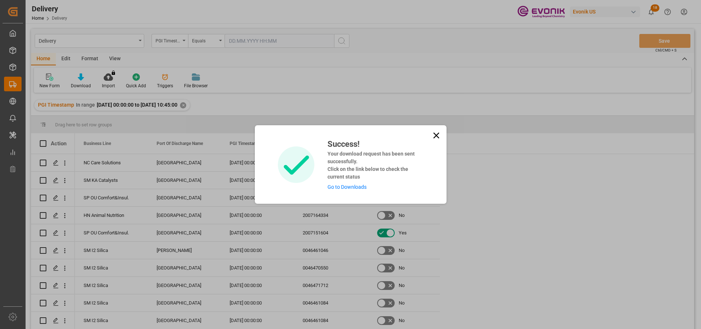
click at [349, 186] on link "Go to Downloads" at bounding box center [347, 187] width 39 height 6
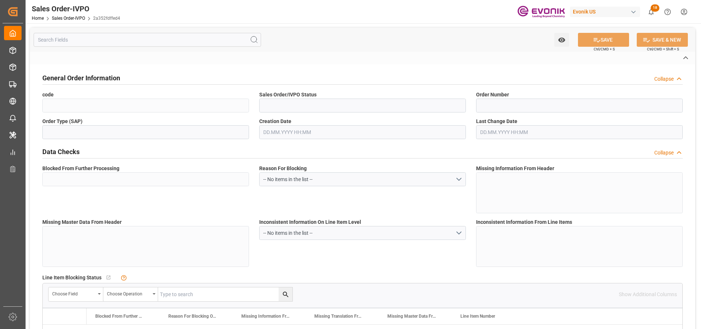
type input "2a352fdffed4"
type input "Active"
type input "2007173956"
type input "TA"
type input "No"
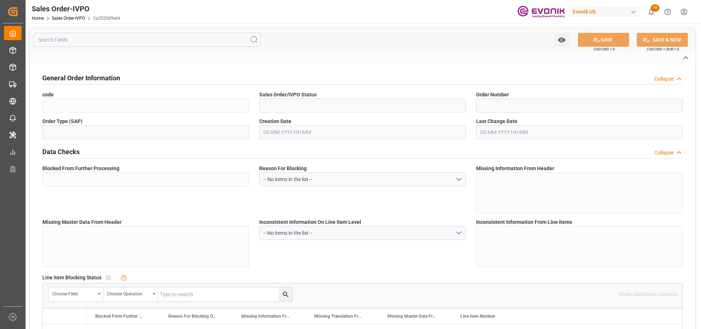
type input "P2P"
type input "41"
type input "LCL"
type input "0008"
type input "LCL"
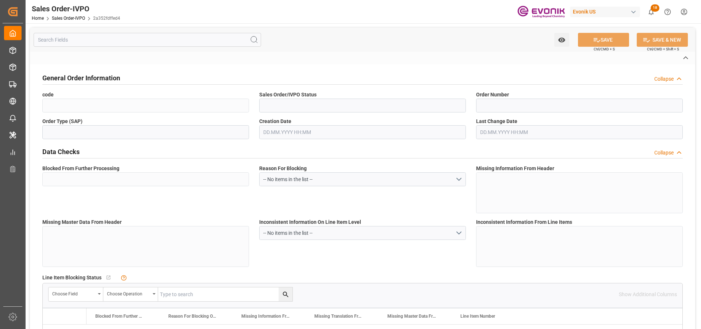
type textarea "No Tank Container"
type input "14491"
type input "OU"
type input "SP OU Comfort&Insul."
type input "Specialty Additives"
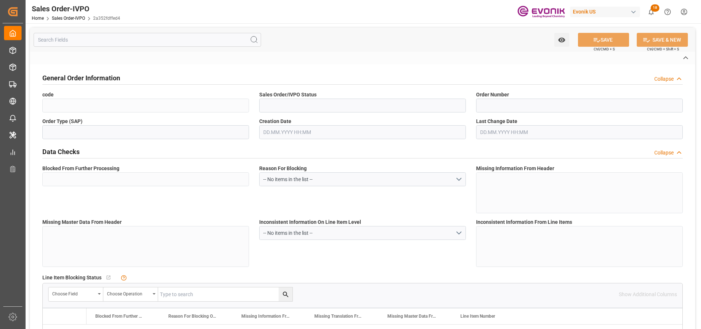
type input "CIF"
type input "CARTAGENA"
type input "Cartagena"
type textarea "Not required"
type textarea "RESELLER"
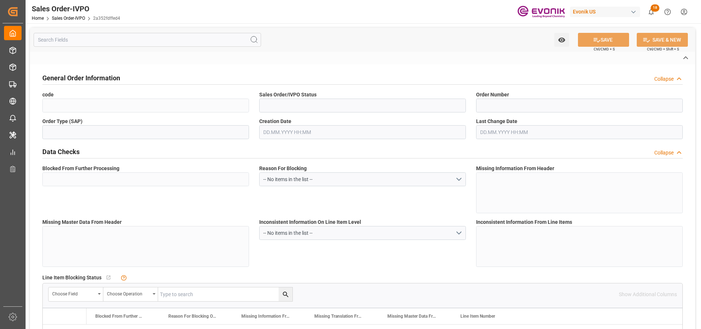
type textarea "NIT: 800134597-2"
type textarea "ORIGINAL BILL OF LADING RELEASE AT DESTINATION"
type input "CO"
type input "Done"
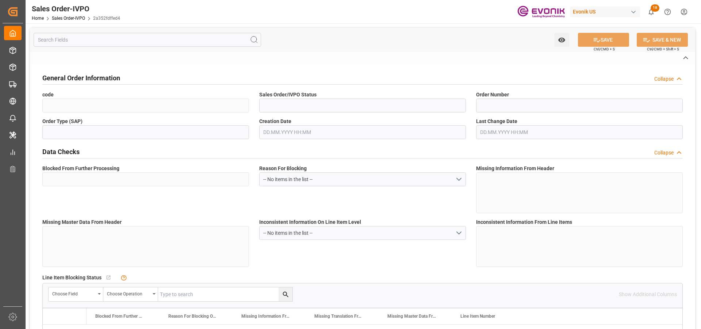
type input "LCL"
type input "Done"
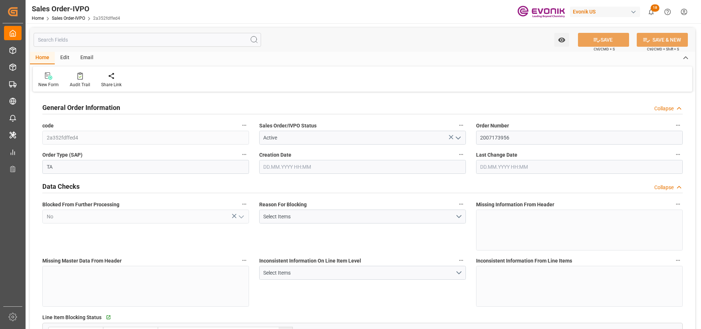
type input "COCTG"
type input "0"
type input "1"
type input "1449"
type input "09.09.2025 15:52"
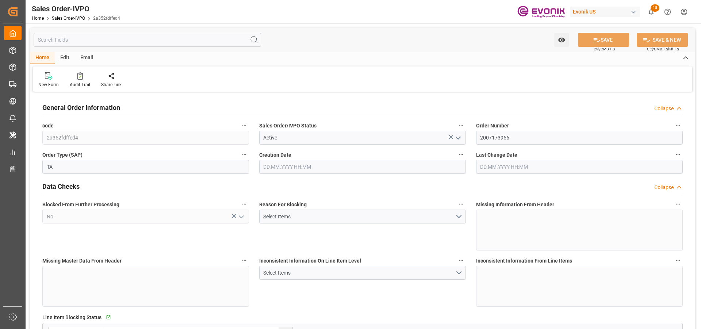
type input "25.09.2025 18:20"
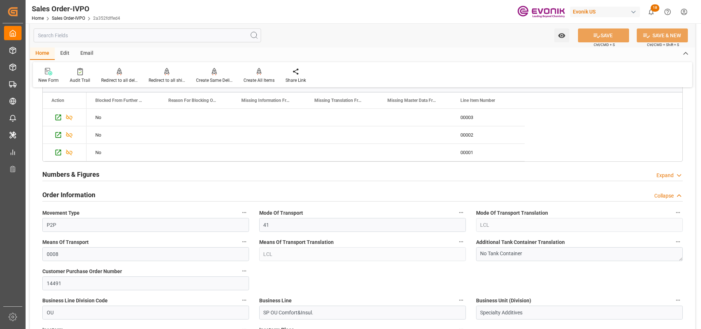
scroll to position [402, 0]
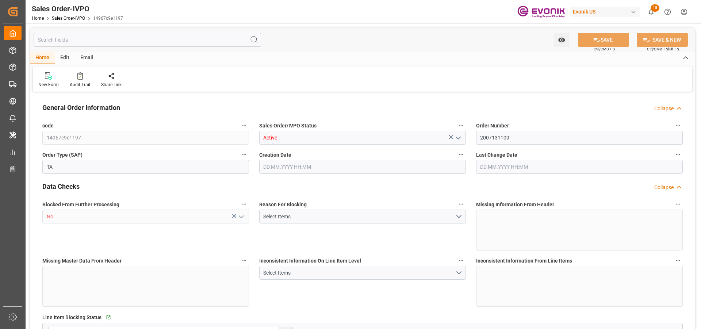
type input "AUMEL"
type input "0"
type input "1"
type input "132"
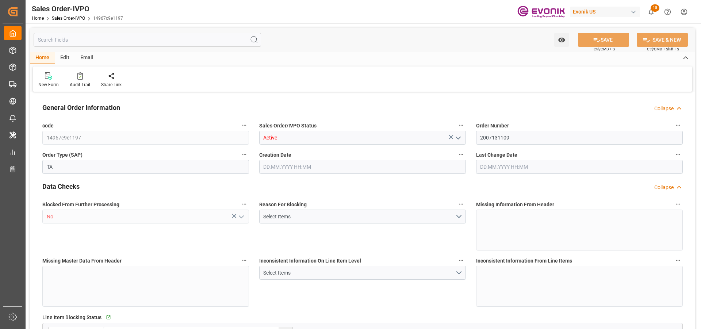
type input "14728.8"
type input "3934.672"
type input "17000"
type input "30"
type input "[DATE] 15:26"
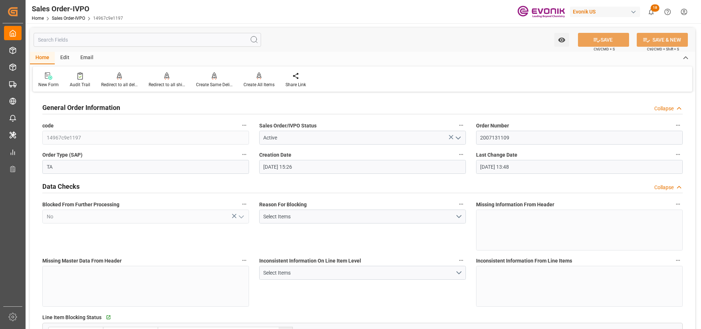
type input "[DATE] 13:48"
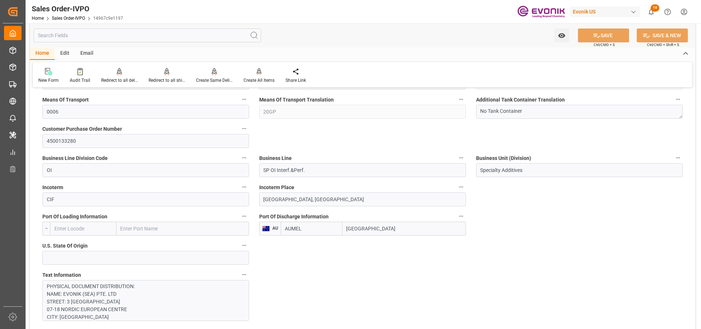
scroll to position [475, 0]
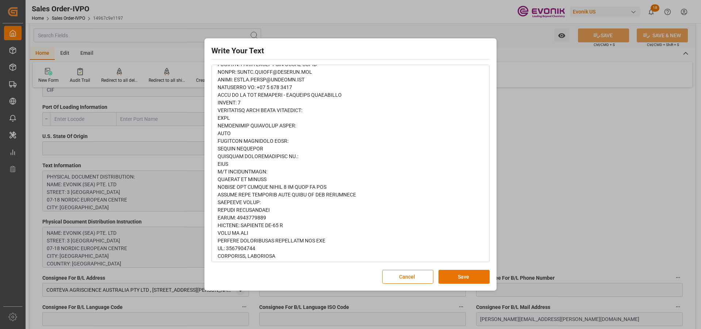
scroll to position [541, 0]
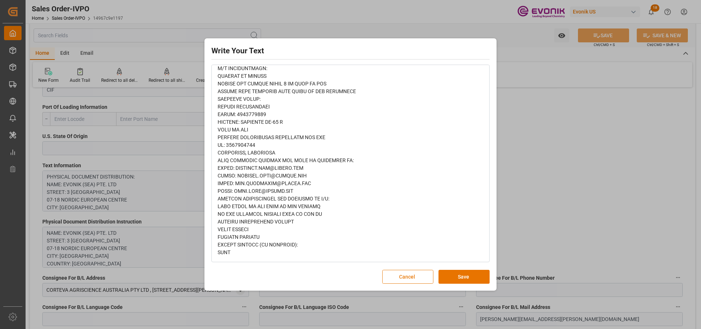
click at [397, 276] on button "Cancel" at bounding box center [407, 277] width 51 height 14
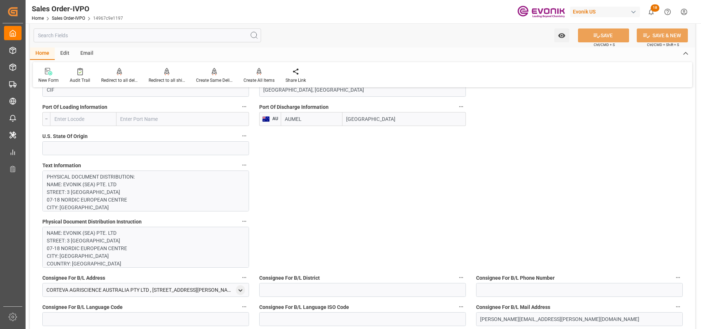
click at [141, 256] on p "NAME: EVONIK (SEA) PTE. LTD STREET: 3 INTERNATIONAL BUSINESS PARK 07-18 [GEOGRA…" at bounding box center [143, 309] width 192 height 161
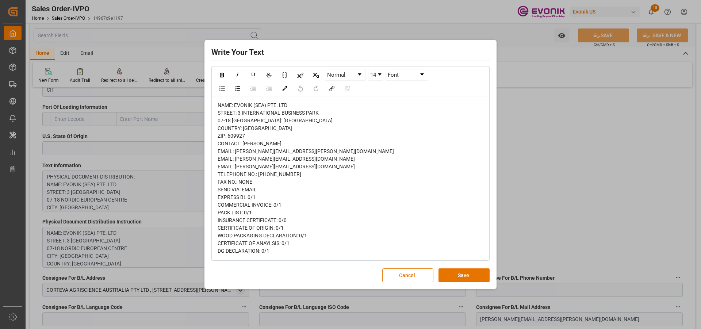
scroll to position [5, 0]
click at [398, 275] on button "Cancel" at bounding box center [407, 275] width 51 height 14
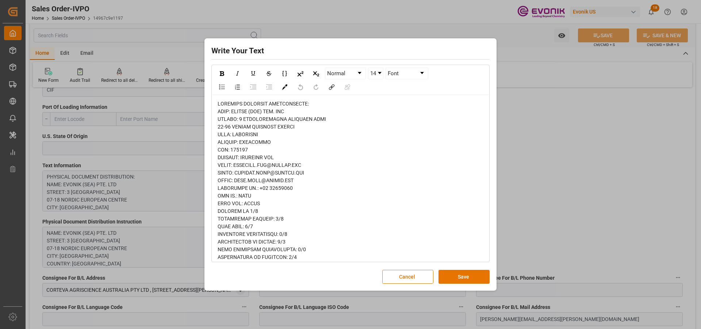
scroll to position [37, 0]
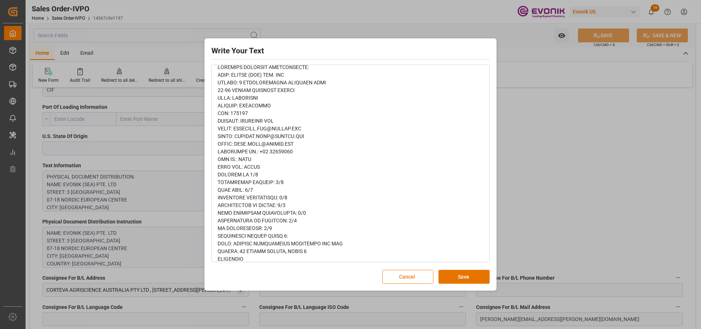
click at [417, 275] on button "Cancel" at bounding box center [407, 277] width 51 height 14
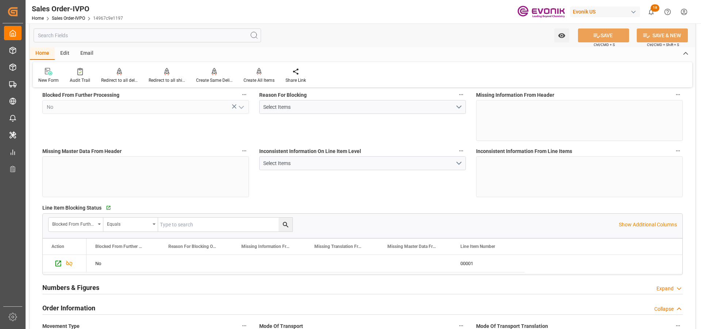
scroll to position [0, 0]
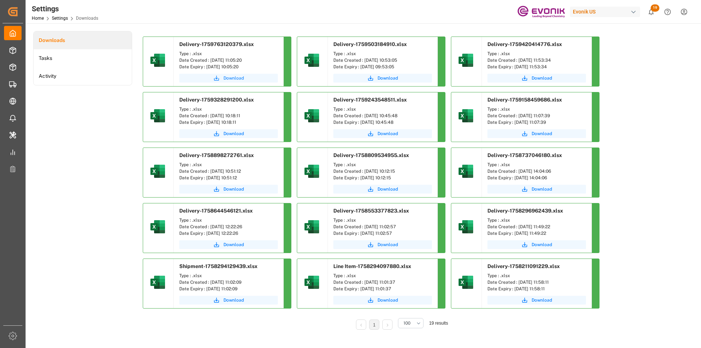
click at [226, 77] on span "Download" at bounding box center [233, 78] width 20 height 7
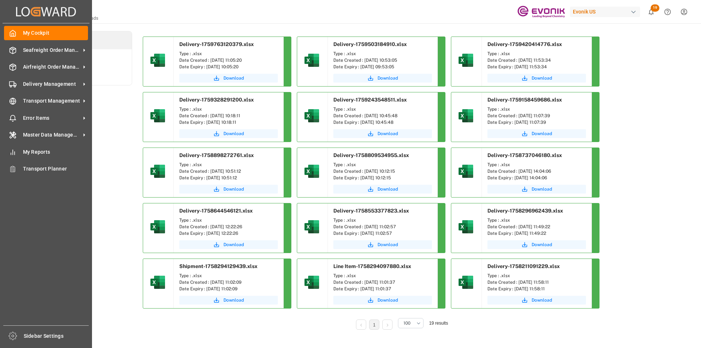
drag, startPoint x: 64, startPoint y: 48, endPoint x: 68, endPoint y: 44, distance: 5.2
click at [64, 48] on span "Seafreight Order Management" at bounding box center [52, 50] width 58 height 8
click at [27, 51] on span "Seafreight Order Management" at bounding box center [52, 50] width 58 height 8
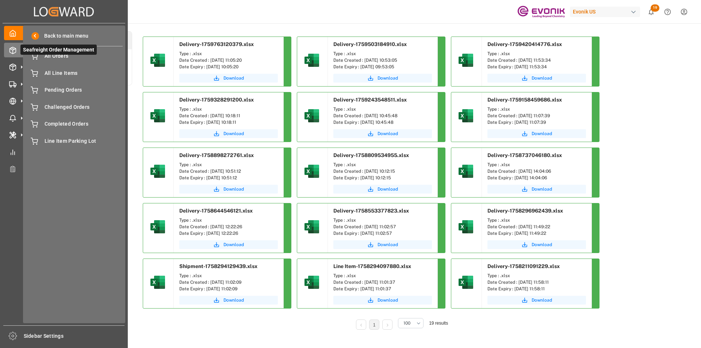
click at [63, 50] on span "Seafreight Order Management" at bounding box center [58, 50] width 76 height 10
click at [57, 56] on span "All Orders" at bounding box center [84, 56] width 78 height 8
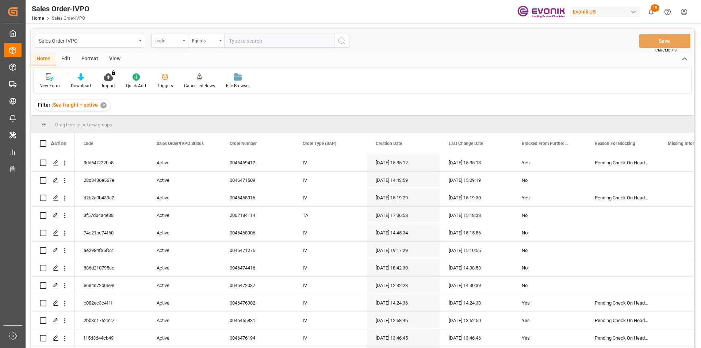
click at [167, 39] on div "code" at bounding box center [168, 40] width 25 height 8
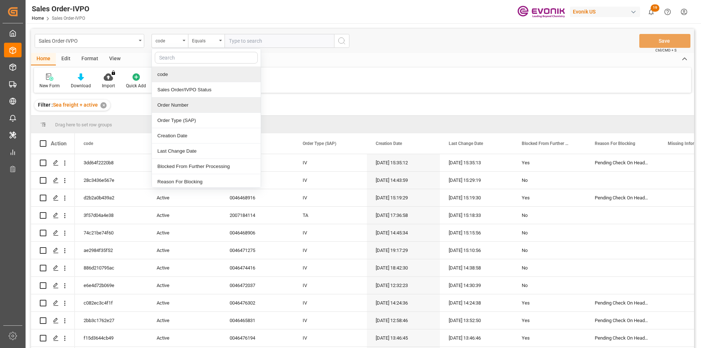
click at [178, 102] on div "Order Number" at bounding box center [206, 104] width 109 height 15
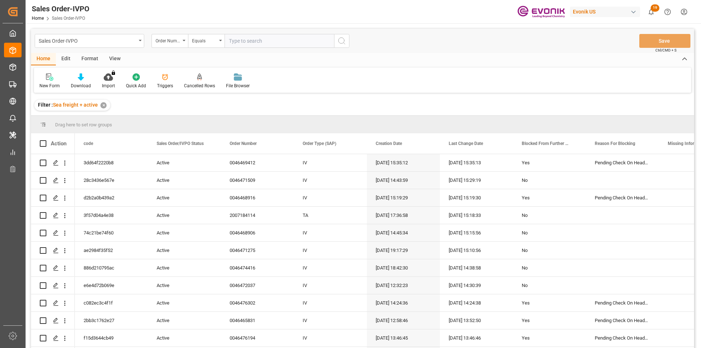
drag, startPoint x: 241, startPoint y: 35, endPoint x: 245, endPoint y: 39, distance: 5.2
click at [242, 36] on input "text" at bounding box center [280, 41] width 110 height 14
paste input "0046475519"
type input "0046475519"
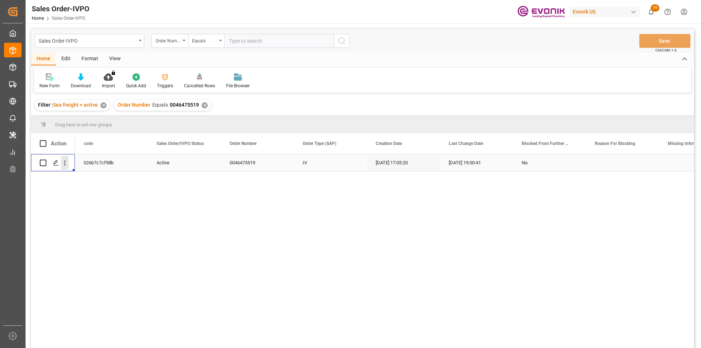
click at [64, 161] on icon "open menu" at bounding box center [65, 163] width 8 height 8
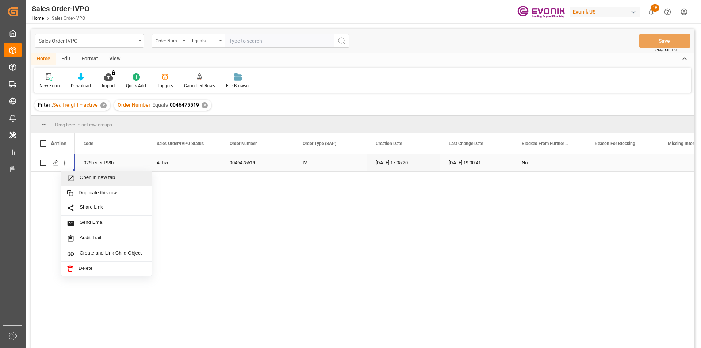
click at [96, 175] on span "Open in new tab" at bounding box center [113, 179] width 66 height 8
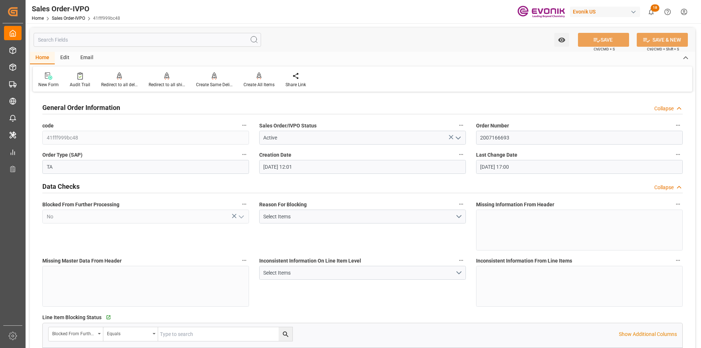
scroll to position [438, 0]
type input "NLRTM"
type input "0"
type input "1"
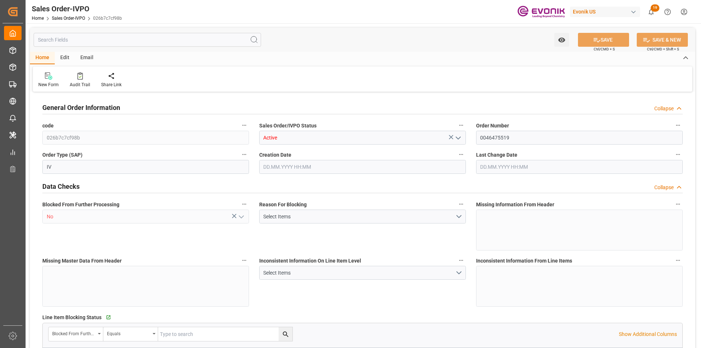
type input "2"
type input "14210.2"
type input "41.869"
type input "17000"
type input "30"
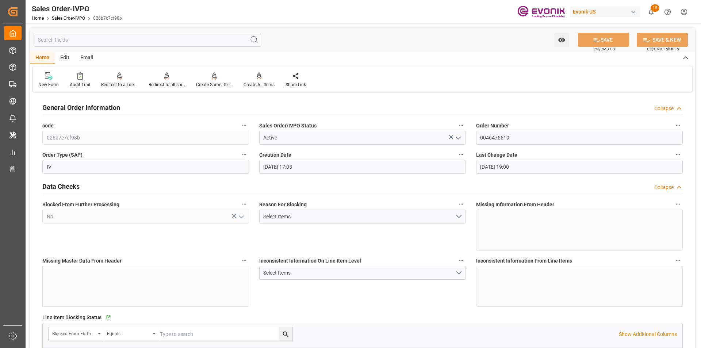
type input "[DATE] 17:05"
type input "[DATE] 19:00"
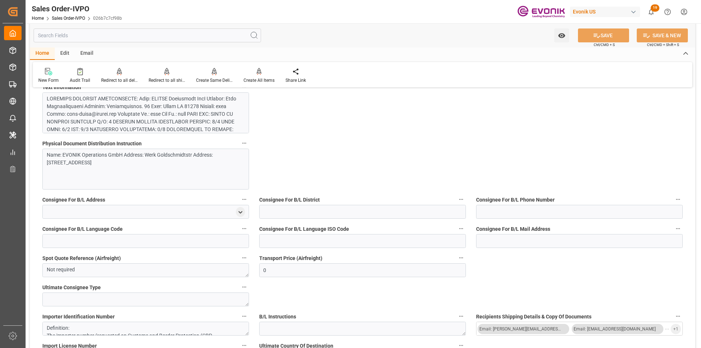
scroll to position [767, 0]
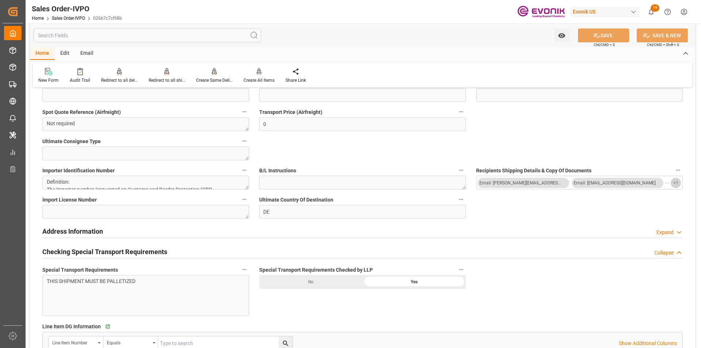
click at [671, 181] on button "+ 1" at bounding box center [676, 183] width 10 height 10
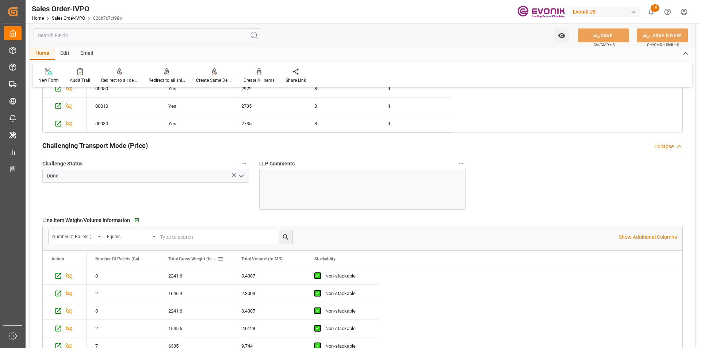
scroll to position [949, 0]
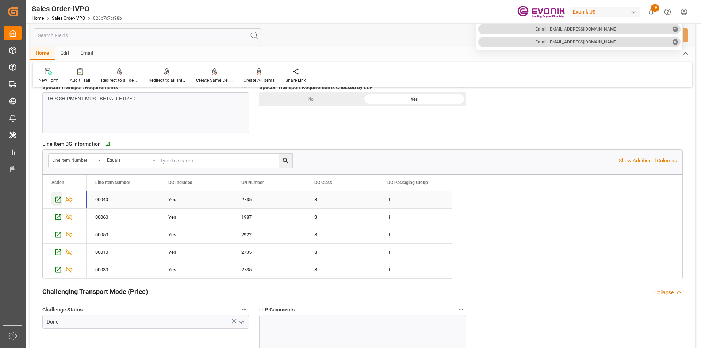
click at [57, 198] on icon "Press SPACE to select this row." at bounding box center [58, 200] width 8 height 8
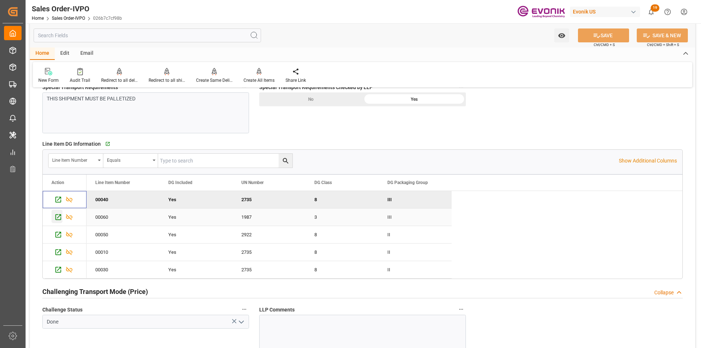
click at [55, 218] on icon "Press SPACE to select this row." at bounding box center [58, 217] width 8 height 8
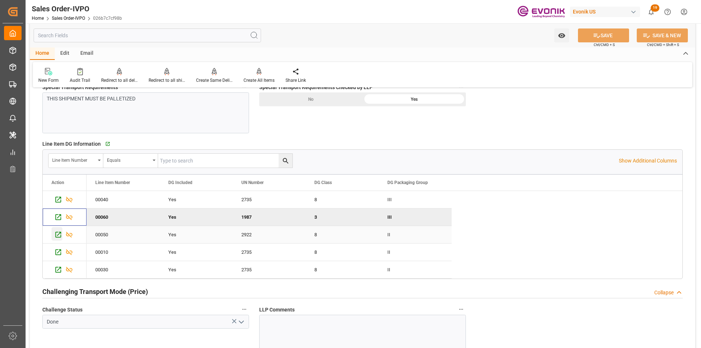
click at [57, 234] on icon "Press SPACE to select this row." at bounding box center [58, 235] width 8 height 8
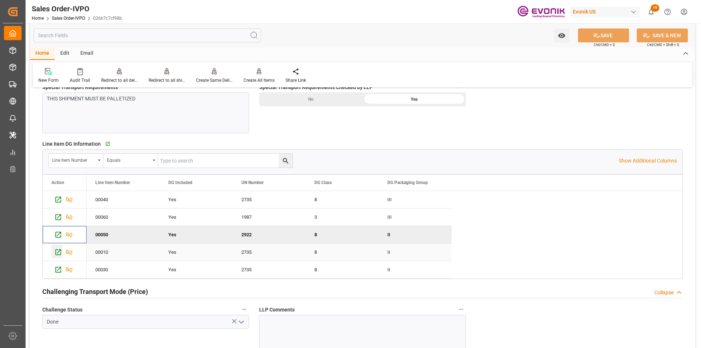
click at [58, 254] on icon "Press SPACE to select this row." at bounding box center [58, 252] width 8 height 8
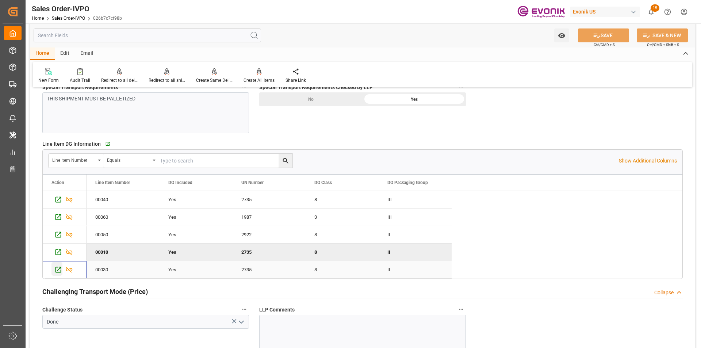
click at [59, 269] on icon "Press SPACE to select this row." at bounding box center [58, 270] width 6 height 6
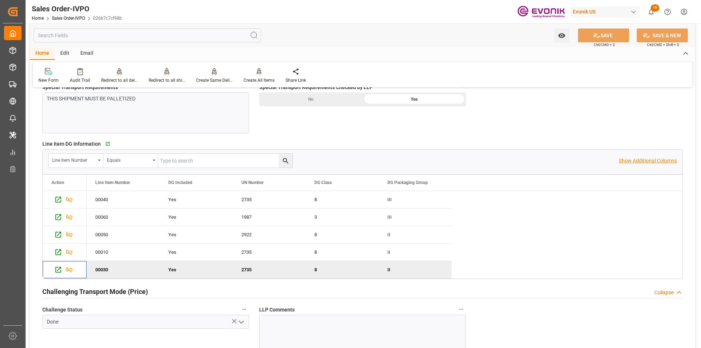
click at [652, 159] on p "Show Additional Columns" at bounding box center [648, 161] width 58 height 8
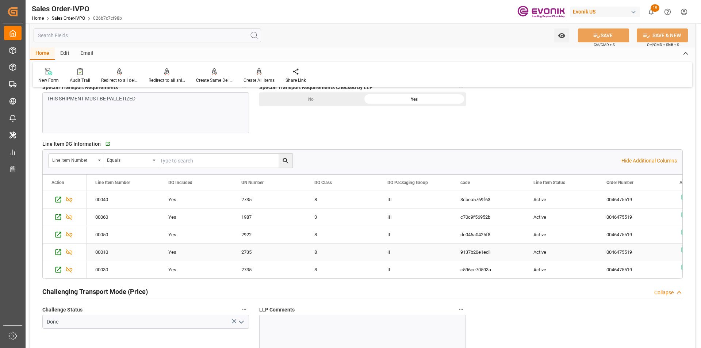
click at [404, 246] on div "II" at bounding box center [415, 252] width 73 height 17
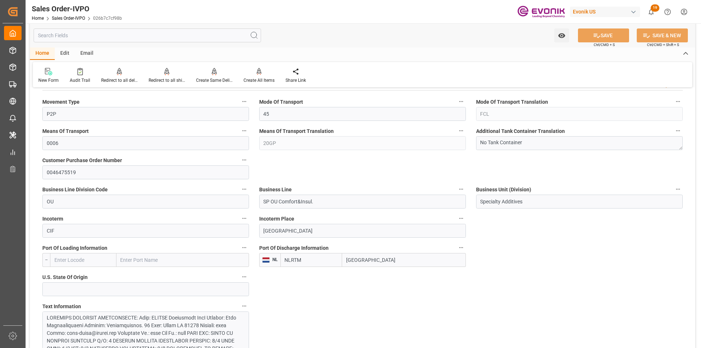
scroll to position [292, 0]
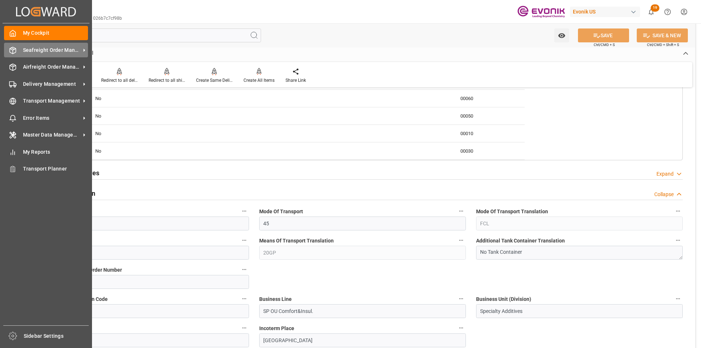
click at [42, 49] on span "Seafreight Order Management" at bounding box center [52, 50] width 58 height 8
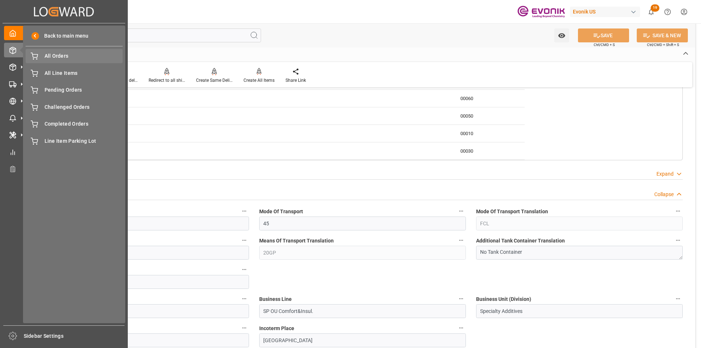
click at [50, 58] on span "All Orders" at bounding box center [84, 56] width 78 height 8
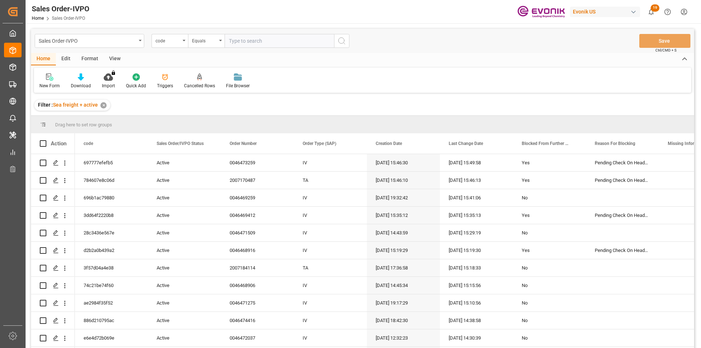
click at [232, 46] on input "text" at bounding box center [280, 41] width 110 height 14
type input "0046439693"
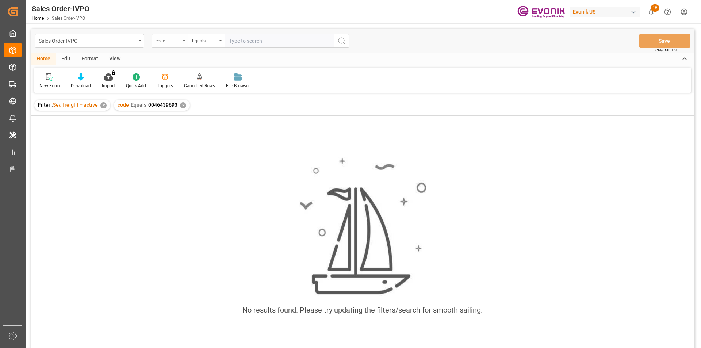
click at [183, 42] on div "code" at bounding box center [170, 41] width 37 height 14
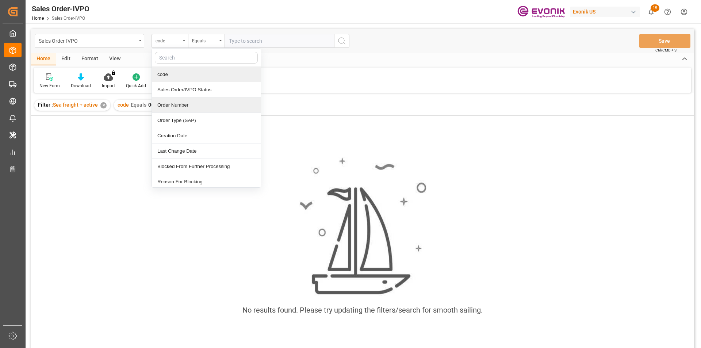
click at [184, 107] on div "Order Number" at bounding box center [206, 104] width 109 height 15
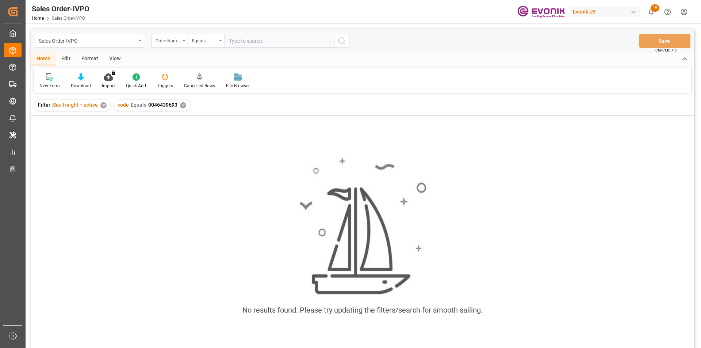
click at [181, 103] on div "✕" at bounding box center [183, 105] width 6 height 6
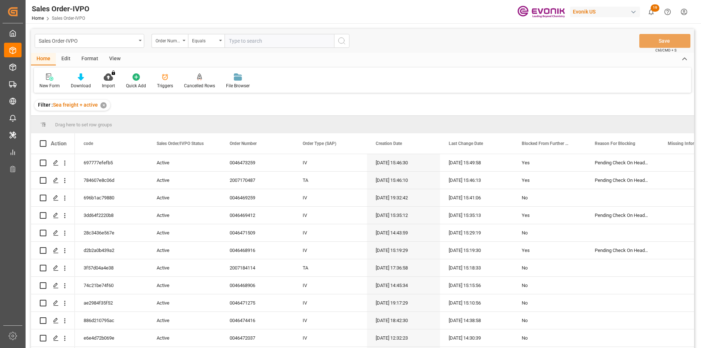
click at [265, 44] on input "text" at bounding box center [280, 41] width 110 height 14
paste input "0046439693"
type input "0046439693"
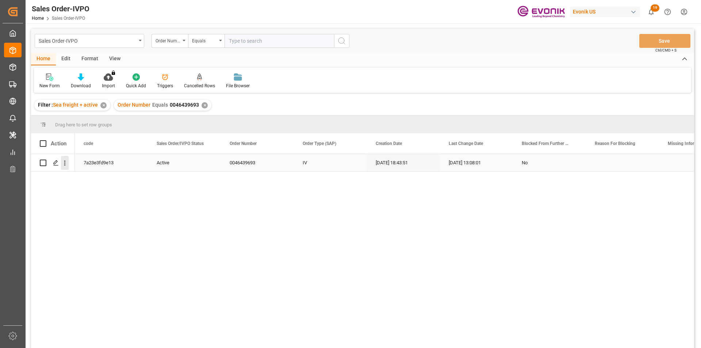
click at [65, 163] on icon "open menu" at bounding box center [64, 163] width 1 height 5
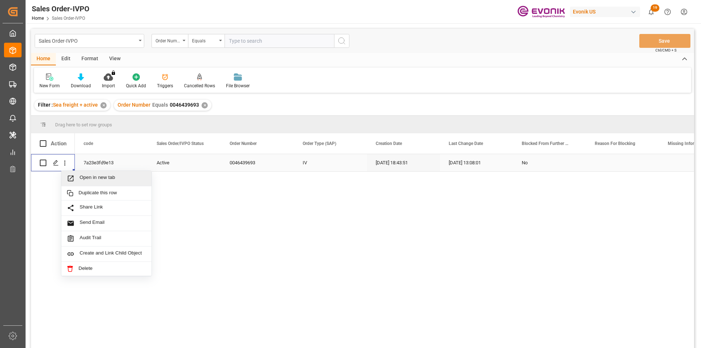
click at [100, 176] on span "Open in new tab" at bounding box center [113, 179] width 66 height 8
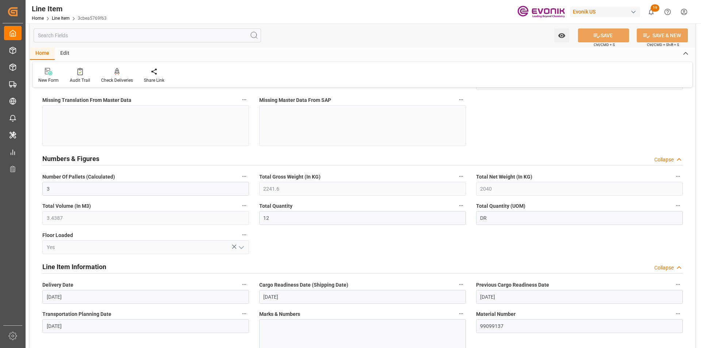
scroll to position [365, 0]
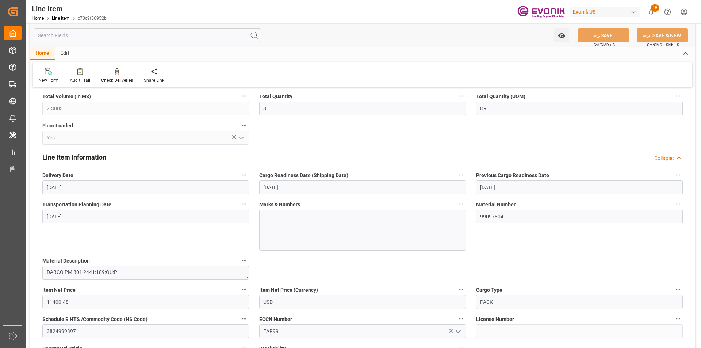
scroll to position [438, 0]
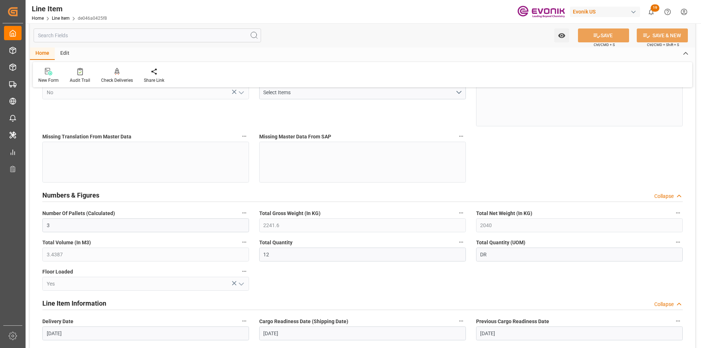
scroll to position [329, 0]
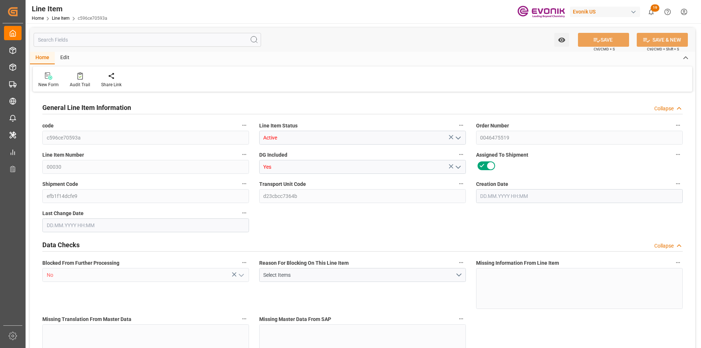
type input "7"
type input "6335"
type input "5950"
type input "9.744"
type input "7"
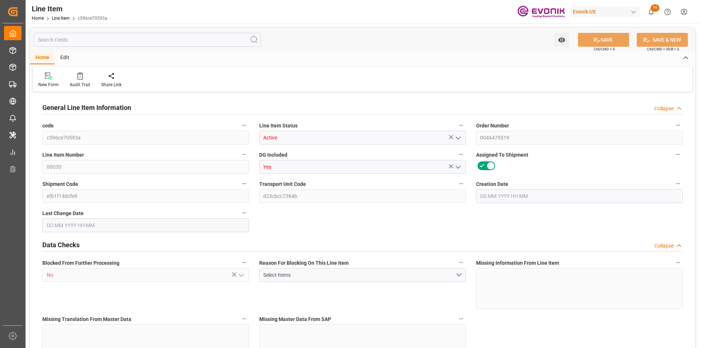
type input "97877.5"
type input "7"
type input "6335"
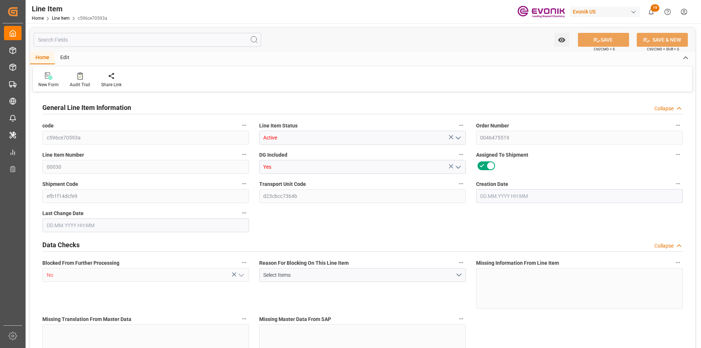
type input "6335"
type input "5950"
type input "9.744"
type input "9744"
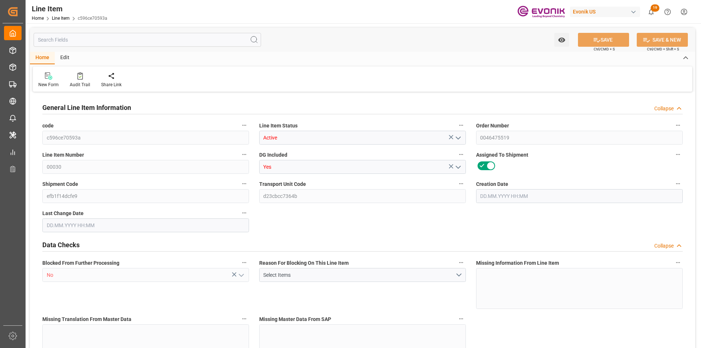
type input "7"
type input "6335"
type input "5950"
type input "9.744"
type input "[DATE] 17:05"
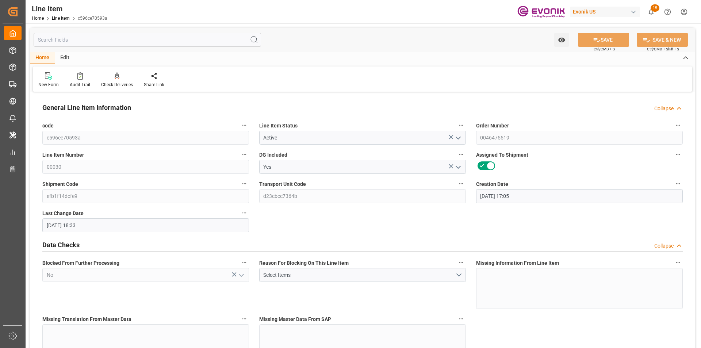
type input "[DATE] 18:33"
type input "[DATE]"
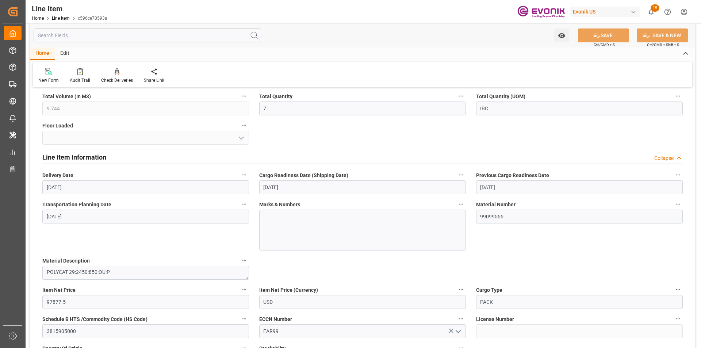
scroll to position [511, 0]
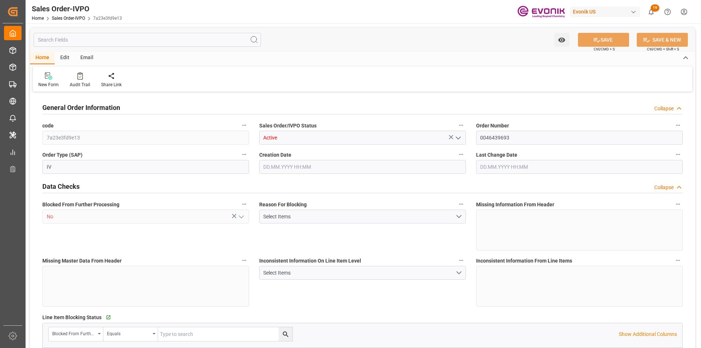
type input "BRSSZ"
type input "0"
type input "1"
type input "2"
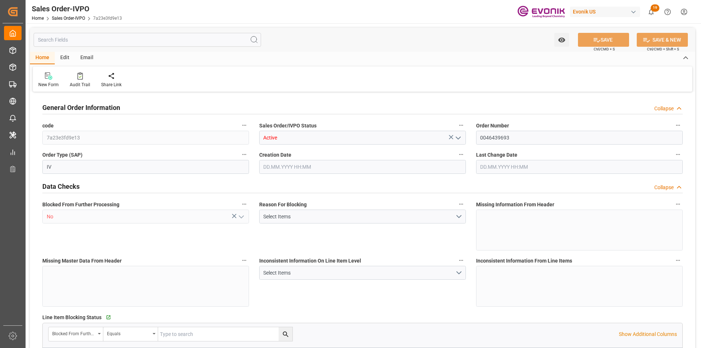
type input "14563"
type input "41.4834"
type input "17000"
type input "30"
type input "18.02.2025 18:43"
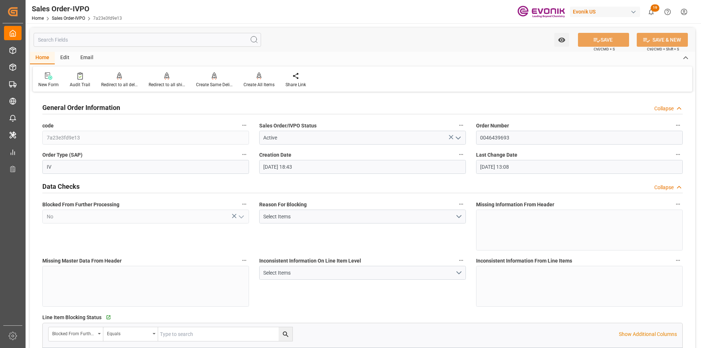
type input "05.06.2025 13:08"
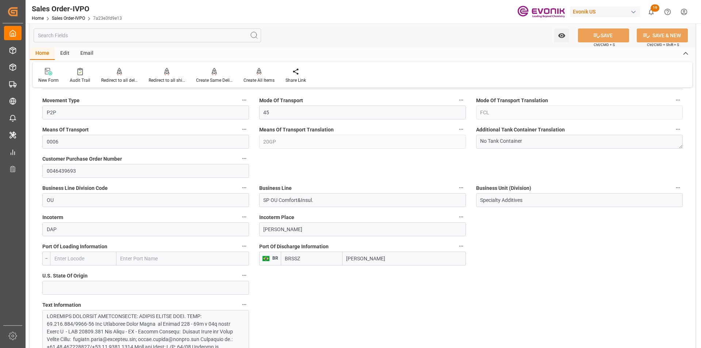
scroll to position [548, 0]
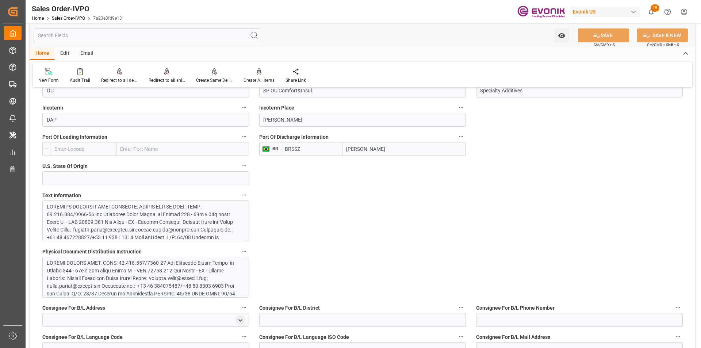
click at [137, 215] on div at bounding box center [143, 310] width 192 height 215
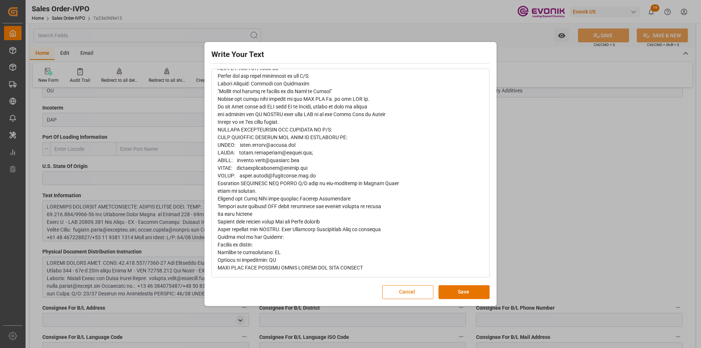
scroll to position [0, 0]
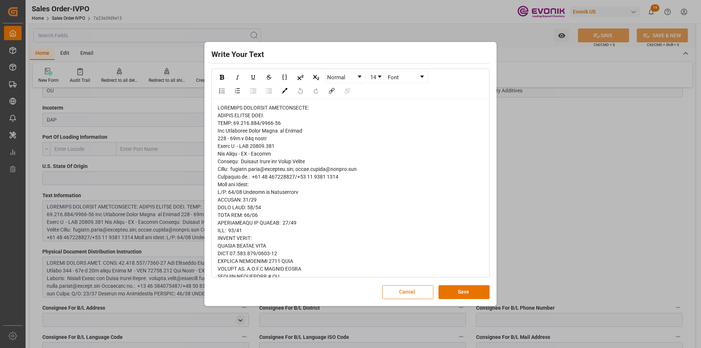
click at [400, 293] on button "Cancel" at bounding box center [407, 292] width 51 height 14
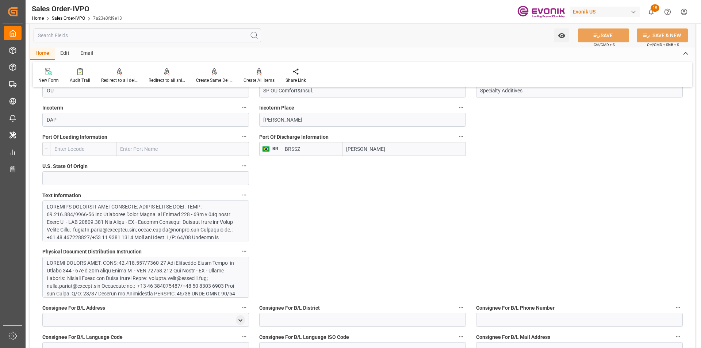
click at [174, 276] on div at bounding box center [143, 347] width 192 height 176
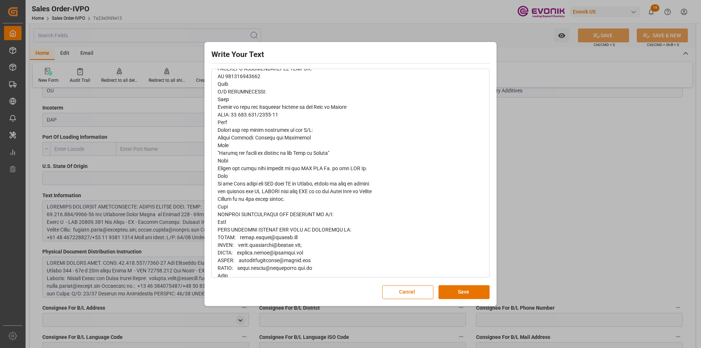
scroll to position [315, 0]
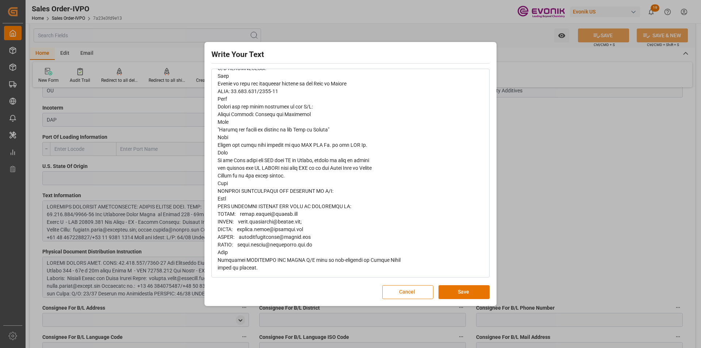
click at [409, 290] on button "Cancel" at bounding box center [407, 292] width 51 height 14
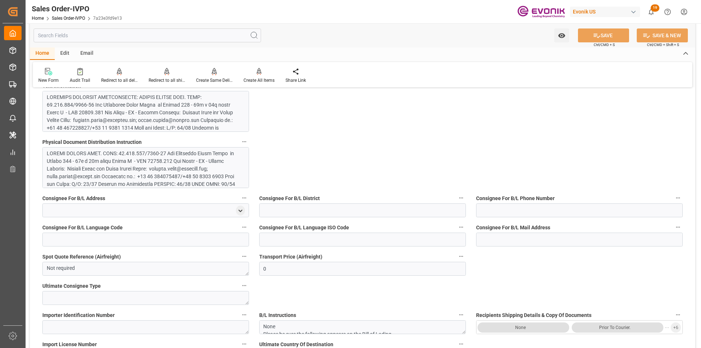
scroll to position [438, 0]
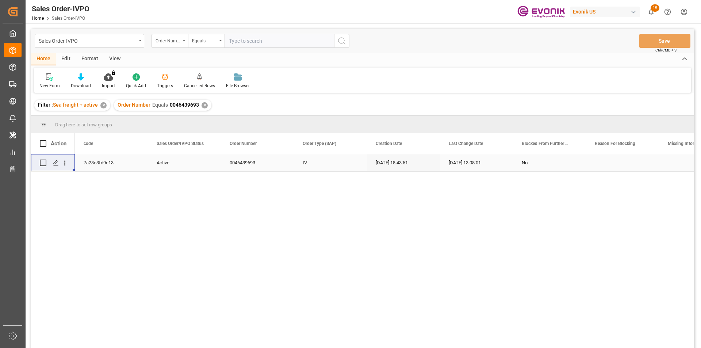
click at [260, 41] on input "text" at bounding box center [280, 41] width 110 height 14
paste input "0046455424"
type input "0046455424"
click at [203, 104] on div "✕" at bounding box center [205, 105] width 6 height 6
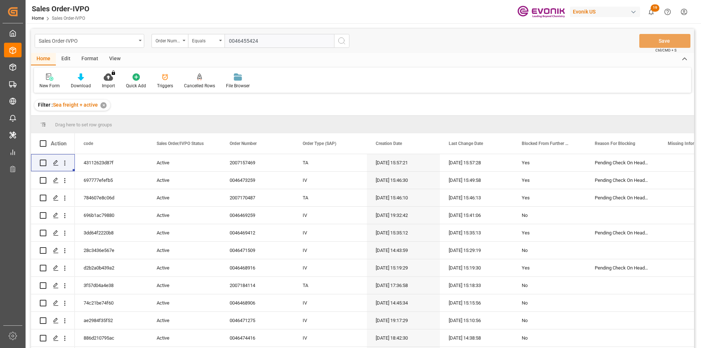
click at [289, 43] on input "0046455424" at bounding box center [280, 41] width 110 height 14
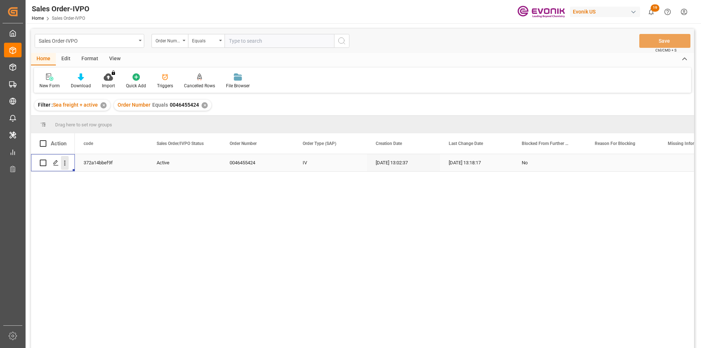
click at [68, 165] on icon "open menu" at bounding box center [65, 163] width 8 height 8
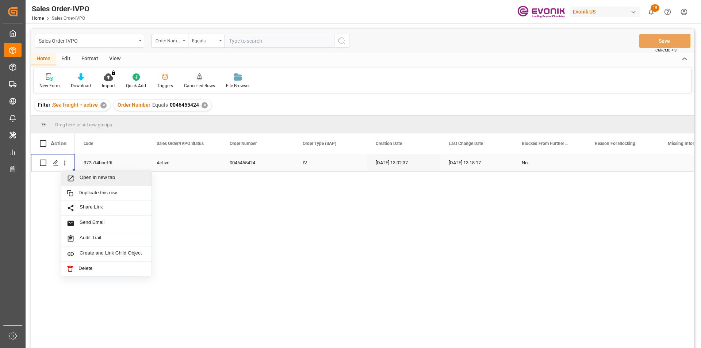
click at [107, 176] on span "Open in new tab" at bounding box center [113, 179] width 66 height 8
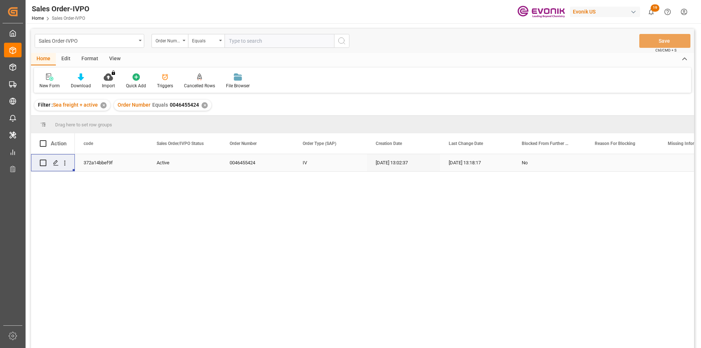
click at [205, 106] on div "✕" at bounding box center [205, 105] width 6 height 6
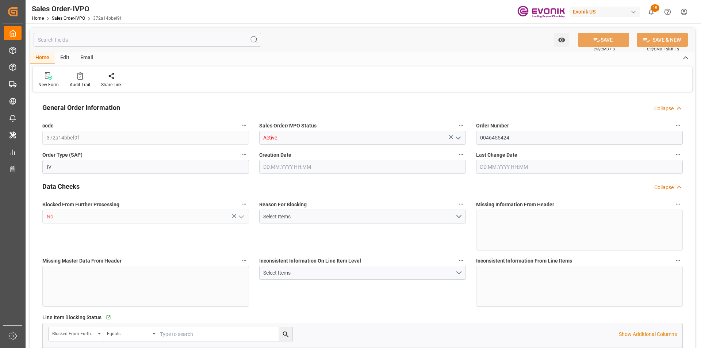
type input "BEANR"
type input "0"
type input "1"
type input "2"
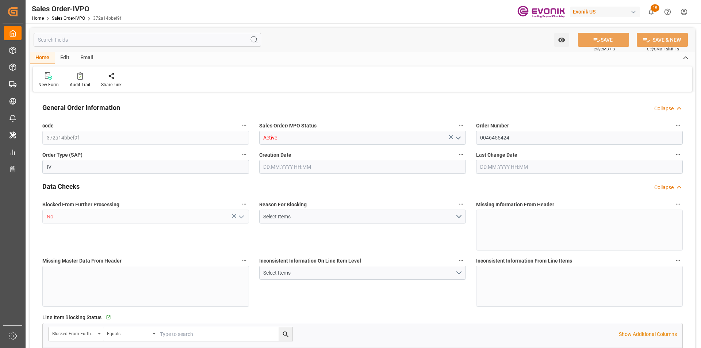
type input "18095.4"
type input "50.112"
type input "17000"
type input "30"
type input "[DATE] 13:02"
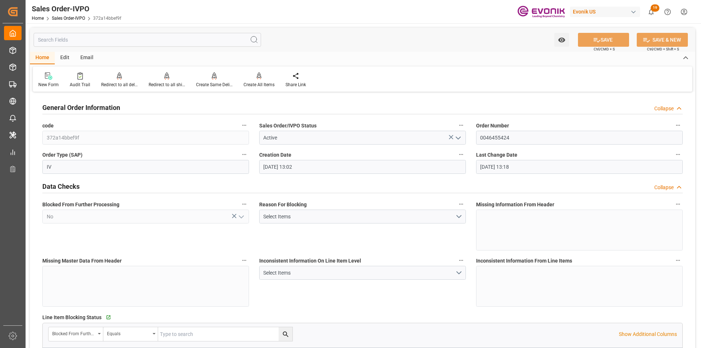
type input "[DATE] 13:18"
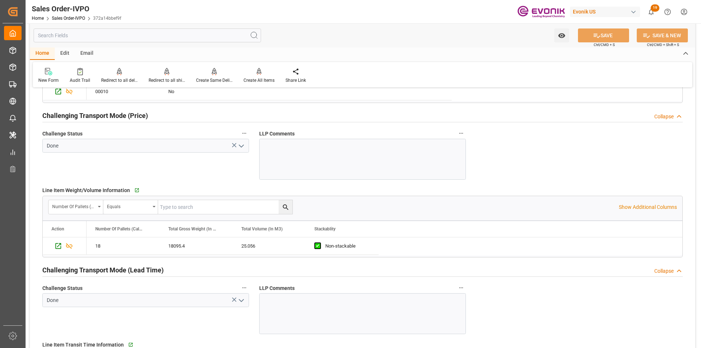
scroll to position [1062, 0]
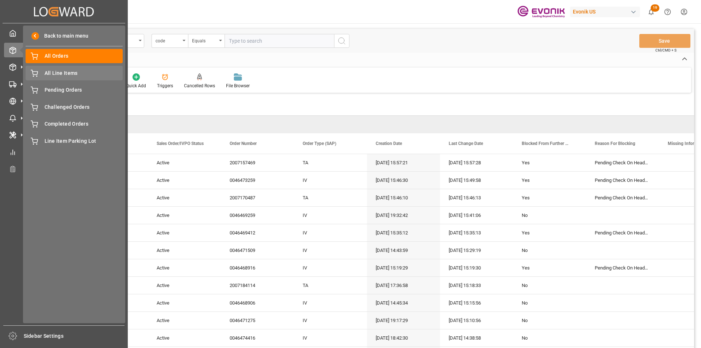
click at [61, 76] on span "All Line Items" at bounding box center [84, 73] width 78 height 8
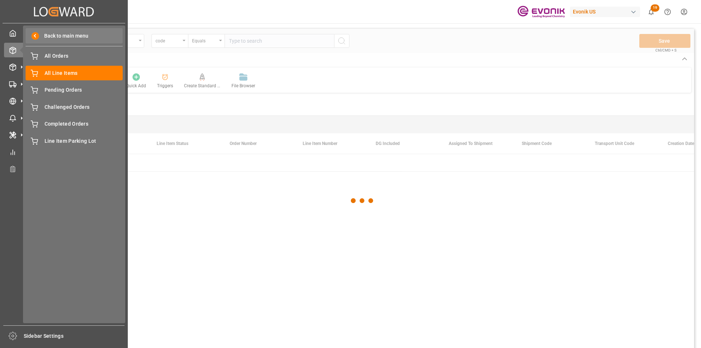
click at [35, 35] on span at bounding box center [35, 36] width 8 height 8
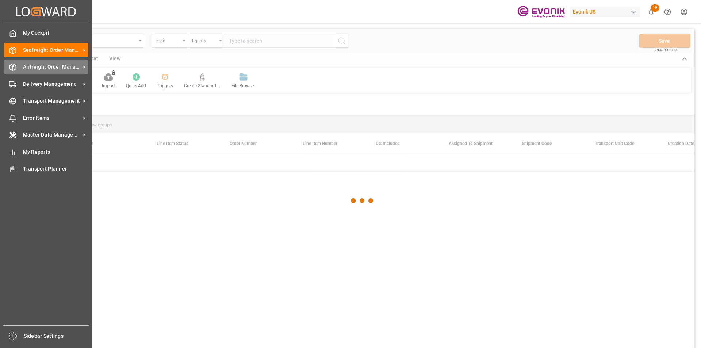
click at [26, 65] on span "Airfreight Order Management" at bounding box center [52, 67] width 58 height 8
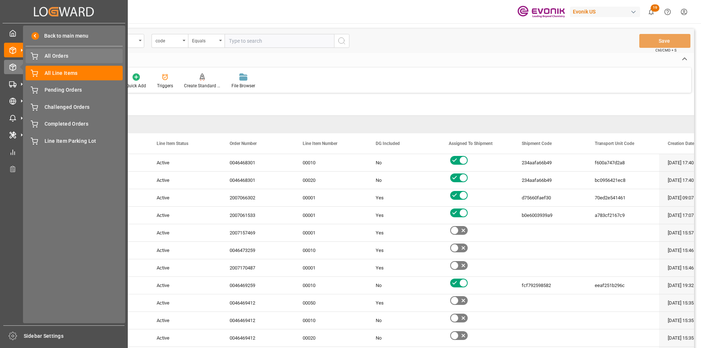
click at [45, 55] on span "All Orders" at bounding box center [84, 56] width 78 height 8
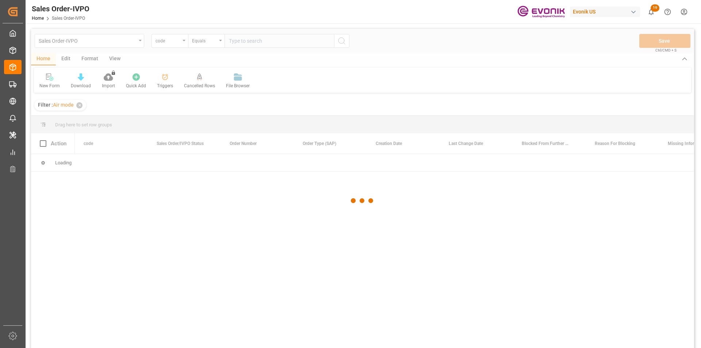
click at [266, 44] on div at bounding box center [362, 201] width 663 height 344
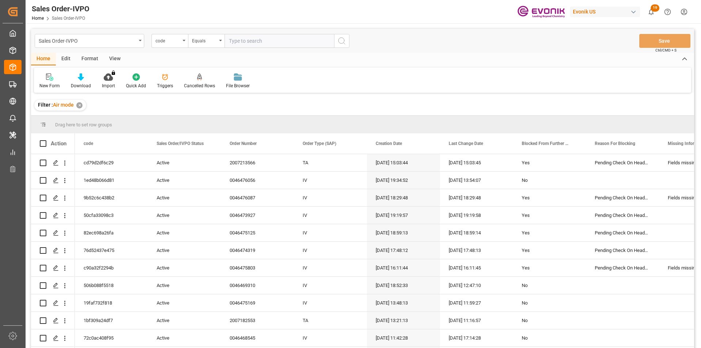
click at [266, 44] on input "text" at bounding box center [280, 41] width 110 height 14
paste input "2007213566"
type input "2007213566"
click at [173, 41] on div "code" at bounding box center [168, 40] width 25 height 8
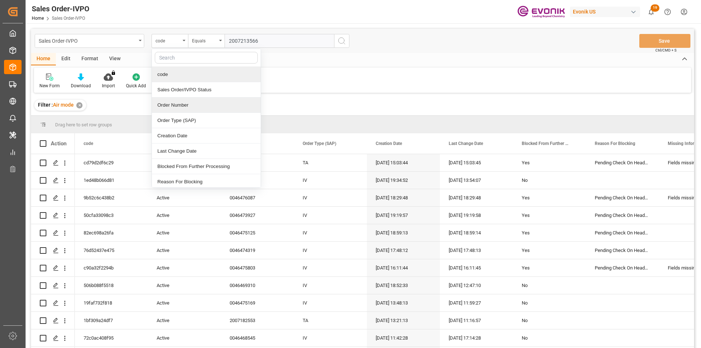
click at [187, 106] on div "Order Number" at bounding box center [206, 104] width 109 height 15
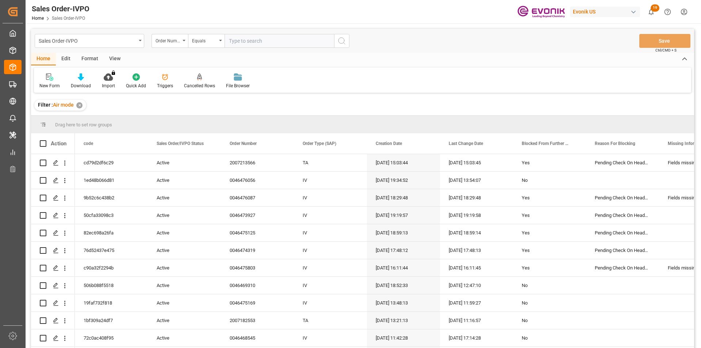
click at [285, 45] on input "text" at bounding box center [280, 41] width 110 height 14
paste input "2007213566"
type input "2007213566"
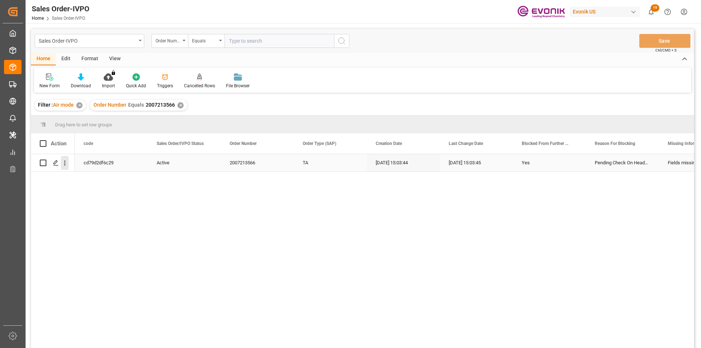
click at [66, 166] on icon "open menu" at bounding box center [65, 163] width 8 height 8
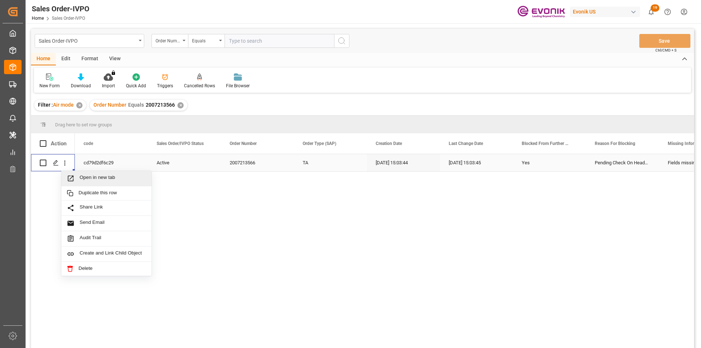
click at [137, 181] on span "Open in new tab" at bounding box center [113, 179] width 66 height 8
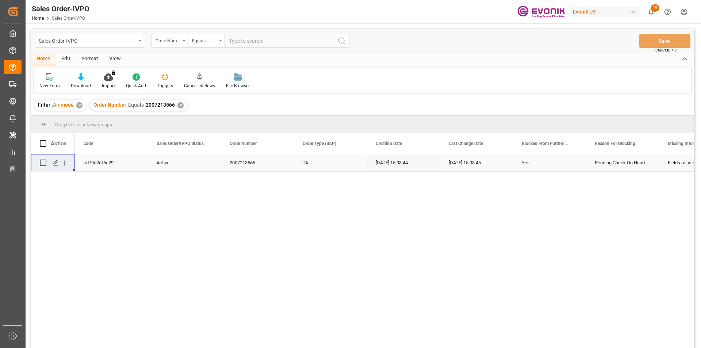
click at [179, 107] on div "✕" at bounding box center [180, 105] width 6 height 6
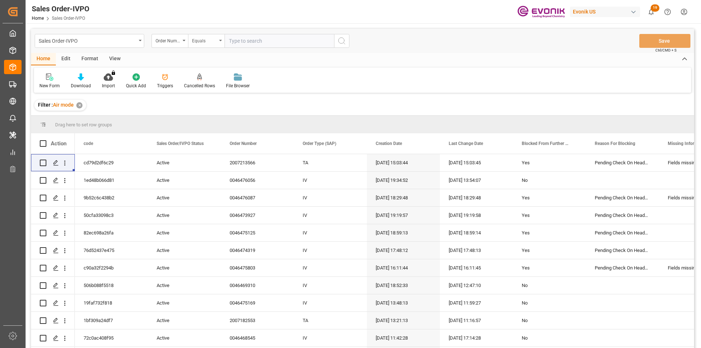
click at [211, 41] on div "Equals" at bounding box center [204, 40] width 25 height 8
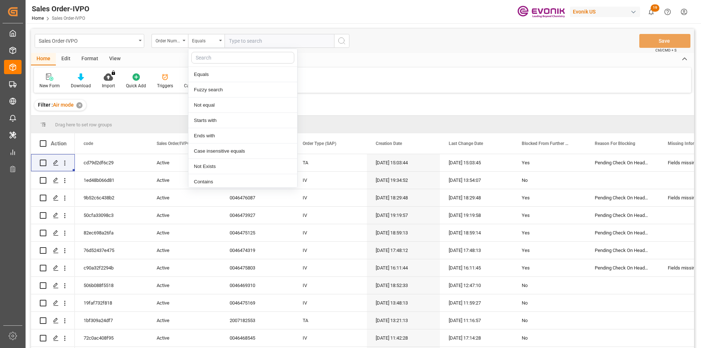
click at [260, 41] on input "text" at bounding box center [280, 41] width 110 height 14
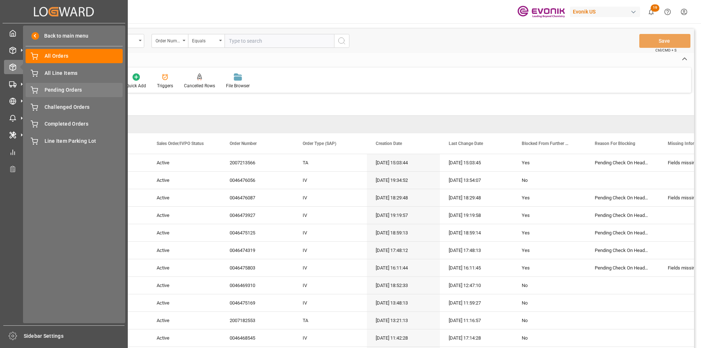
click at [62, 84] on div "Pending Orders Pending Orders" at bounding box center [74, 90] width 97 height 14
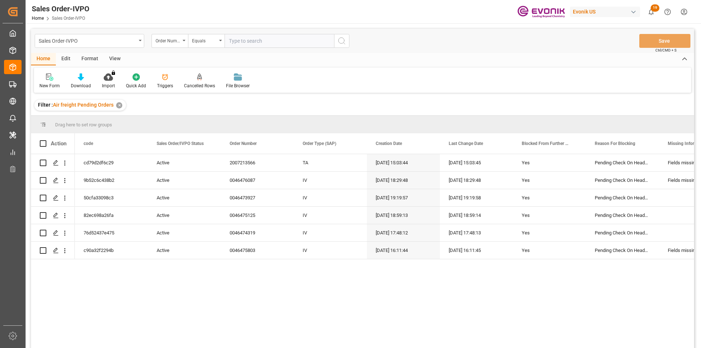
click at [237, 41] on input "text" at bounding box center [280, 41] width 110 height 14
paste input "2007213566"
type input "2007213566"
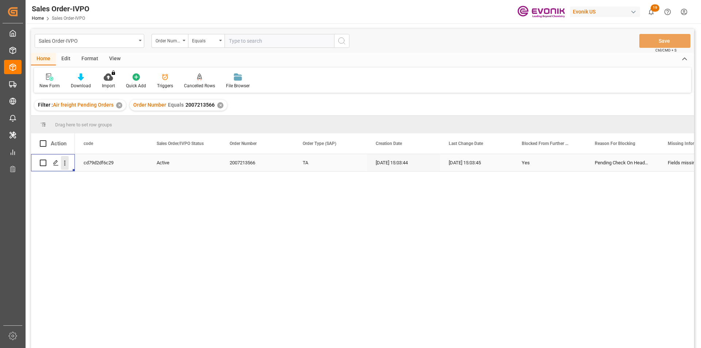
click at [65, 161] on icon "open menu" at bounding box center [64, 163] width 1 height 5
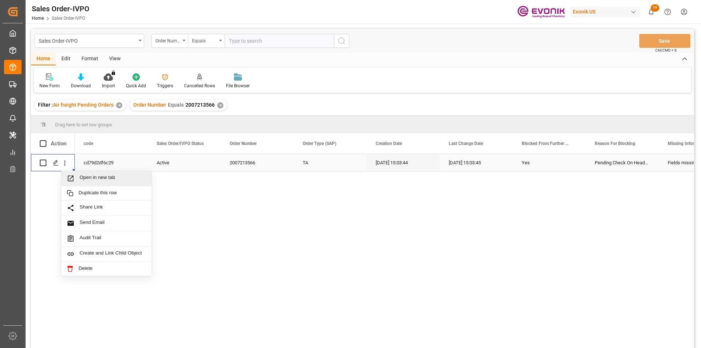
click at [102, 175] on span "Open in new tab" at bounding box center [113, 179] width 66 height 8
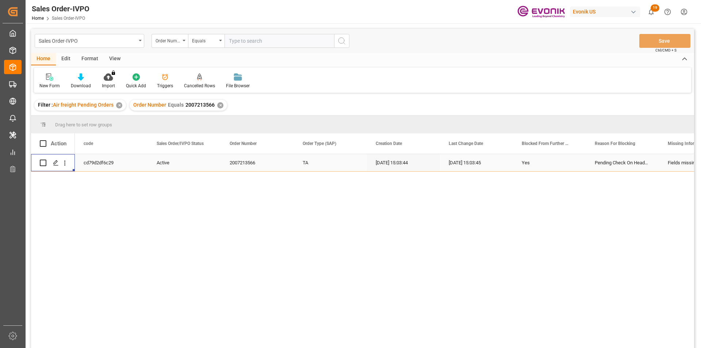
click at [219, 103] on div "✕" at bounding box center [220, 105] width 6 height 6
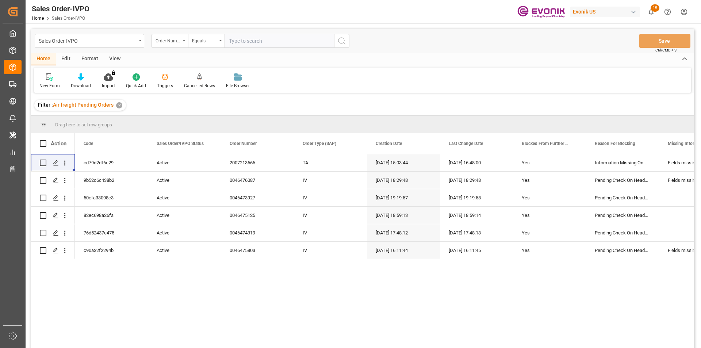
click at [260, 43] on input "text" at bounding box center [280, 41] width 110 height 14
paste input "46476056"
type input "46476056"
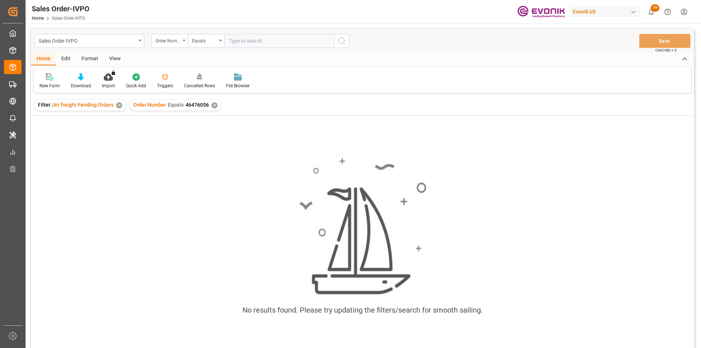
click at [214, 108] on div "✕" at bounding box center [214, 105] width 6 height 6
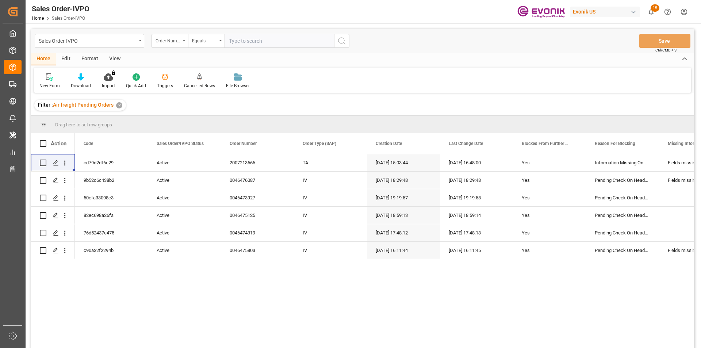
click at [244, 43] on input "text" at bounding box center [280, 41] width 110 height 14
paste input "46476056"
type input "0046476056"
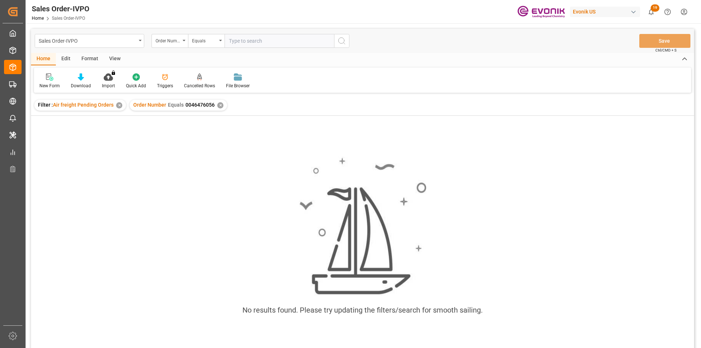
click at [218, 104] on div "✕" at bounding box center [220, 105] width 6 height 6
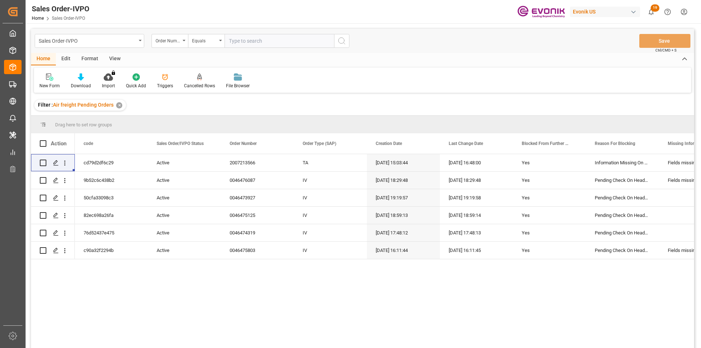
click at [239, 41] on input "text" at bounding box center [280, 41] width 110 height 14
paste input "46475169"
type input "46475169"
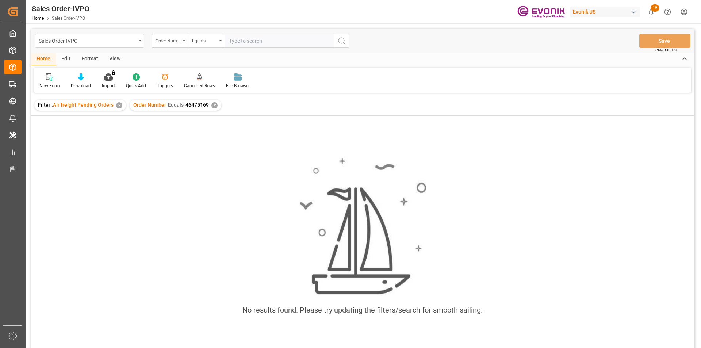
click at [234, 42] on input "text" at bounding box center [280, 41] width 110 height 14
type input "0046475169"
click at [214, 106] on div "✕" at bounding box center [214, 105] width 6 height 6
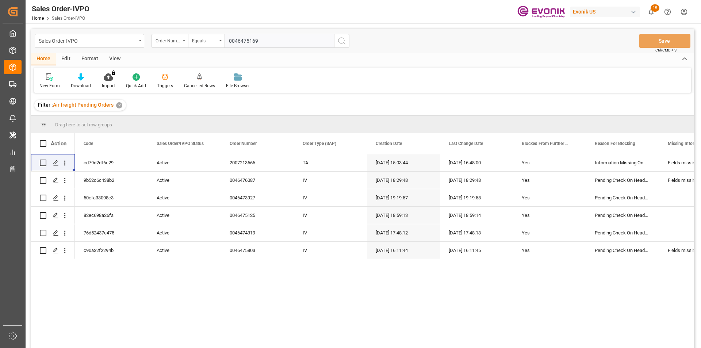
click at [301, 38] on input "0046475169" at bounding box center [280, 41] width 110 height 14
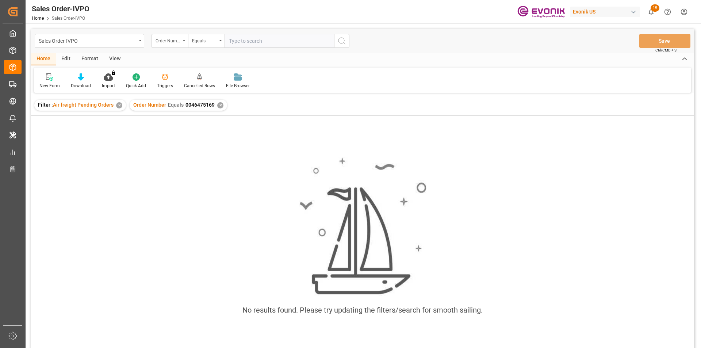
click at [219, 104] on div "✕" at bounding box center [220, 105] width 6 height 6
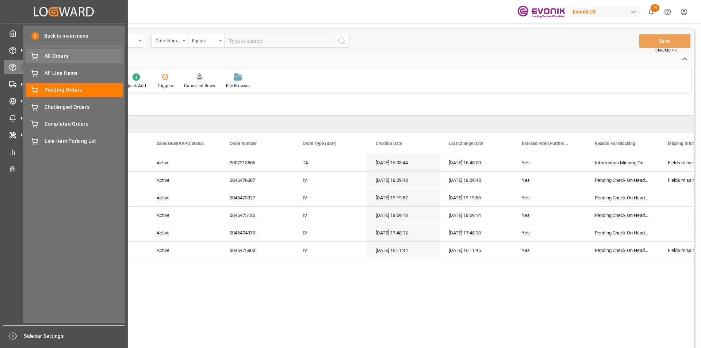
click at [58, 54] on span "All Orders" at bounding box center [84, 56] width 78 height 8
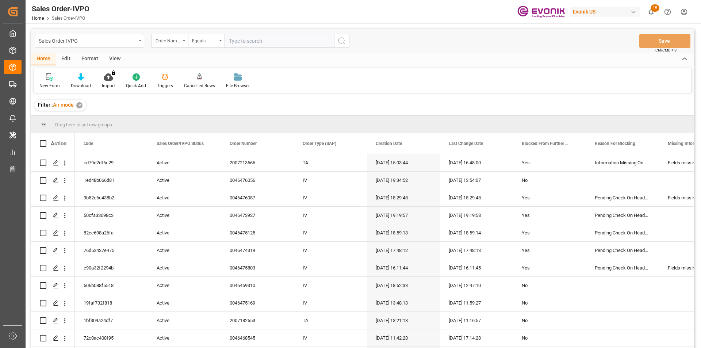
click at [244, 42] on input "text" at bounding box center [280, 41] width 110 height 14
paste input "46475169"
type input "0046475169"
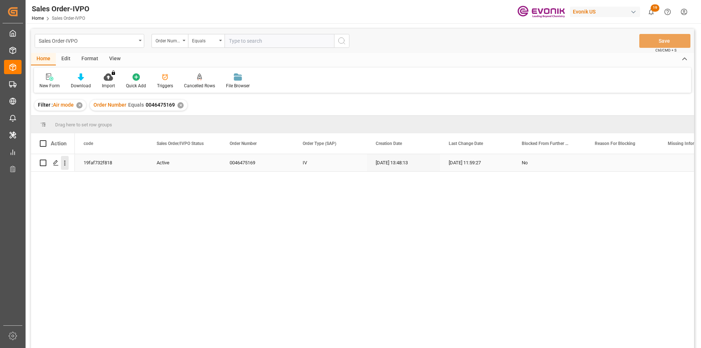
click at [66, 163] on icon "open menu" at bounding box center [65, 163] width 8 height 8
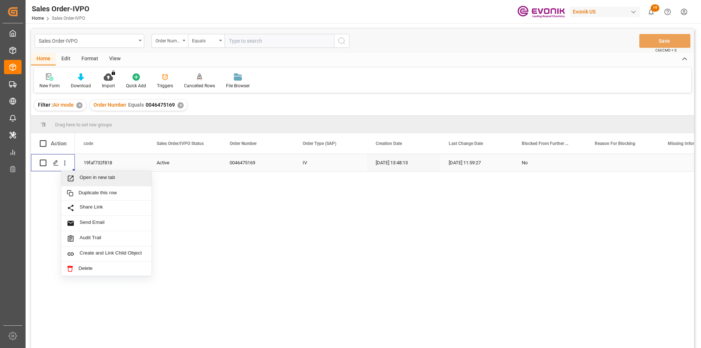
click at [123, 177] on span "Open in new tab" at bounding box center [113, 179] width 66 height 8
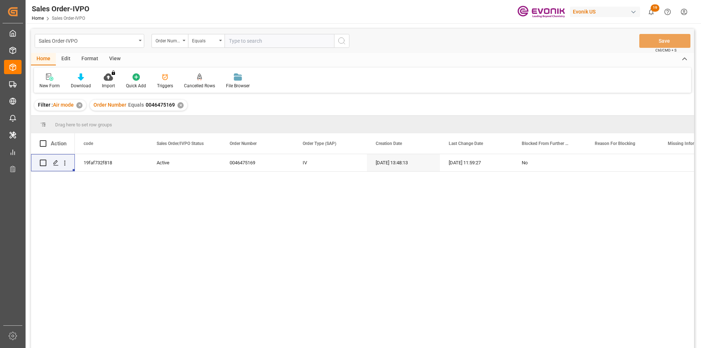
click at [178, 106] on div "✕" at bounding box center [180, 105] width 6 height 6
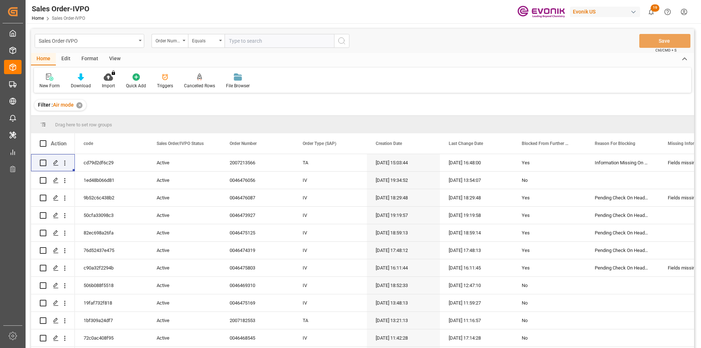
click at [257, 43] on input "text" at bounding box center [280, 41] width 110 height 14
paste input "46476056"
type input "0046476056"
click at [275, 44] on input "0046476056" at bounding box center [280, 41] width 110 height 14
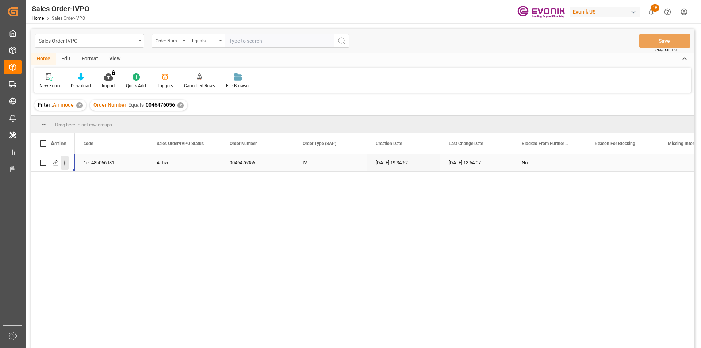
click at [65, 163] on icon "open menu" at bounding box center [64, 163] width 1 height 5
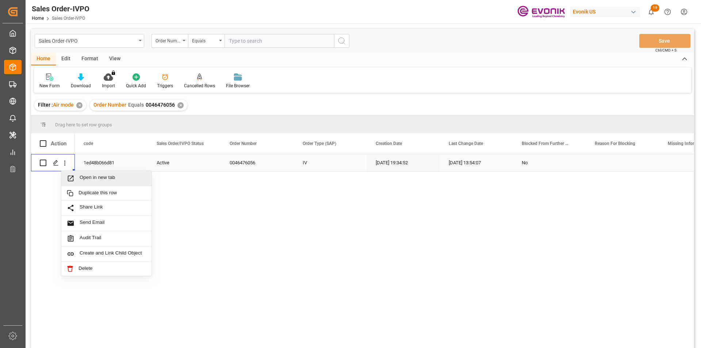
click at [104, 177] on span "Open in new tab" at bounding box center [113, 179] width 66 height 8
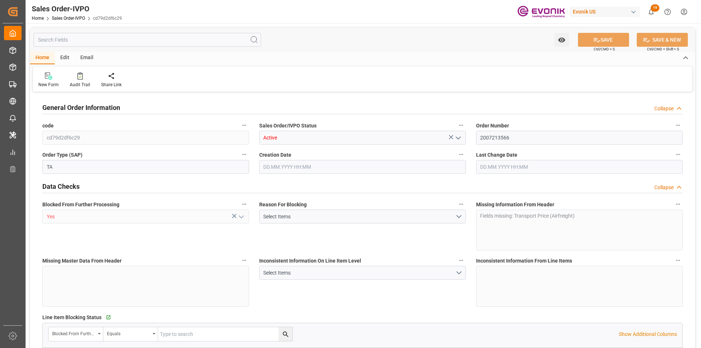
type input "IDJKT"
type input "[EMAIL_ADDRESS]_[EMAIL_ADDRESS]_[EMAIL_ADDRESS] ID: 0018213108059000"
type input "1"
type input "456.4"
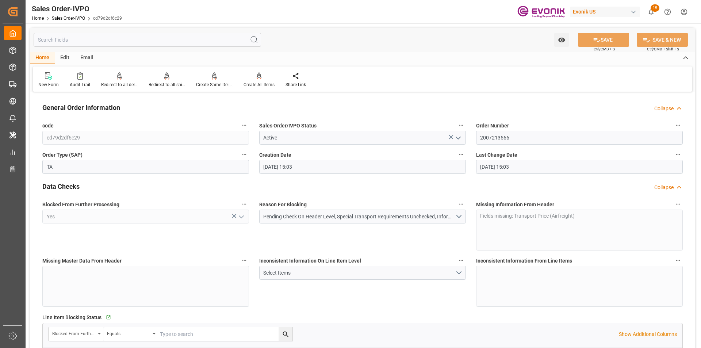
type input "[DATE] 15:03"
type input "[EMAIL_ADDRESS]_[EMAIL_ADDRESS]_[EMAIL_ADDRESS] ID: 0018213108059000"
click at [165, 83] on div "Redirect to all shipments" at bounding box center [167, 84] width 37 height 7
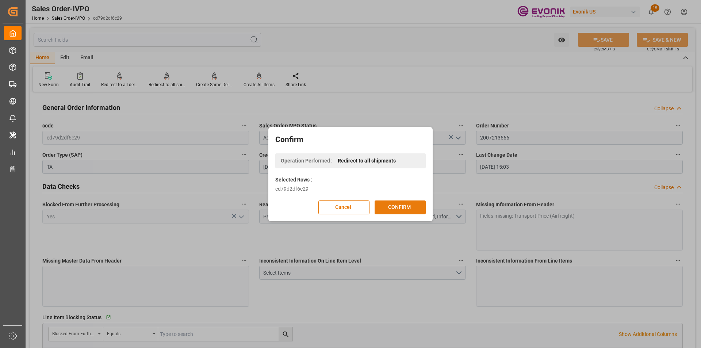
click at [379, 207] on button "CONFIRM" at bounding box center [400, 207] width 51 height 14
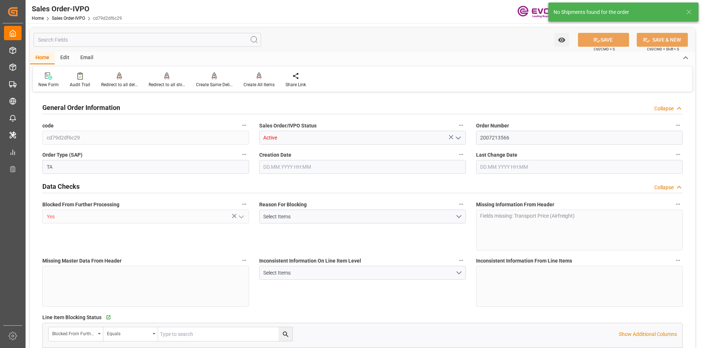
type input "IDJKT"
type input "[EMAIL_ADDRESS]_[EMAIL_ADDRESS]_[EMAIL_ADDRESS] ID: 0018213108059000"
type input "1"
type input "456.4"
type input "[DATE] 15:03"
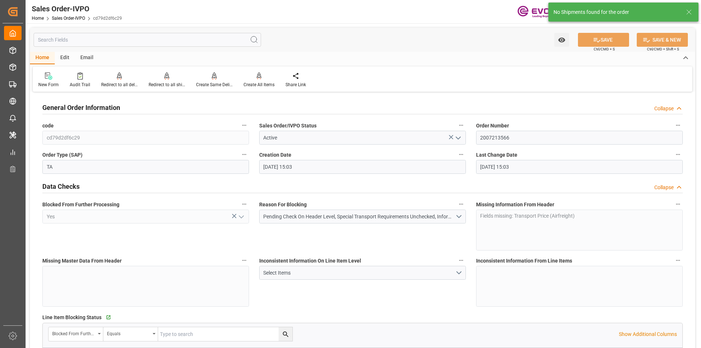
type input "[DATE] 15:03"
type input "[EMAIL_ADDRESS]_[EMAIL_ADDRESS]_[EMAIL_ADDRESS] ID: 0018213108059000"
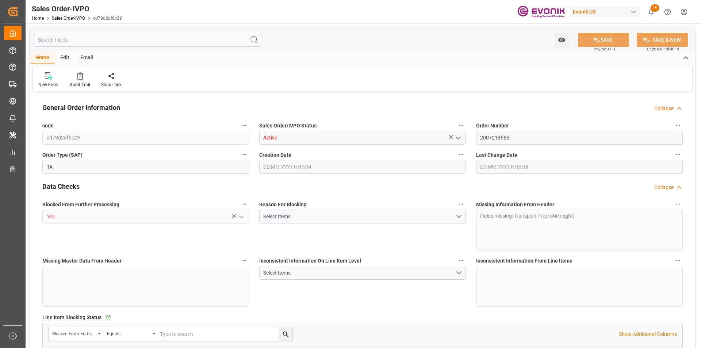
type input "cd79d2df6c29"
type input "Active"
type input "2007213566"
type input "TA"
type input "Yes"
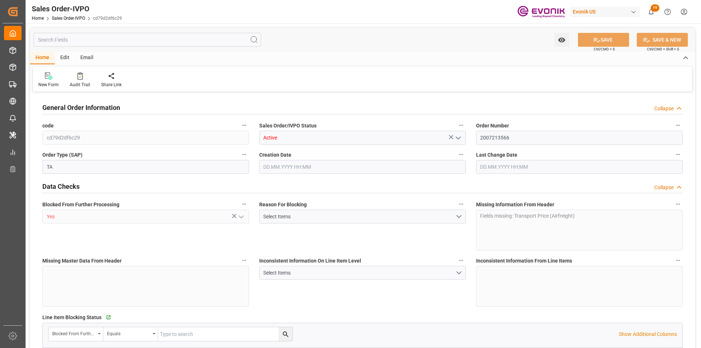
type input "D2P"
type input "61"
type input "Air"
type input "BR04"
type input "Air"
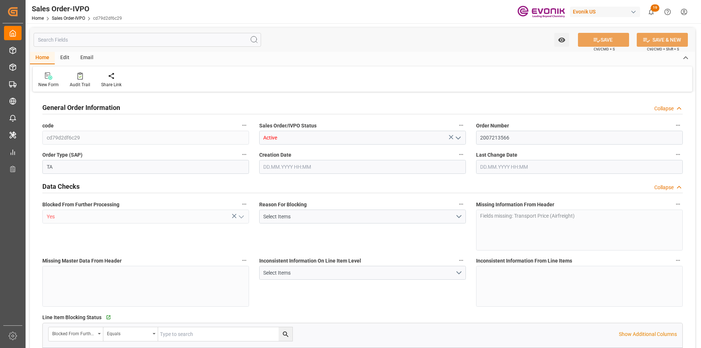
type textarea "No Tank Container"
type input "1856563"
type input "OI"
type input "SP OI Interf.&Perf."
type input "Specialty Additives"
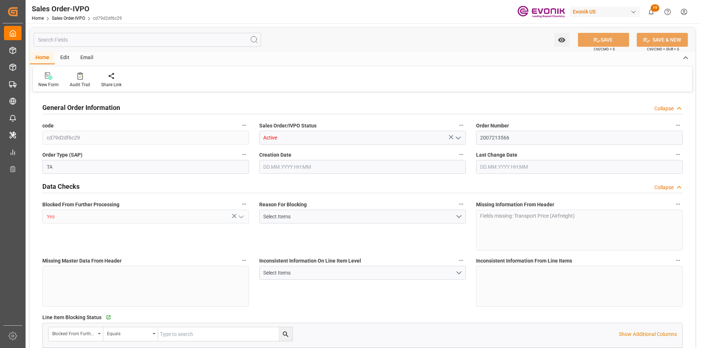
type input "CIP"
type input "[GEOGRAPHIC_DATA], [GEOGRAPHIC_DATA]"
type input "[EMAIL_ADDRESS]_[EMAIL_ADDRESS]_[EMAIL_ADDRESS] ID: 0018213108059000"
type textarea "100125B"
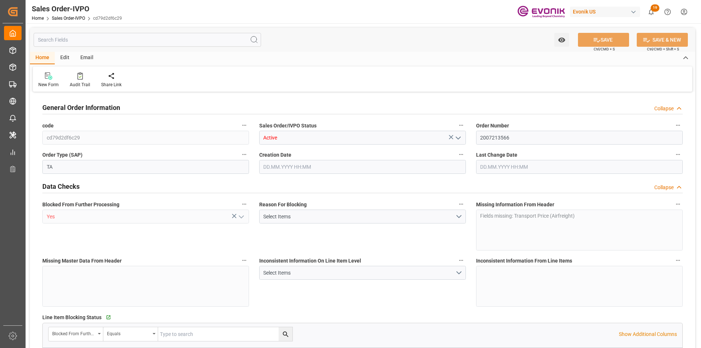
type textarea "DIRECT CONSUMER"
type textarea "EXPRESS BL NEEDED TO INDICATE HS CODE ON AWB/BL AS REQUESTED BY CUSTOMER PLEASE…"
type input "ID"
type input "Pending"
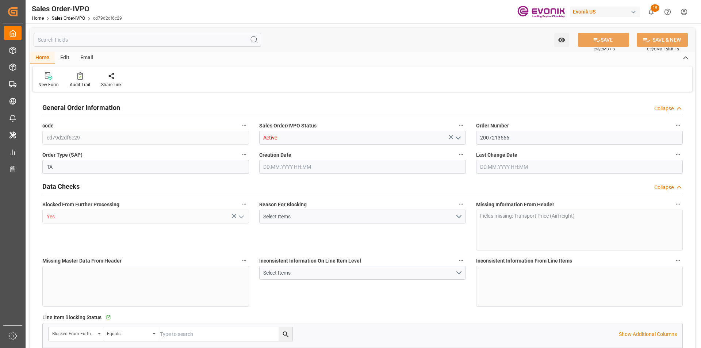
type input "Air"
type input "Pending"
type input "IDJKT"
type input "[EMAIL_ADDRESS]_[EMAIL_ADDRESS]_[EMAIL_ADDRESS] ID: 0018213108059000"
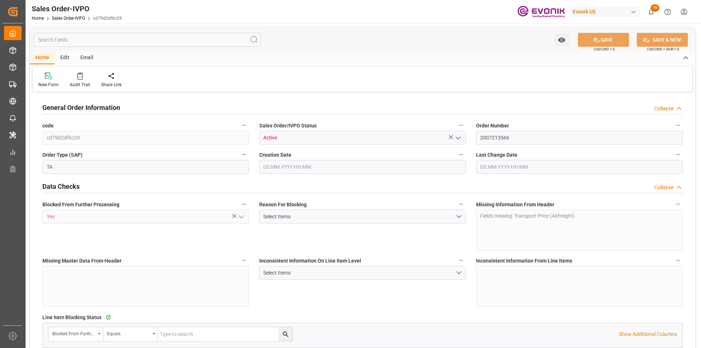
type input "1"
type input "456.4"
type input "[DATE] 15:03"
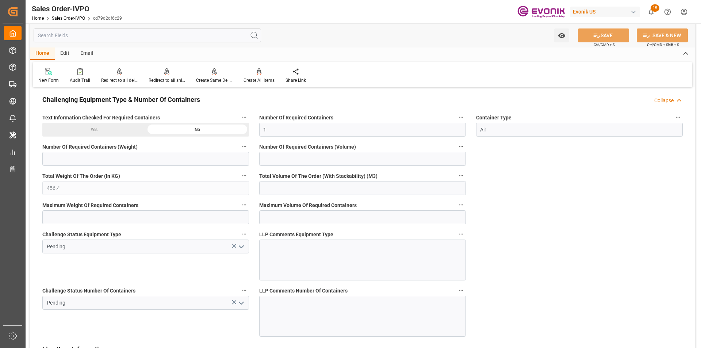
scroll to position [1424, 0]
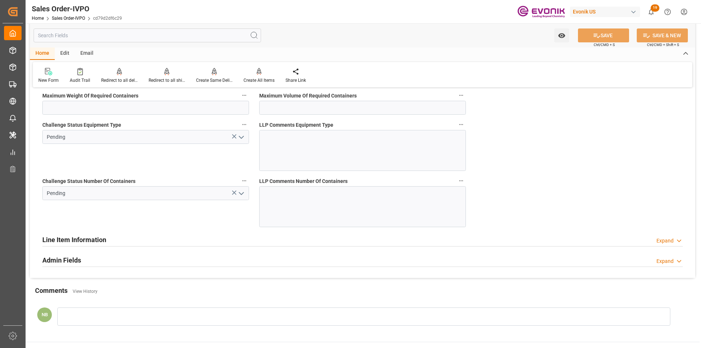
click at [243, 192] on icon "open menu" at bounding box center [241, 193] width 9 height 9
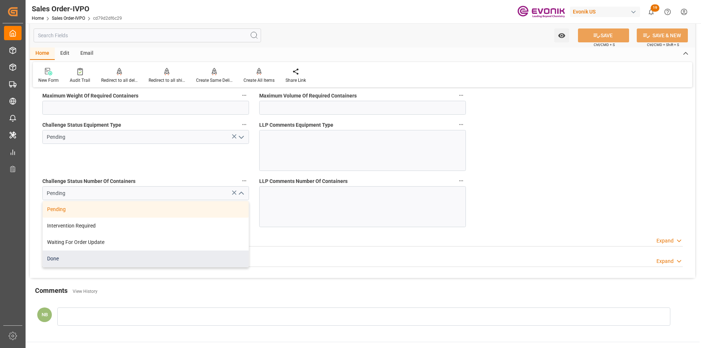
click at [69, 258] on div "Done" at bounding box center [146, 258] width 206 height 16
type input "[EMAIL_ADDRESS]_[EMAIL_ADDRESS]_[EMAIL_ADDRESS] ID: 0018213108059000"
type input "Done"
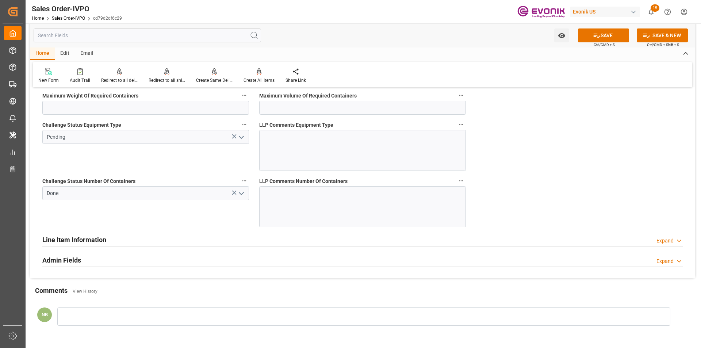
click at [242, 135] on icon "open menu" at bounding box center [241, 137] width 9 height 9
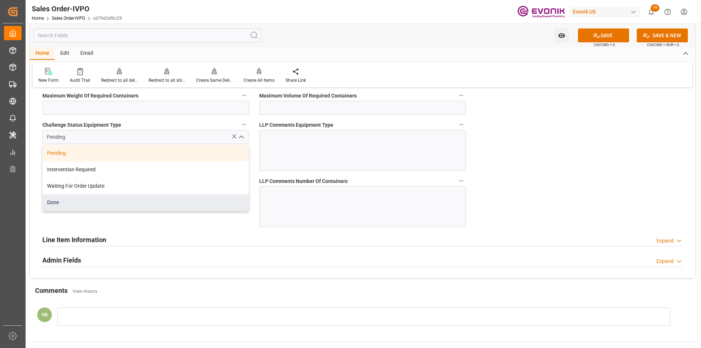
click at [178, 204] on div "Done" at bounding box center [146, 202] width 206 height 16
type input "Done"
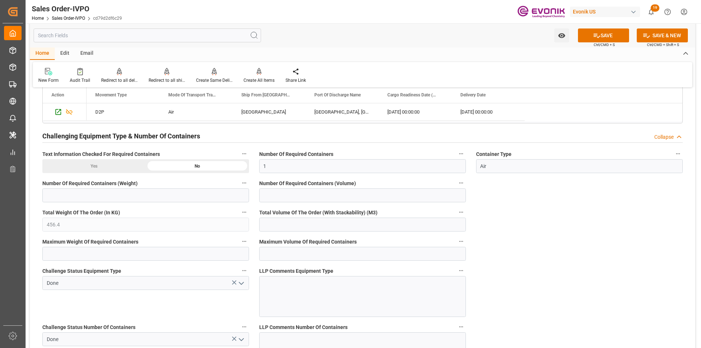
scroll to position [1314, 0]
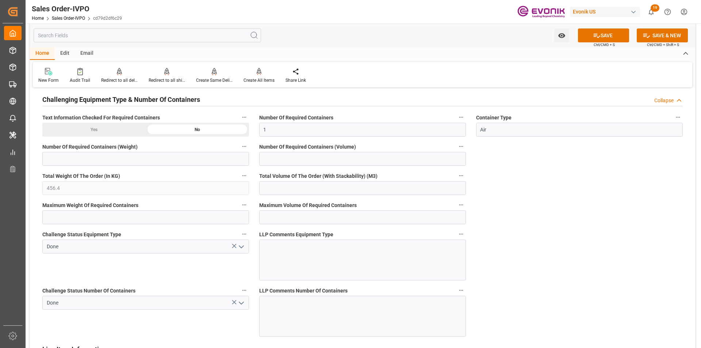
click at [92, 132] on div "Yes" at bounding box center [93, 130] width 103 height 14
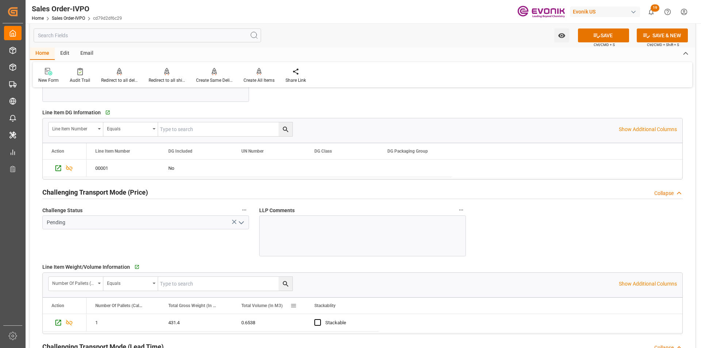
scroll to position [803, 0]
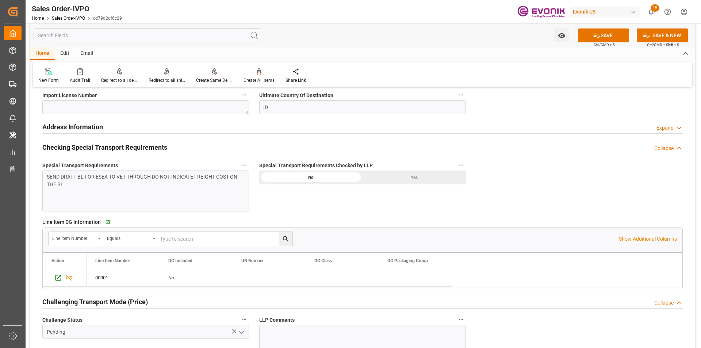
click at [395, 176] on div "Yes" at bounding box center [414, 178] width 103 height 14
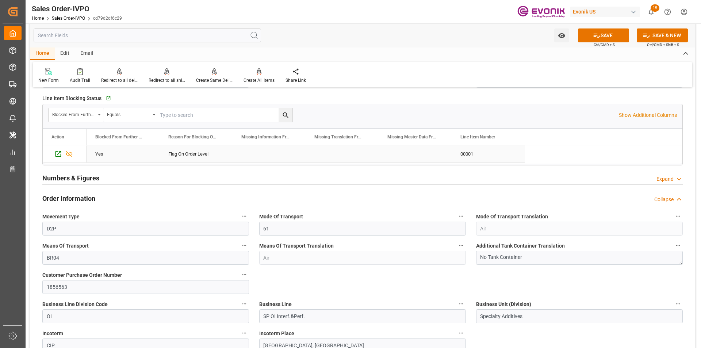
scroll to position [110, 0]
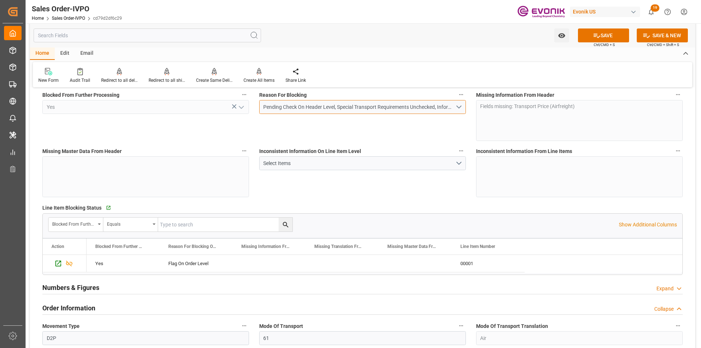
click at [457, 108] on button "Pending Check On Header Level, Special Transport Requirements Unchecked, Inform…" at bounding box center [362, 107] width 207 height 14
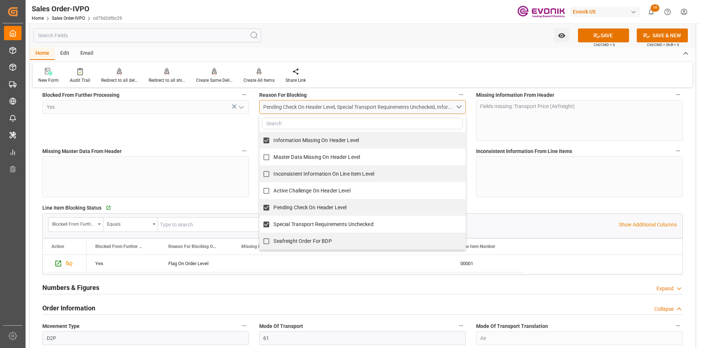
click at [457, 108] on button "Pending Check On Header Level, Special Transport Requirements Unchecked, Inform…" at bounding box center [362, 107] width 207 height 14
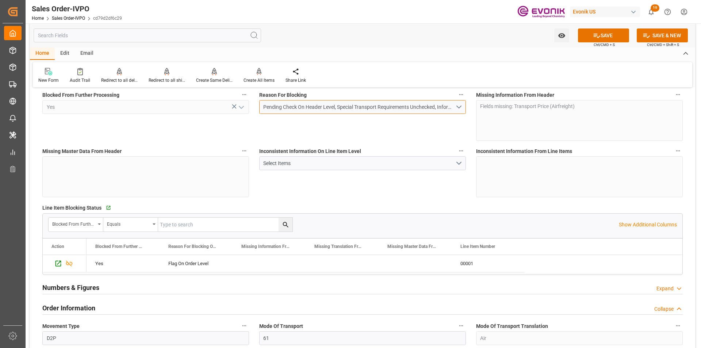
click at [456, 108] on button "Pending Check On Header Level, Special Transport Requirements Unchecked, Inform…" at bounding box center [362, 107] width 207 height 14
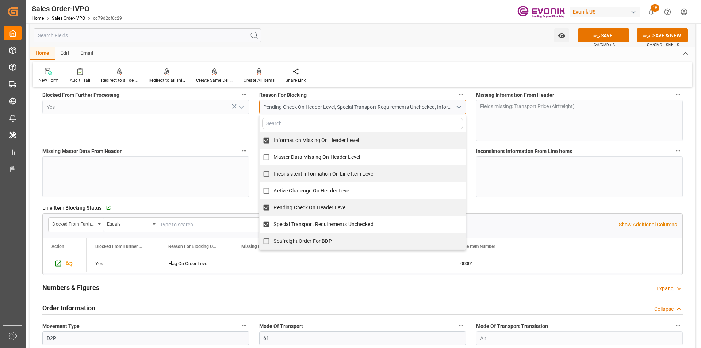
click at [456, 108] on button "Pending Check On Header Level, Special Transport Requirements Unchecked, Inform…" at bounding box center [362, 107] width 207 height 14
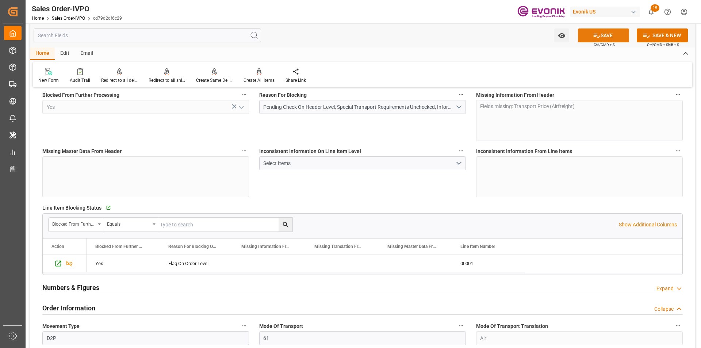
click at [595, 34] on icon at bounding box center [597, 36] width 7 height 4
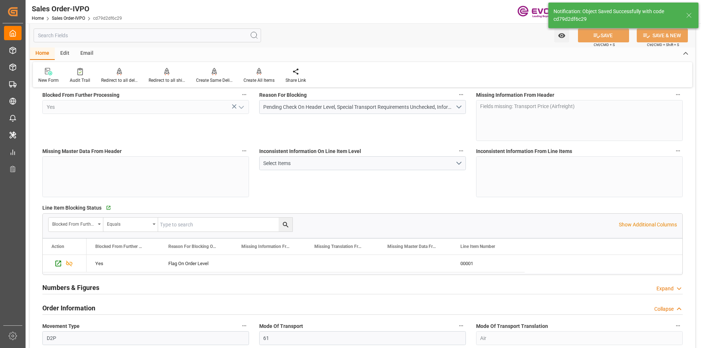
type input "[EMAIL_ADDRESS]_[EMAIL_ADDRESS]_[EMAIL_ADDRESS] ID: 0018213108059000"
type input "[DATE] 16:46"
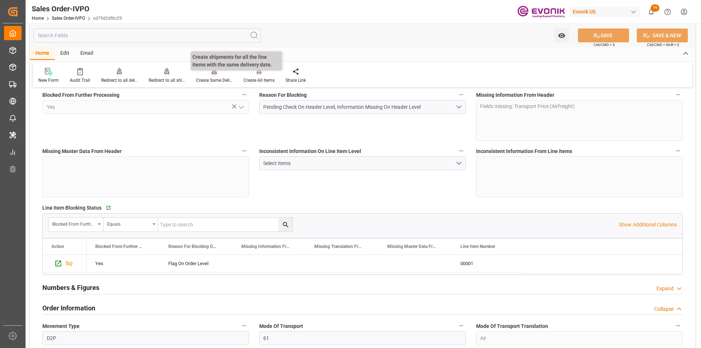
click at [222, 78] on div "Create Same Delivery Date" at bounding box center [214, 80] width 37 height 7
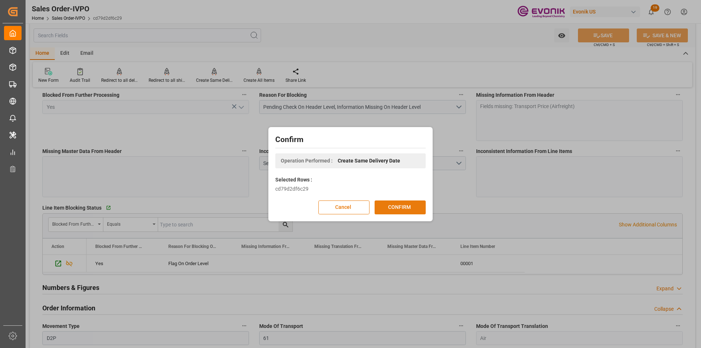
click at [403, 209] on button "CONFIRM" at bounding box center [400, 207] width 51 height 14
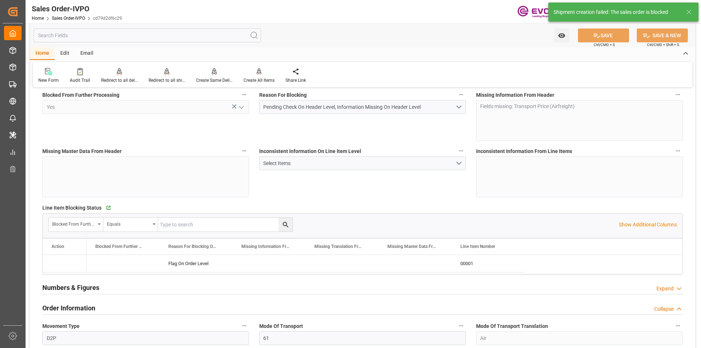
type input "[DATE] 15:03"
type input "[DATE] 16:46"
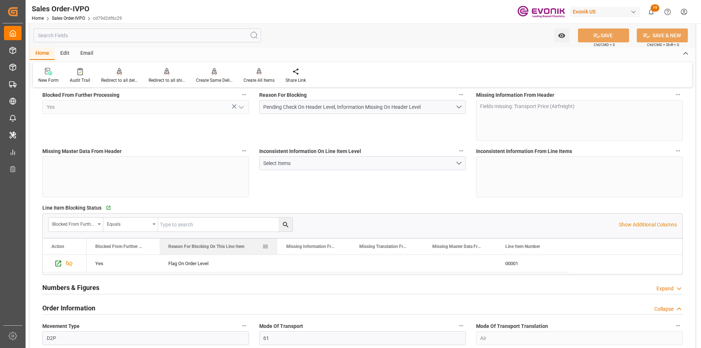
drag, startPoint x: 231, startPoint y: 247, endPoint x: 279, endPoint y: 240, distance: 47.6
click at [276, 241] on div at bounding box center [277, 246] width 3 height 16
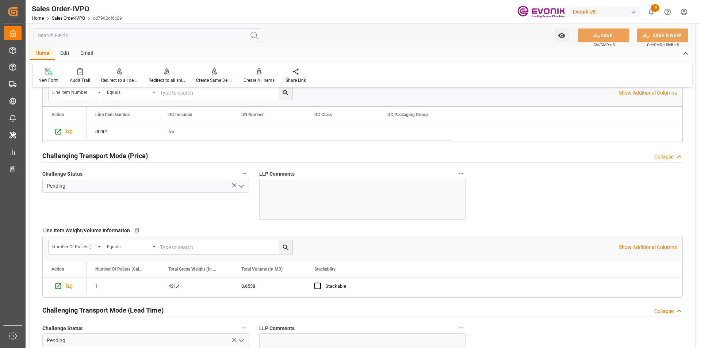
scroll to position [986, 0]
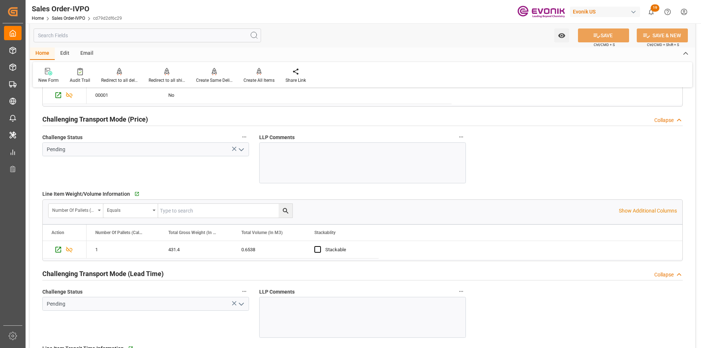
click at [241, 150] on polyline "open menu" at bounding box center [241, 150] width 4 height 2
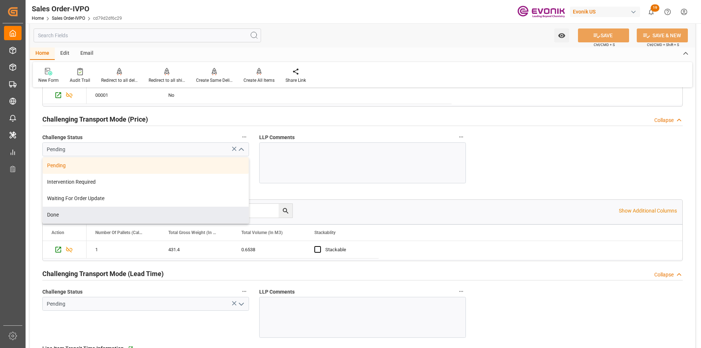
click at [69, 211] on div "Done" at bounding box center [146, 215] width 206 height 16
type input "[EMAIL_ADDRESS]_[EMAIL_ADDRESS]_[EMAIL_ADDRESS] ID: 0018213108059000"
type input "Done"
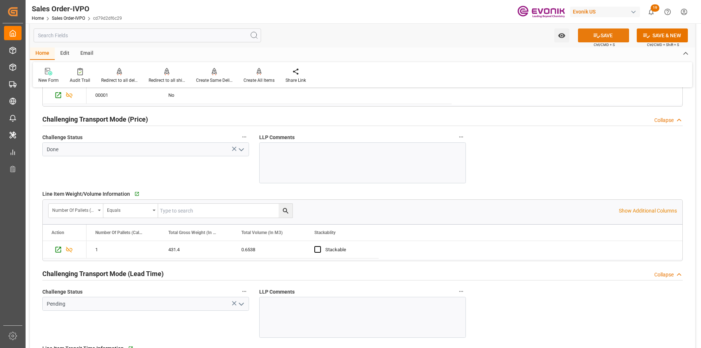
click at [598, 36] on icon at bounding box center [597, 36] width 7 height 4
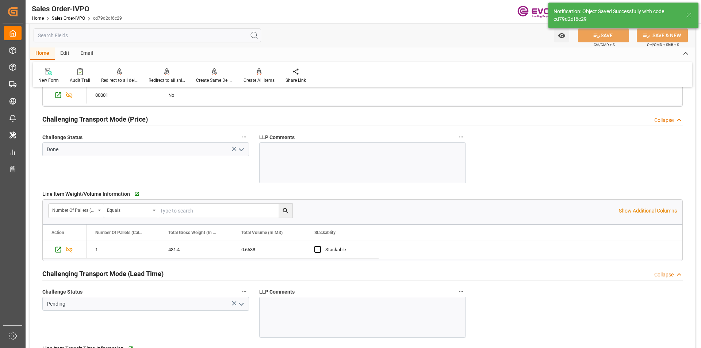
click at [242, 307] on icon "open menu" at bounding box center [241, 304] width 9 height 9
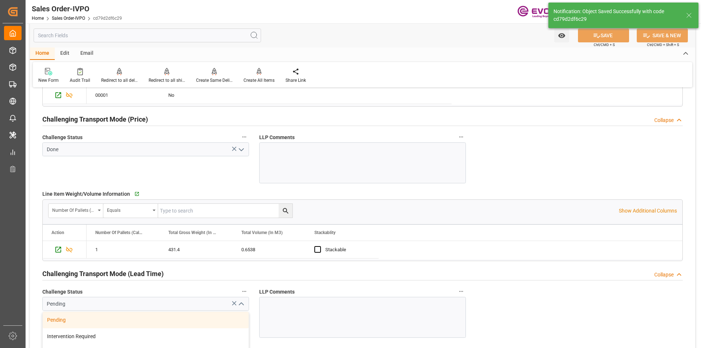
scroll to position [1059, 0]
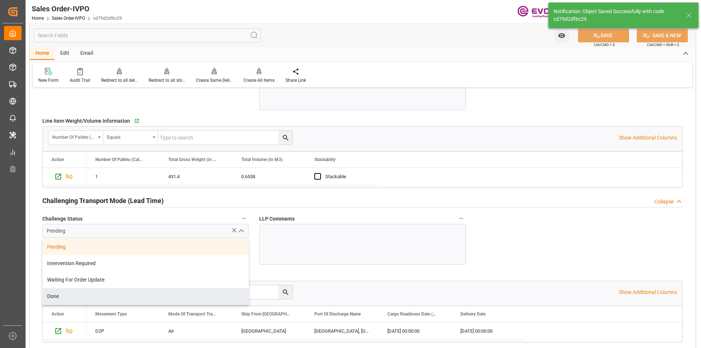
click at [79, 297] on div "Done" at bounding box center [146, 296] width 206 height 16
type input "[EMAIL_ADDRESS]_[EMAIL_ADDRESS]_[EMAIL_ADDRESS] ID: 0018213108059000"
type input "Done"
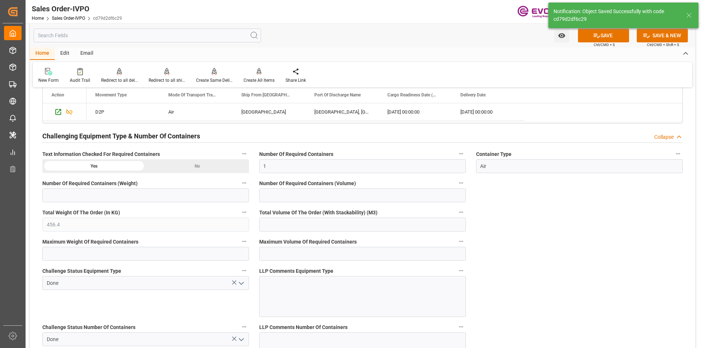
scroll to position [1351, 0]
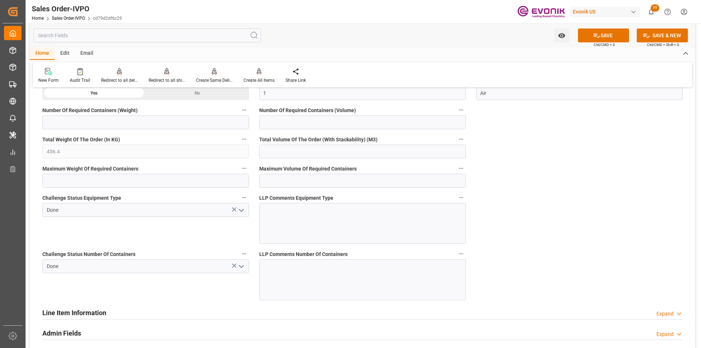
click at [208, 94] on div "No" at bounding box center [197, 93] width 103 height 14
click at [605, 35] on button "SAVE" at bounding box center [603, 35] width 51 height 14
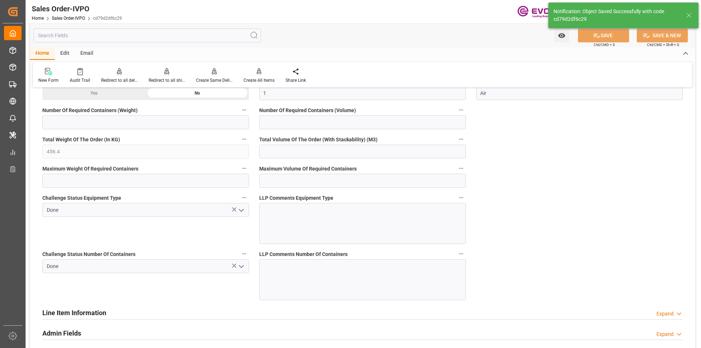
type input "[EMAIL_ADDRESS]_[EMAIL_ADDRESS]_[EMAIL_ADDRESS] ID: 0018213108059000"
click at [212, 74] on icon at bounding box center [214, 71] width 5 height 7
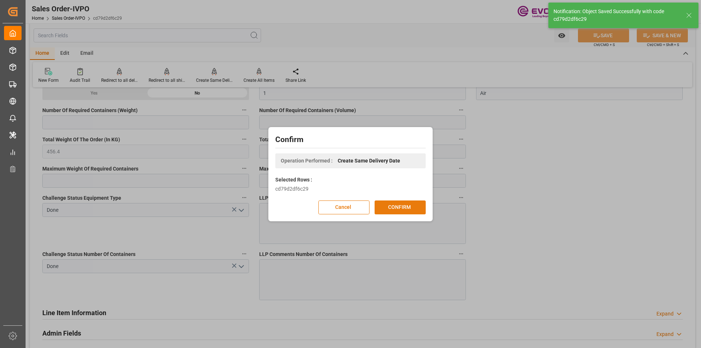
click at [398, 205] on button "CONFIRM" at bounding box center [400, 207] width 51 height 14
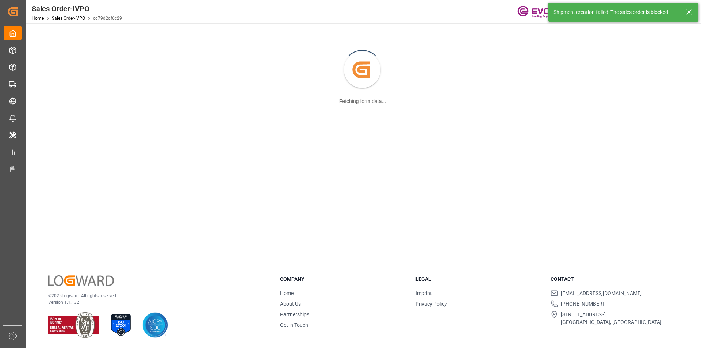
scroll to position [79, 0]
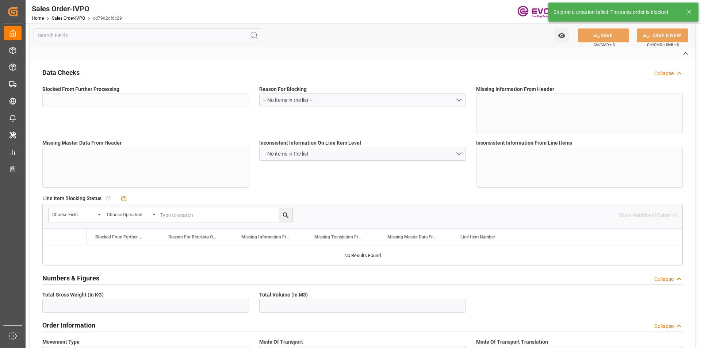
type input "cd79d2df6c29"
type input "Active"
type input "2007213566"
type input "TA"
type input "Yes"
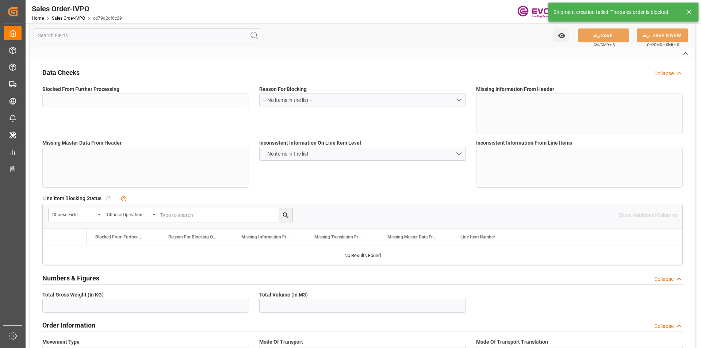
type input "D2P"
type input "61"
type input "Air"
type input "BR04"
type input "Air"
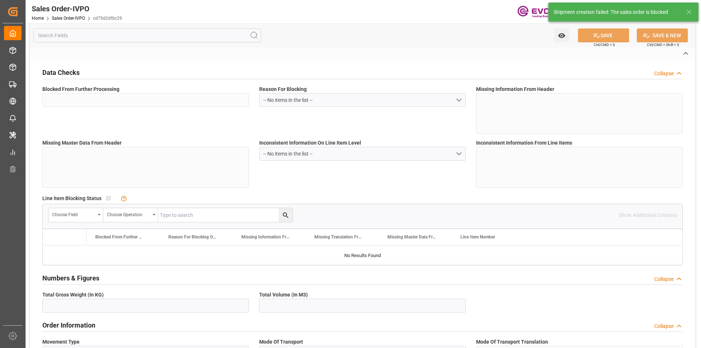
type textarea "No Tank Container"
type input "1856563"
type input "OI"
type input "SP OI Interf.&Perf."
type input "Specialty Additives"
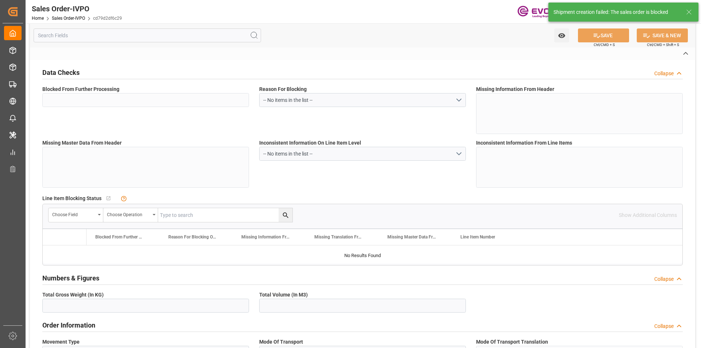
type input "CIP"
type input "[GEOGRAPHIC_DATA], [GEOGRAPHIC_DATA]"
type input "[EMAIL_ADDRESS]_[EMAIL_ADDRESS]_[EMAIL_ADDRESS] ID: 0018213108059000"
type textarea "100125B"
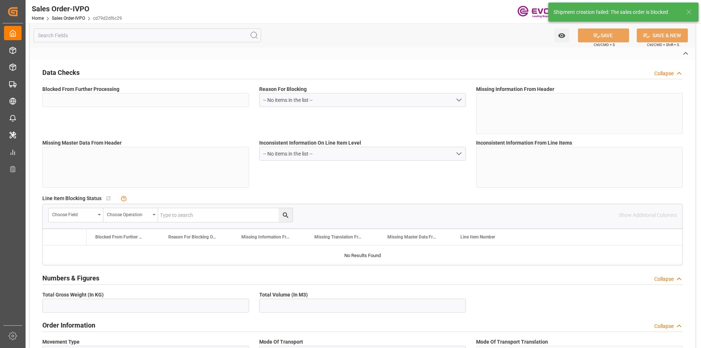
type textarea "DIRECT CONSUMER"
type textarea "EXPRESS BL NEEDED TO INDICATE HS CODE ON AWB/BL AS REQUESTED BY CUSTOMER PLEASE…"
type input "ID"
type input "Done"
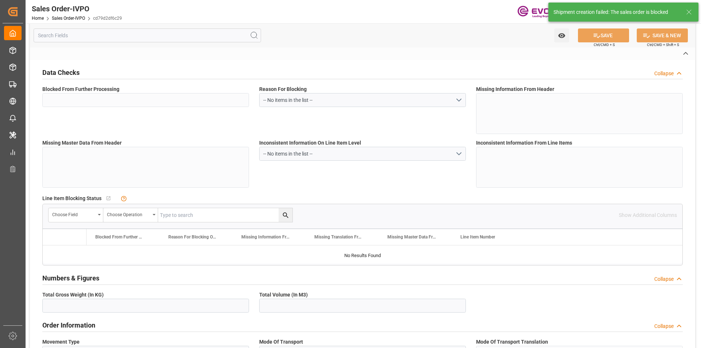
type input "Air"
type input "Done"
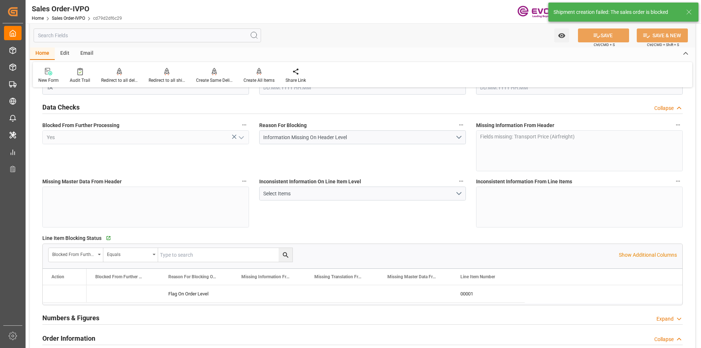
type input "IDJKT"
type input "[EMAIL_ADDRESS]_[EMAIL_ADDRESS]_[EMAIL_ADDRESS] ID: 0018213108059000"
type input "1"
type input "456.4"
type input "[DATE] 15:03"
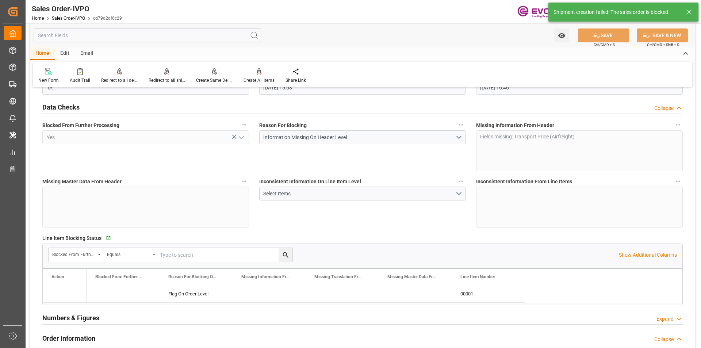
type input "[DATE] 16:46"
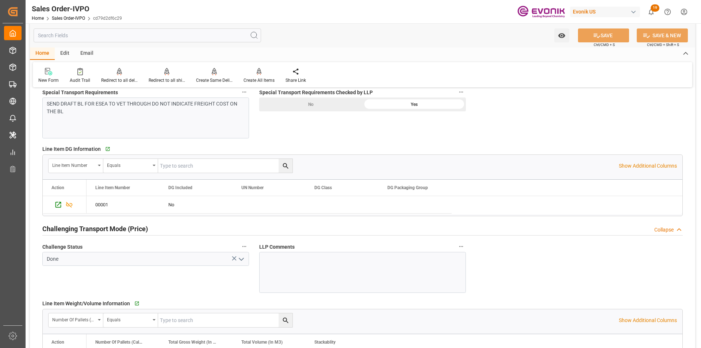
scroll to position [803, 0]
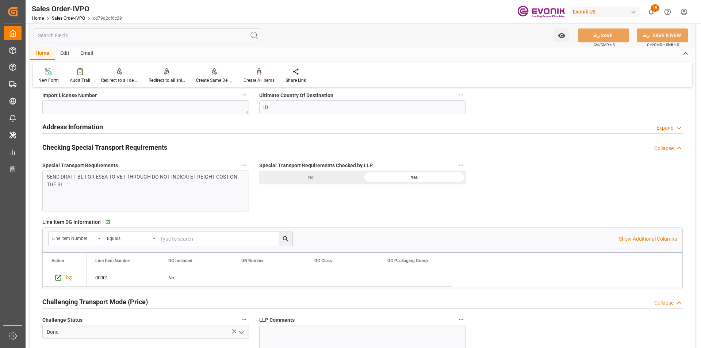
click at [401, 177] on div "Yes" at bounding box center [414, 178] width 103 height 14
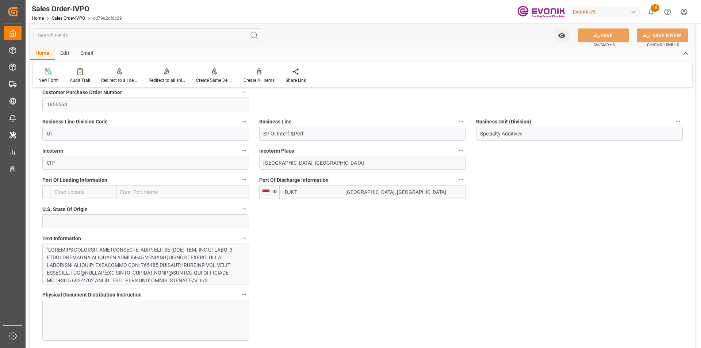
scroll to position [329, 0]
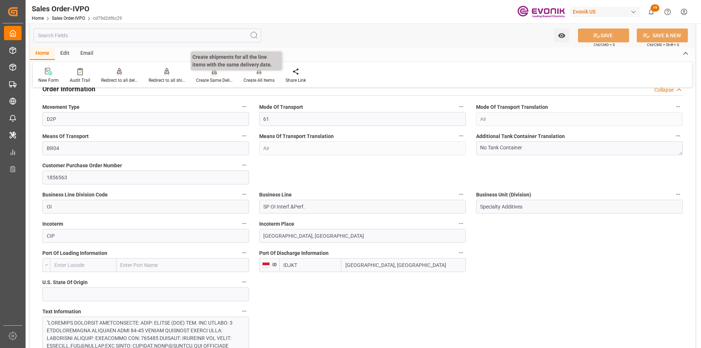
type input "[EMAIL_ADDRESS]_[EMAIL_ADDRESS]_[EMAIL_ADDRESS] ID: 0018213108059000"
click at [210, 75] on div at bounding box center [214, 72] width 37 height 8
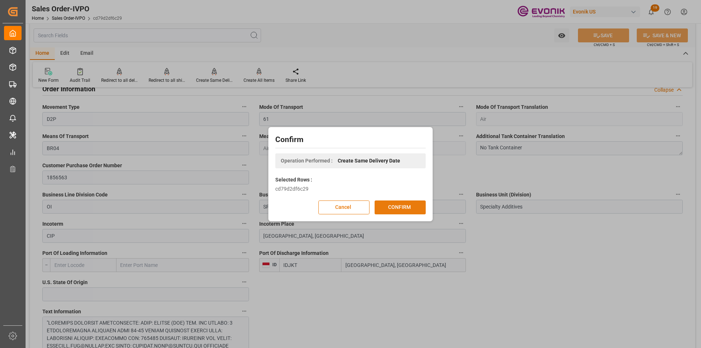
click at [398, 205] on button "CONFIRM" at bounding box center [400, 207] width 51 height 14
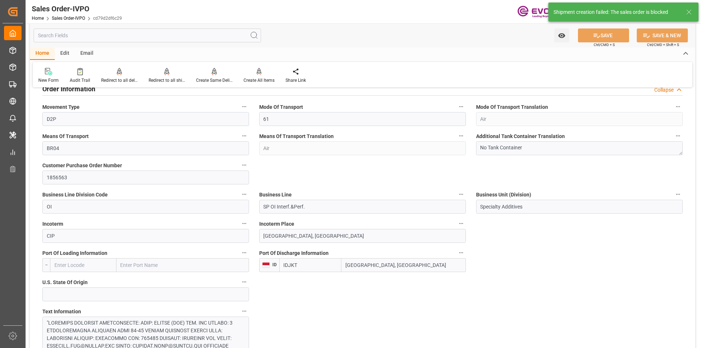
type input "[DATE] 15:03"
type input "[DATE] 16:46"
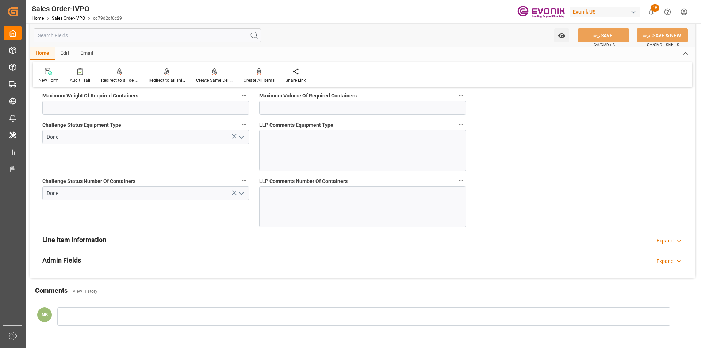
scroll to position [1460, 0]
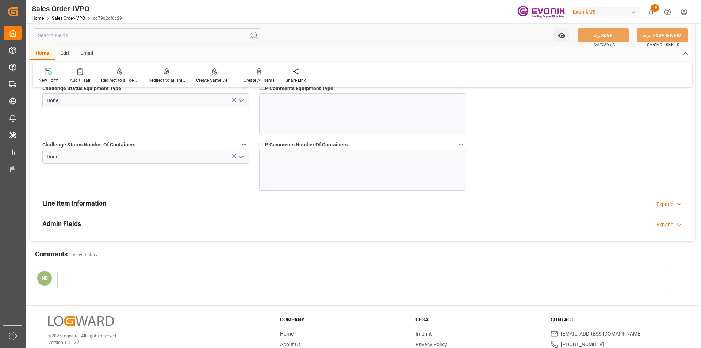
click at [662, 226] on div "Expand" at bounding box center [664, 225] width 17 height 8
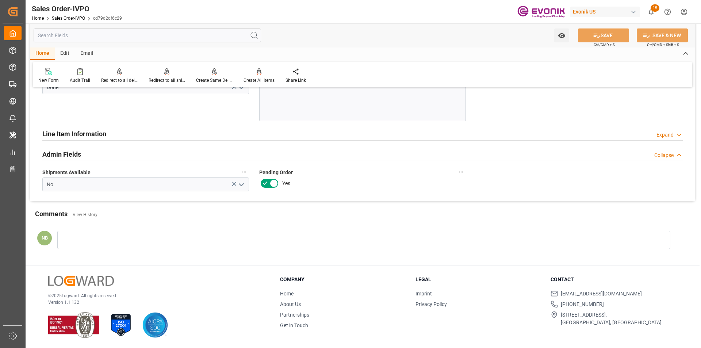
scroll to position [1420, 0]
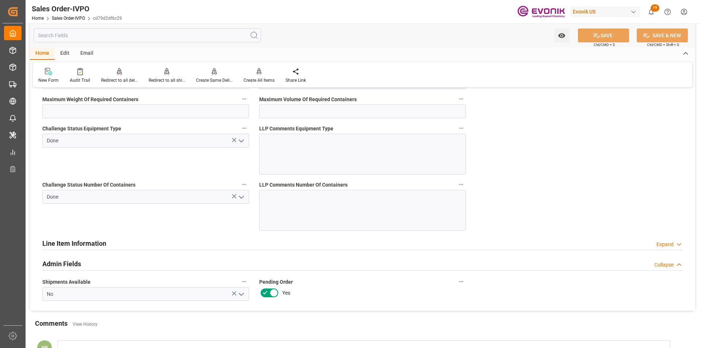
click at [667, 264] on div "Collapse" at bounding box center [663, 265] width 19 height 8
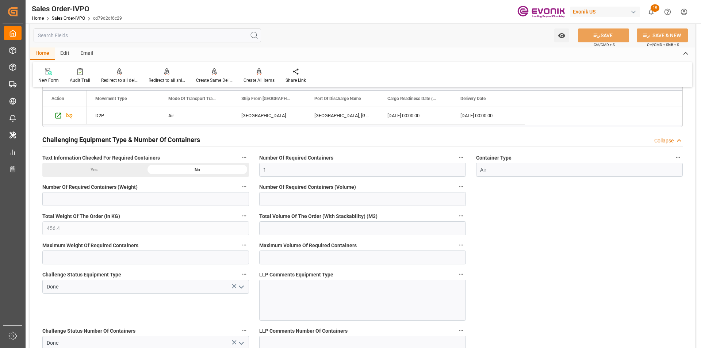
scroll to position [1238, 0]
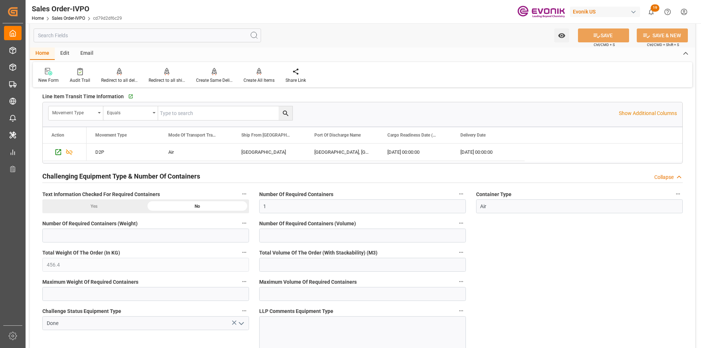
click at [118, 208] on div "Yes" at bounding box center [93, 206] width 103 height 14
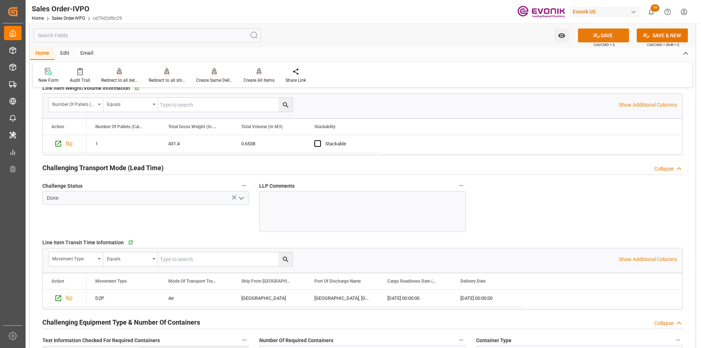
click at [605, 34] on button "SAVE" at bounding box center [603, 35] width 51 height 14
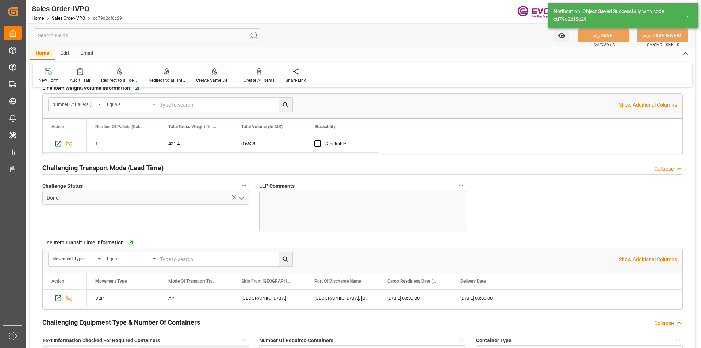
type input "[EMAIL_ADDRESS]_[EMAIL_ADDRESS]_[EMAIL_ADDRESS] ID: 0018213108059000"
type input "[DATE] 16:48"
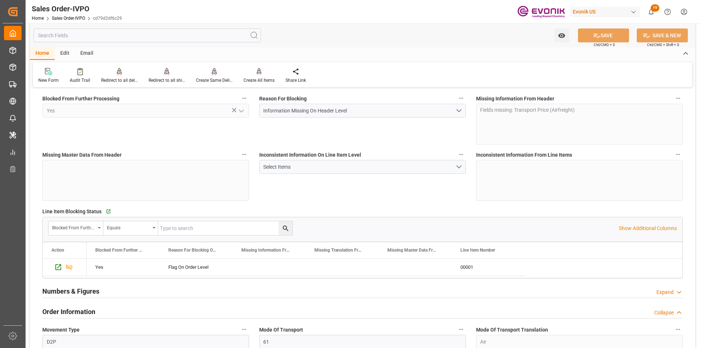
scroll to position [69, 0]
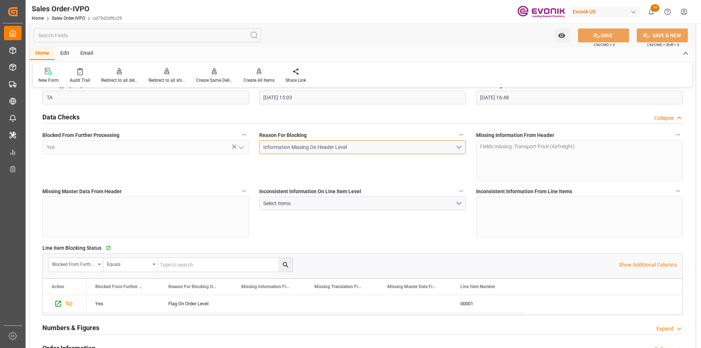
click at [457, 149] on button "Information Missing On Header Level" at bounding box center [362, 147] width 207 height 14
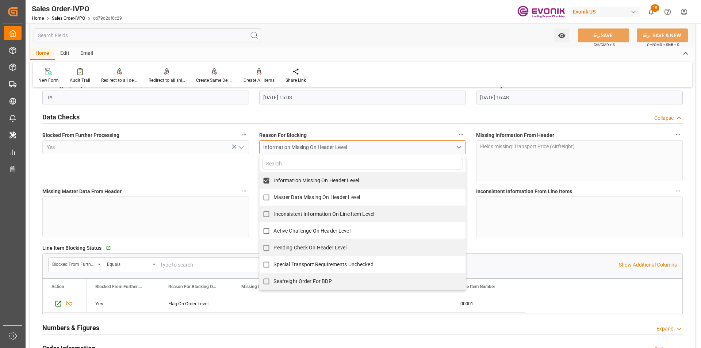
click at [457, 149] on button "Information Missing On Header Level" at bounding box center [362, 147] width 207 height 14
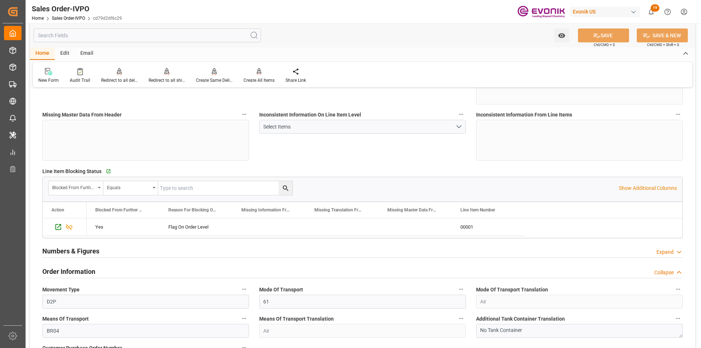
scroll to position [183, 0]
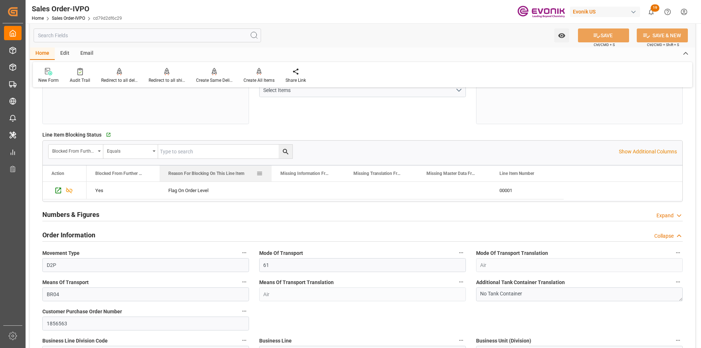
drag, startPoint x: 232, startPoint y: 172, endPoint x: 241, endPoint y: 223, distance: 51.2
click at [271, 173] on div at bounding box center [271, 173] width 3 height 16
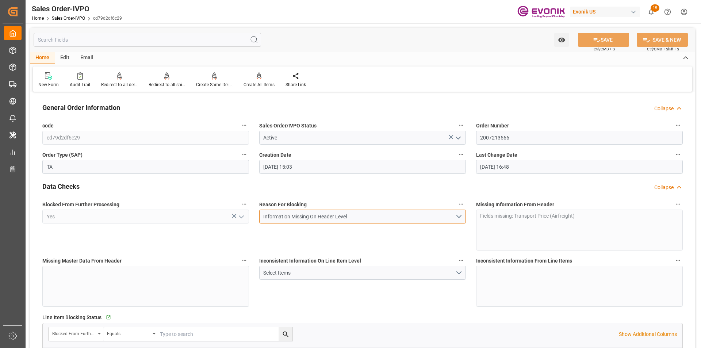
click at [460, 218] on button "Information Missing On Header Level" at bounding box center [362, 217] width 207 height 14
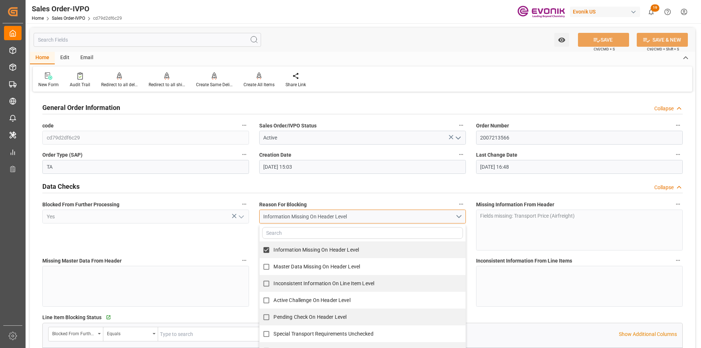
click at [458, 218] on button "Information Missing On Header Level" at bounding box center [362, 217] width 207 height 14
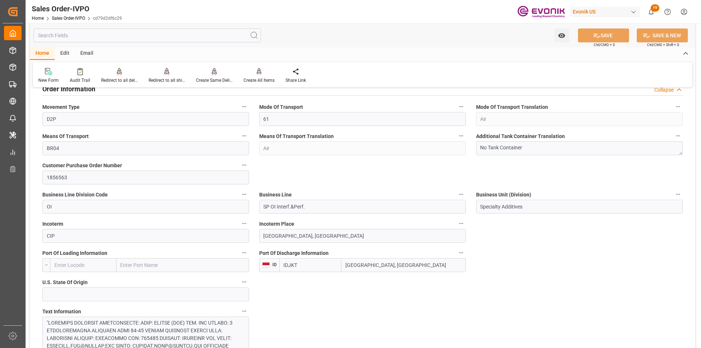
scroll to position [475, 0]
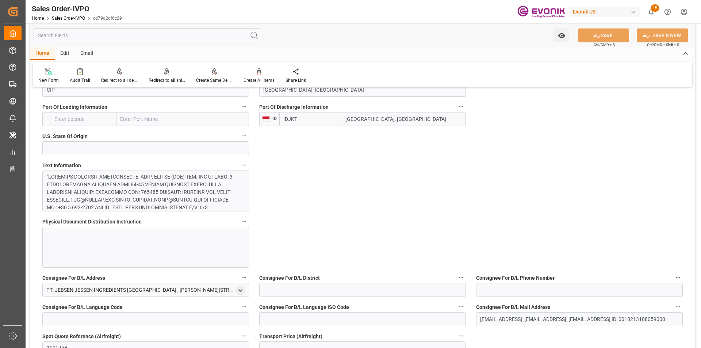
type input "[EMAIL_ADDRESS]_[EMAIL_ADDRESS]_[EMAIL_ADDRESS] ID: 0018213108059000"
click at [112, 33] on input "text" at bounding box center [147, 35] width 227 height 14
type input "c"
type input "[EMAIL_ADDRESS]_[EMAIL_ADDRESS]_[EMAIL_ADDRESS] ID: 0018213108059000"
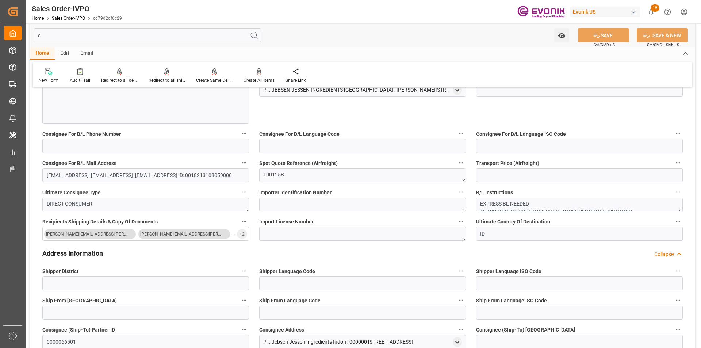
type input "co"
type input "[EMAIL_ADDRESS]_[EMAIL_ADDRESS]_[EMAIL_ADDRESS] ID: 0018213108059000"
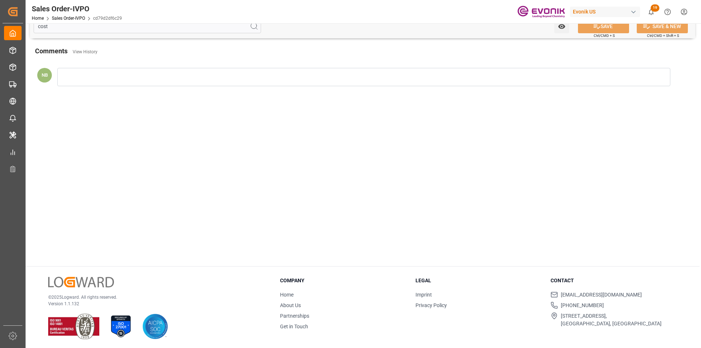
scroll to position [0, 0]
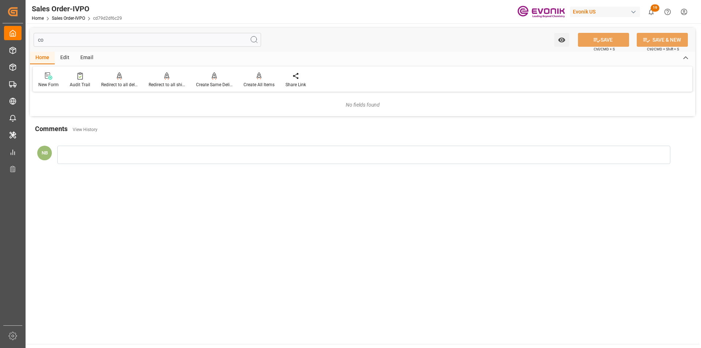
type input "c"
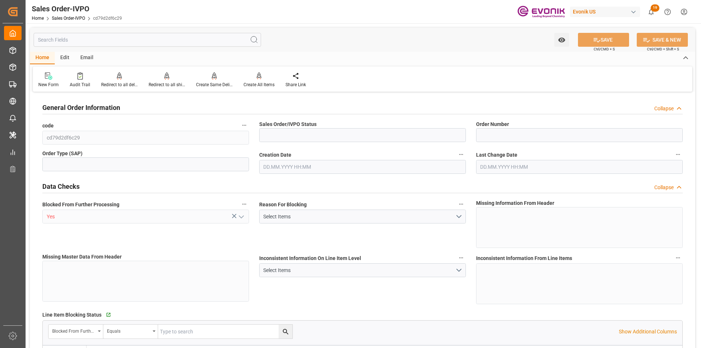
type input "Active"
type input "2007213566"
type input "TA"
type input "D2P"
type input "61"
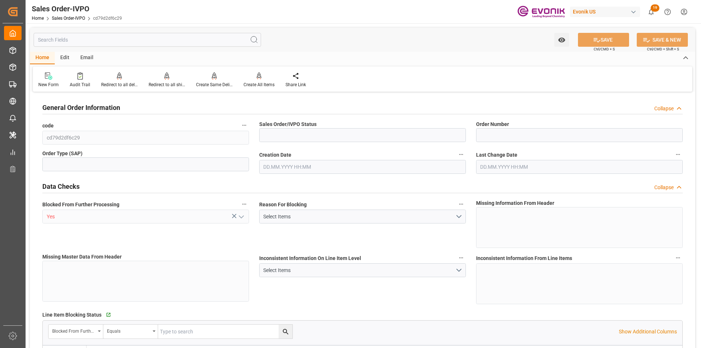
type input "Air"
type input "BR04"
type input "Air"
type input "SP OI Interf.&Perf."
type input "Specialty Additives"
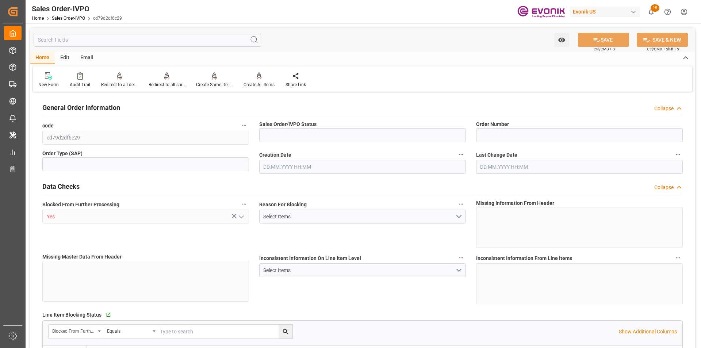
type input "[EMAIL_ADDRESS]_[EMAIL_ADDRESS]_[EMAIL_ADDRESS] ID: 0018213108059000"
type input "[DATE] 15:03"
type input "[DATE] 16:48"
type input "456.4"
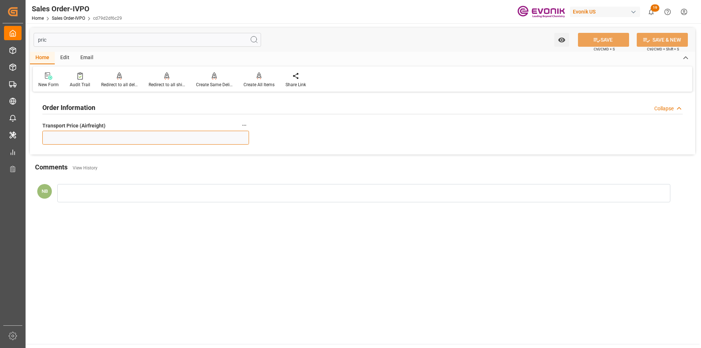
click at [221, 140] on input "text" at bounding box center [145, 138] width 207 height 14
click at [54, 42] on input "pric" at bounding box center [147, 40] width 227 height 14
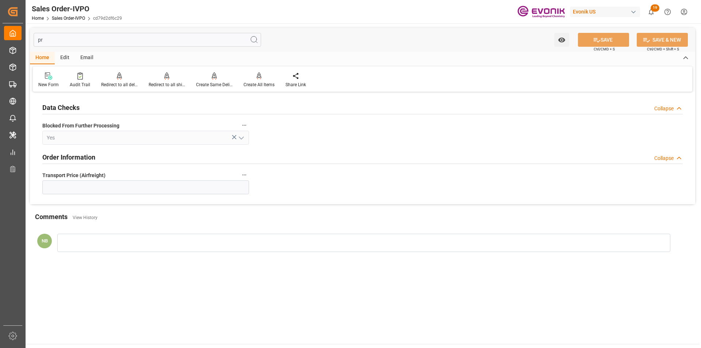
type input "p"
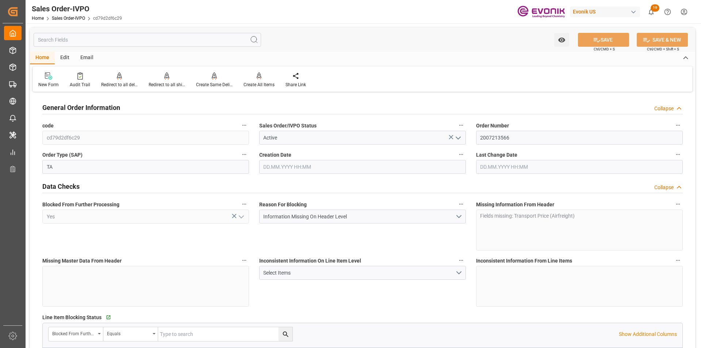
type input "[EMAIL_ADDRESS]_[EMAIL_ADDRESS]_[EMAIL_ADDRESS] ID: 0018213108059000"
type input "1"
type input "456.4"
type input "[DATE] 15:03"
type input "[DATE] 16:48"
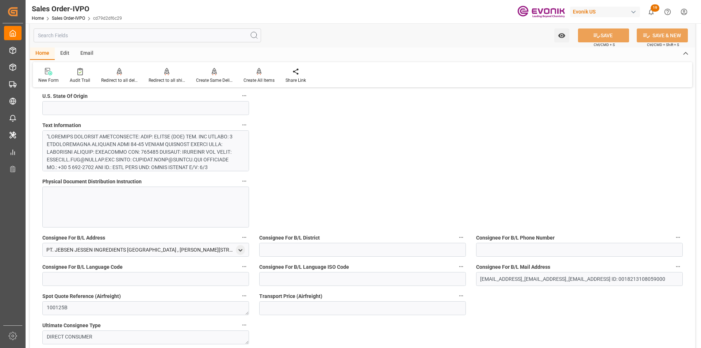
scroll to position [405, 0]
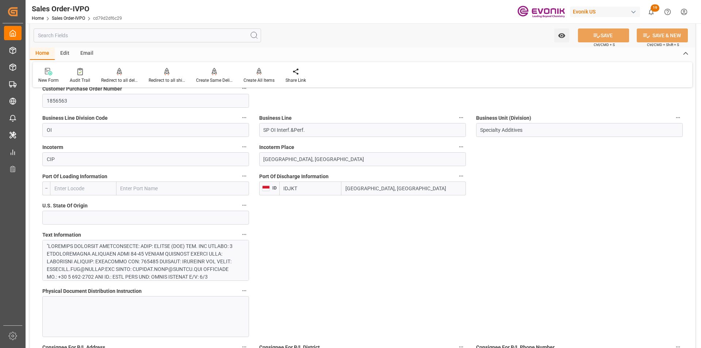
type input "[EMAIL_ADDRESS]_[EMAIL_ADDRESS]_[EMAIL_ADDRESS] ID: 0018213108059000"
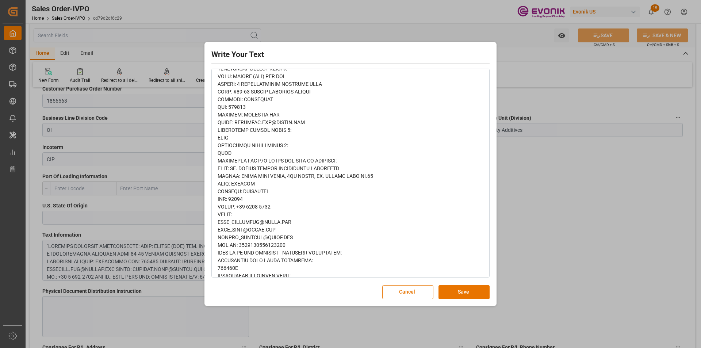
scroll to position [329, 0]
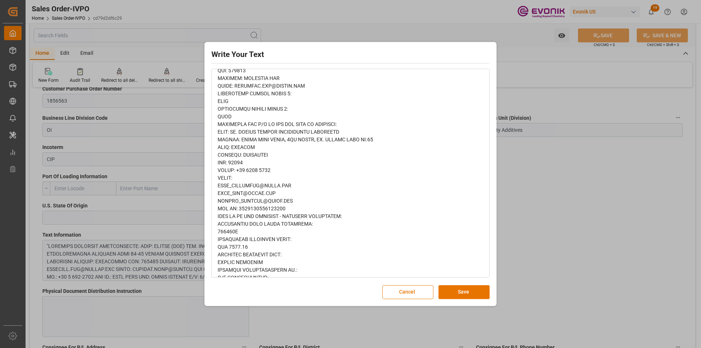
type input "[EMAIL_ADDRESS]_[EMAIL_ADDRESS]_[EMAIL_ADDRESS] ID: 0018213108059000"
click at [402, 293] on button "Cancel" at bounding box center [407, 292] width 51 height 14
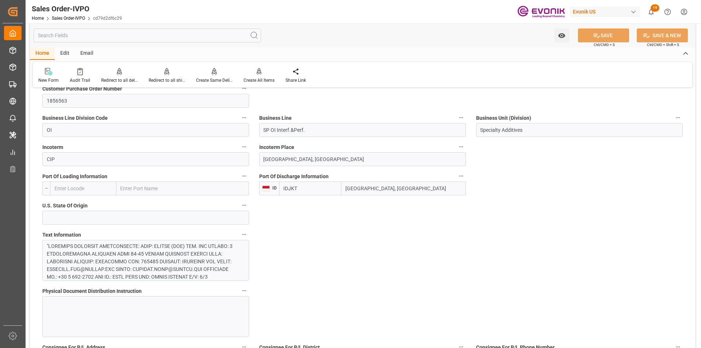
click at [60, 34] on input "text" at bounding box center [147, 35] width 227 height 14
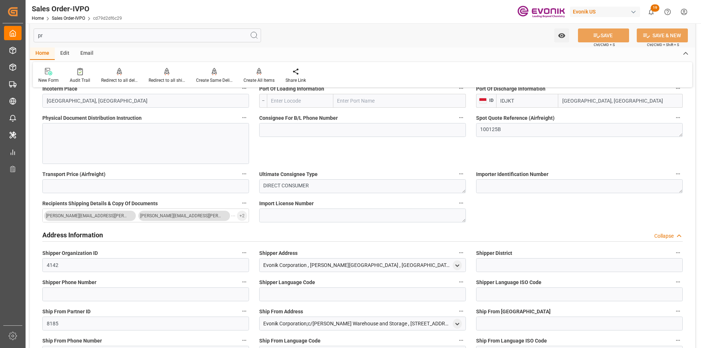
scroll to position [1, 0]
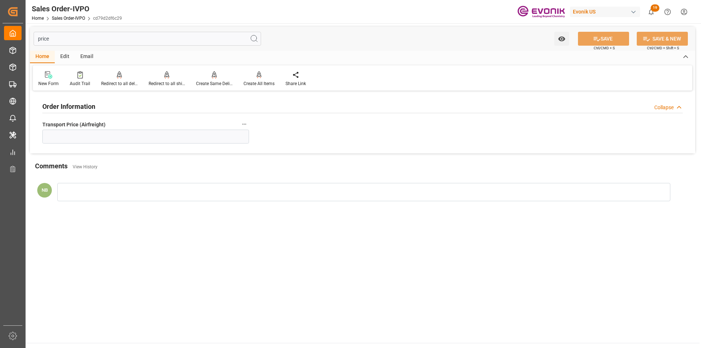
type input "price"
drag, startPoint x: 71, startPoint y: 42, endPoint x: 64, endPoint y: 40, distance: 8.1
click at [71, 42] on input "price" at bounding box center [147, 39] width 227 height 14
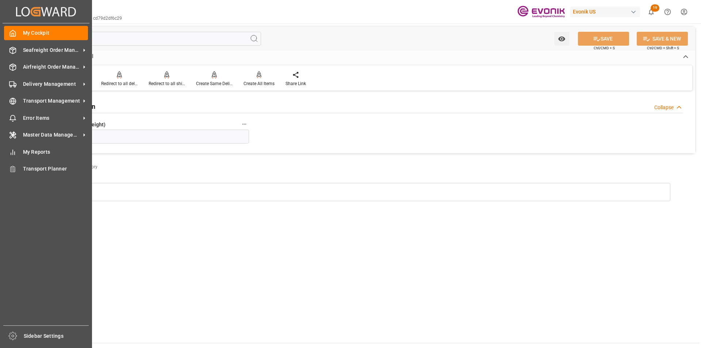
drag, startPoint x: 62, startPoint y: 40, endPoint x: 0, endPoint y: 40, distance: 62.1
click at [0, 40] on div "Created by potrace 1.15, written by [PERSON_NAME] [DATE]-[DATE] Created by potr…" at bounding box center [350, 174] width 701 height 348
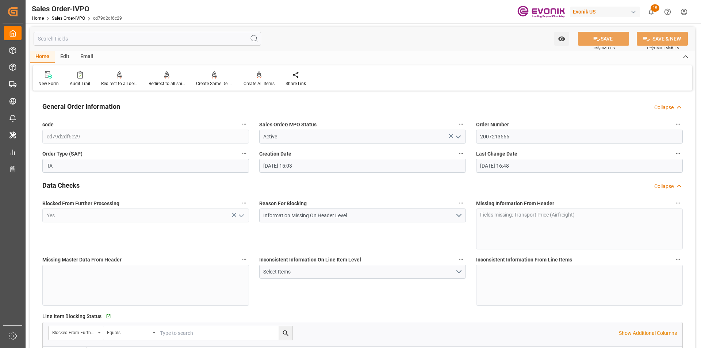
type input "[DATE] 15:03"
type input "[DATE] 16:48"
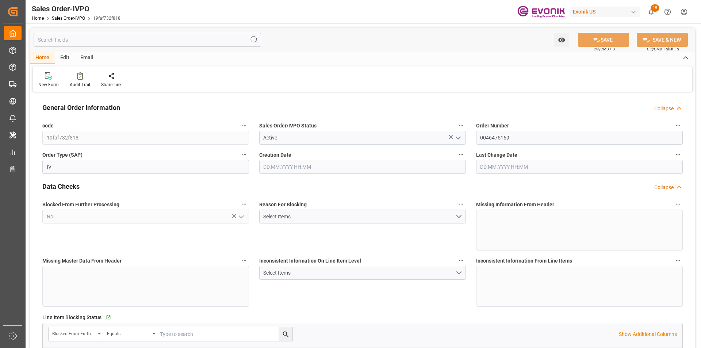
type input "BRVCP"
type input "2669.55"
type input "1"
type input "228.72"
type input "30.09.2025 13:48"
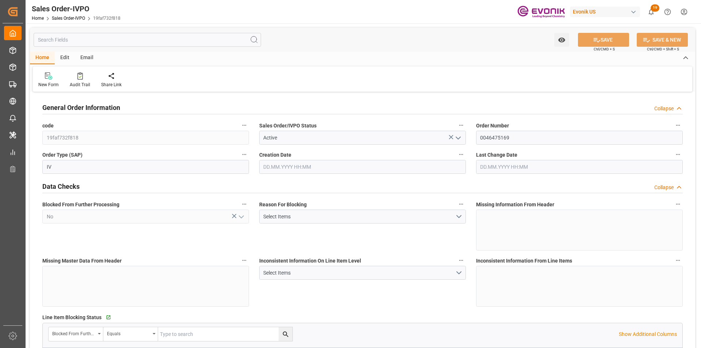
type input "01.10.2025 11:59"
click at [157, 78] on div at bounding box center [167, 76] width 37 height 8
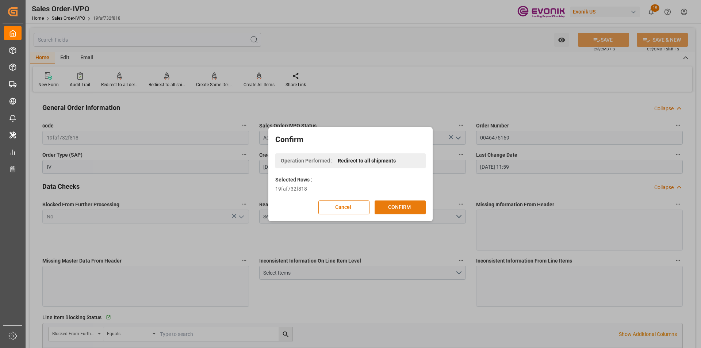
click at [391, 208] on button "CONFIRM" at bounding box center [400, 207] width 51 height 14
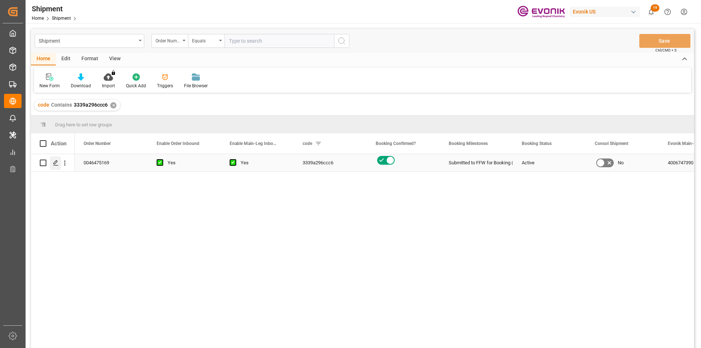
click at [56, 162] on icon "Press SPACE to select this row." at bounding box center [56, 163] width 6 height 6
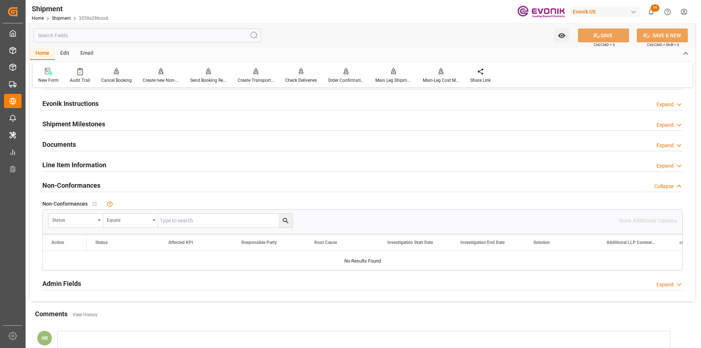
scroll to position [647, 0]
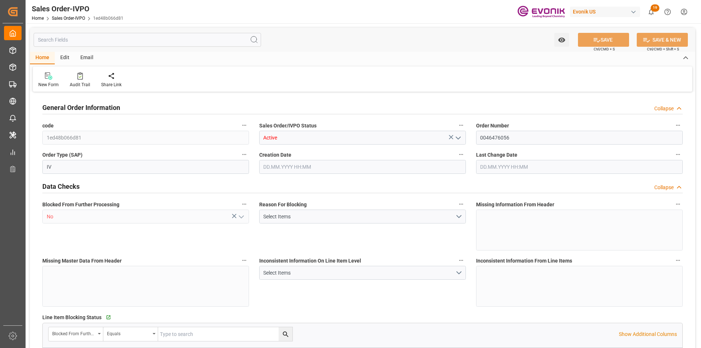
type input "BRVCP"
type input "6223.1"
type input "1"
type input "1368.368"
type input "[DATE] 19:34"
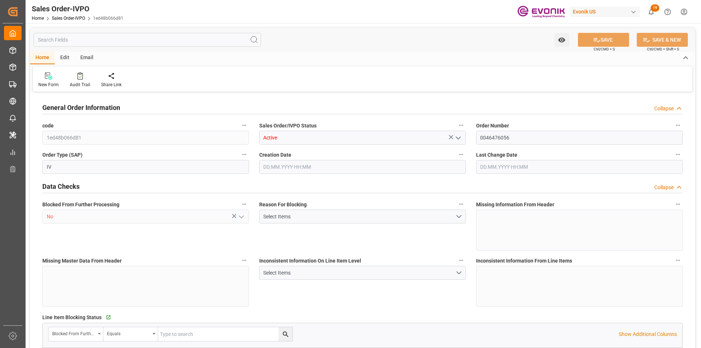
type input "[DATE] 13:54"
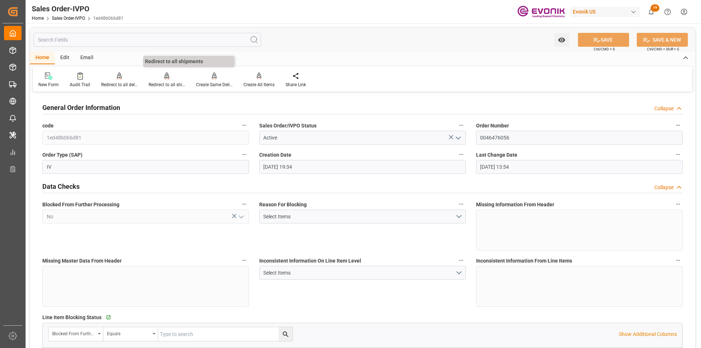
click at [162, 82] on div "Redirect to all shipments" at bounding box center [167, 84] width 37 height 7
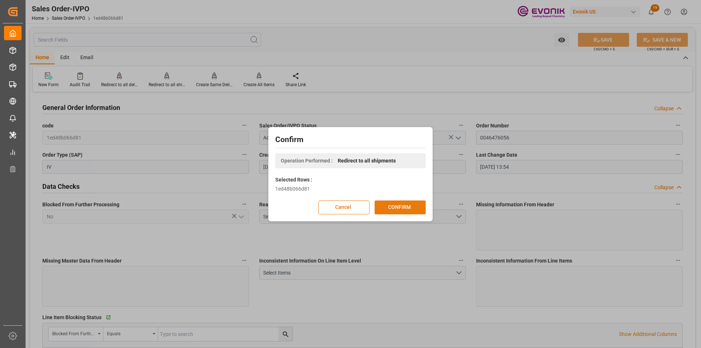
click at [390, 209] on button "CONFIRM" at bounding box center [400, 207] width 51 height 14
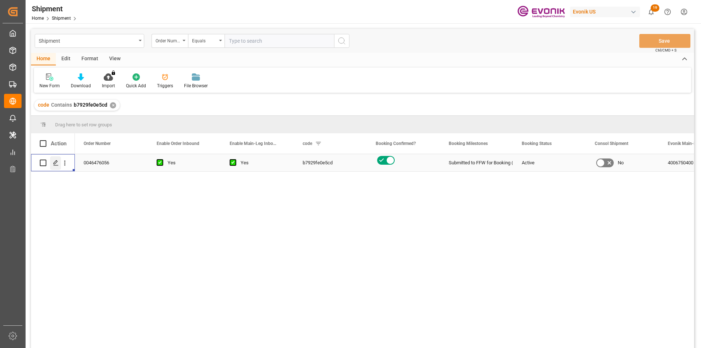
click at [54, 164] on icon "Press SPACE to select this row." at bounding box center [56, 163] width 6 height 6
